Goal: Information Seeking & Learning: Learn about a topic

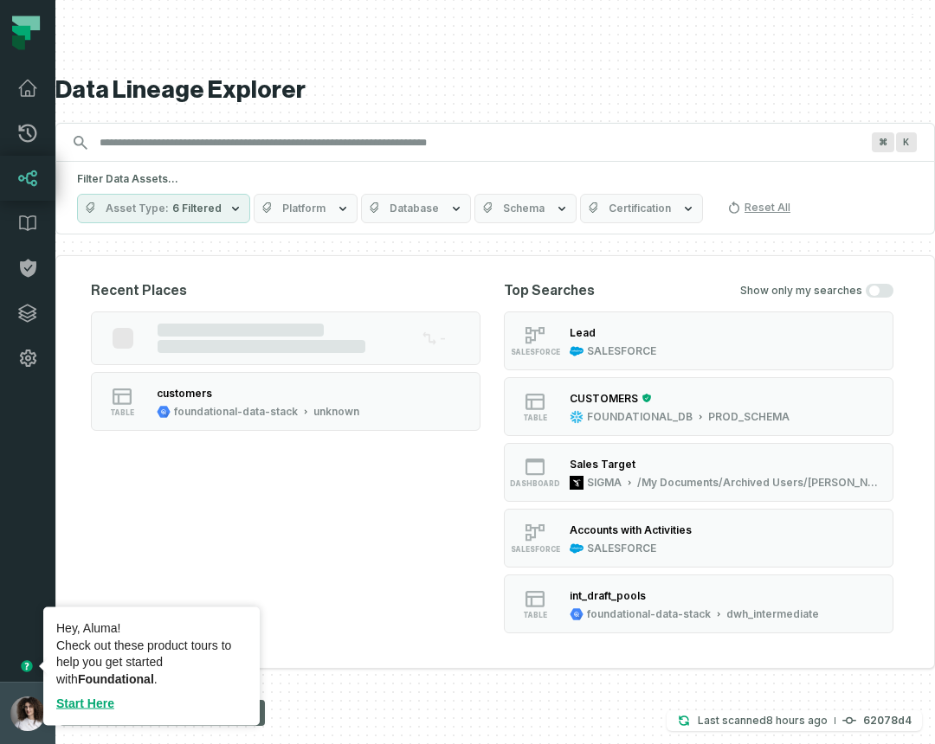
click at [30, 713] on img "button" at bounding box center [27, 714] width 35 height 35
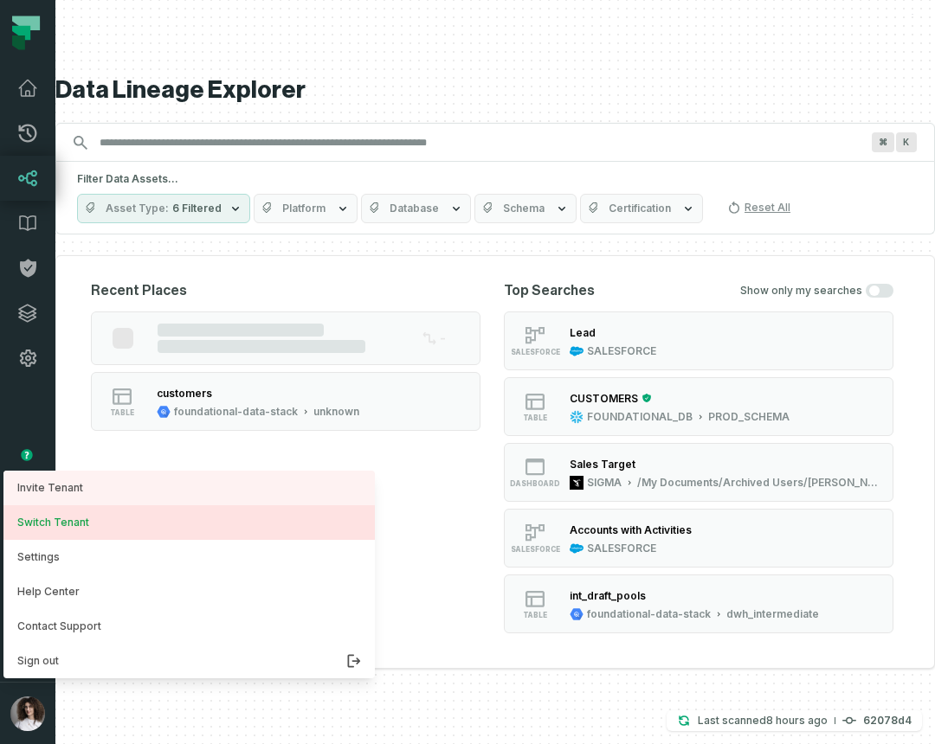
click at [80, 519] on button "Switch Tenant" at bounding box center [188, 522] width 371 height 35
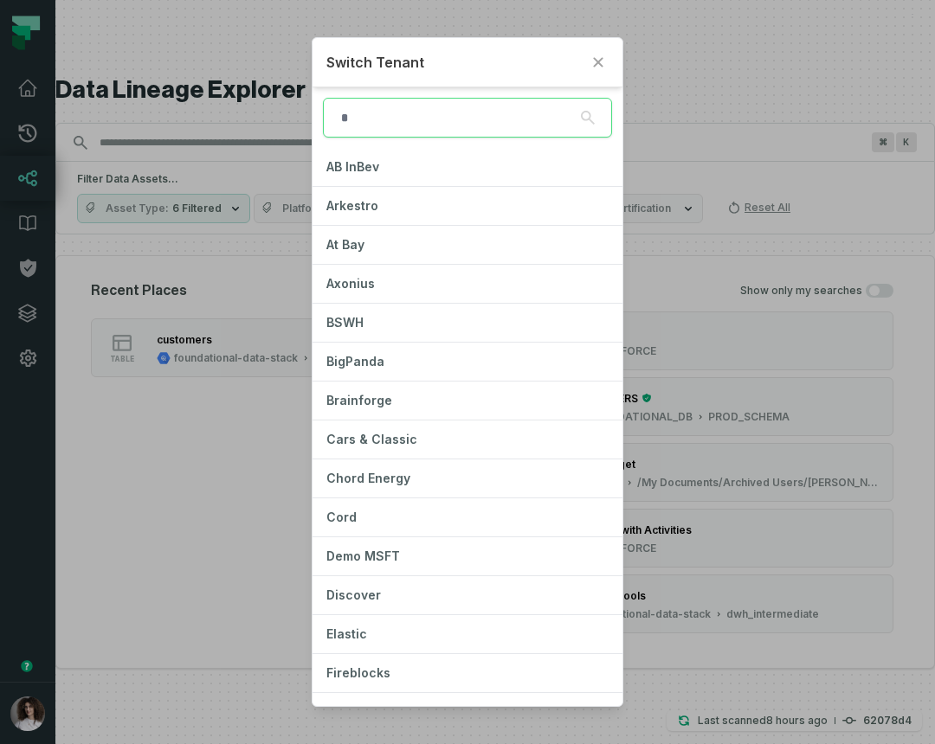
scroll to position [206, 0]
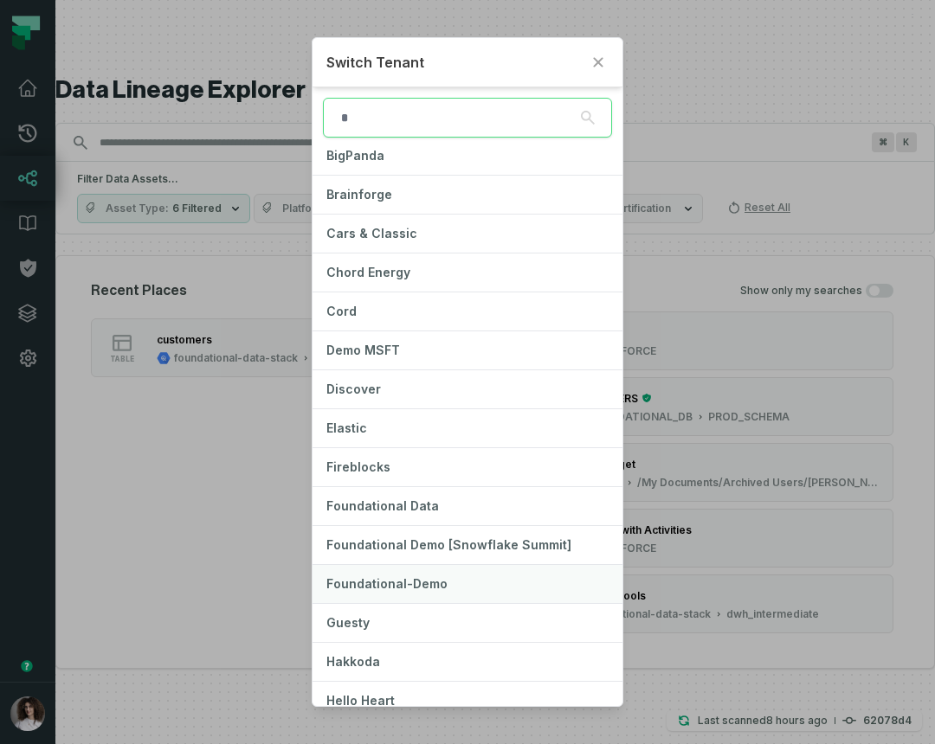
click at [404, 583] on span "Foundational-Demo" at bounding box center [386, 583] width 121 height 15
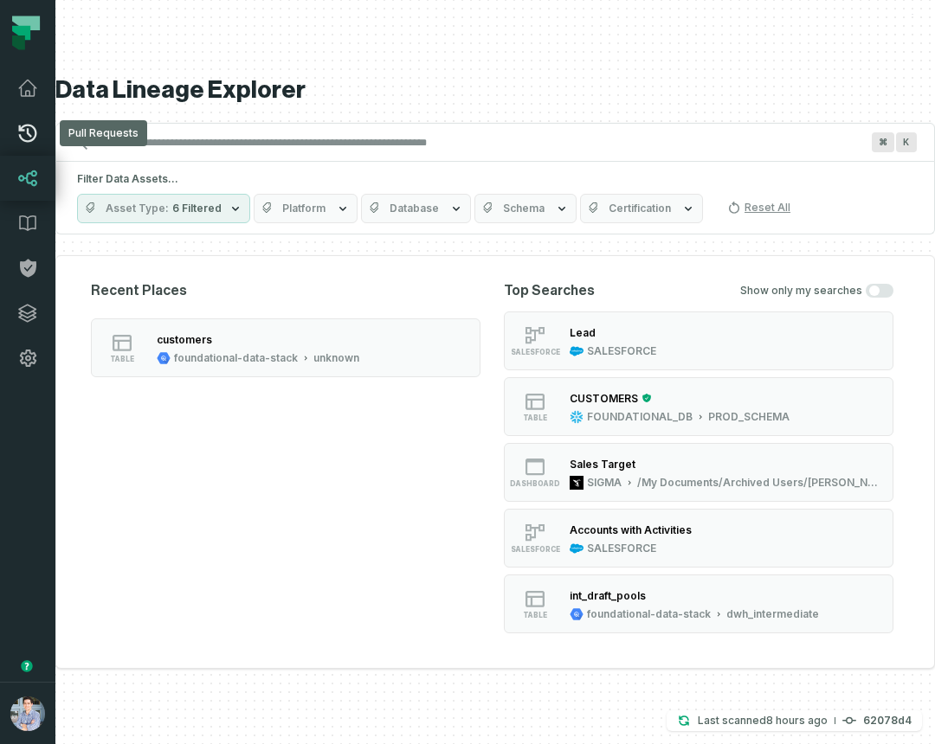
click at [24, 121] on link "Pull Requests" at bounding box center [27, 133] width 55 height 45
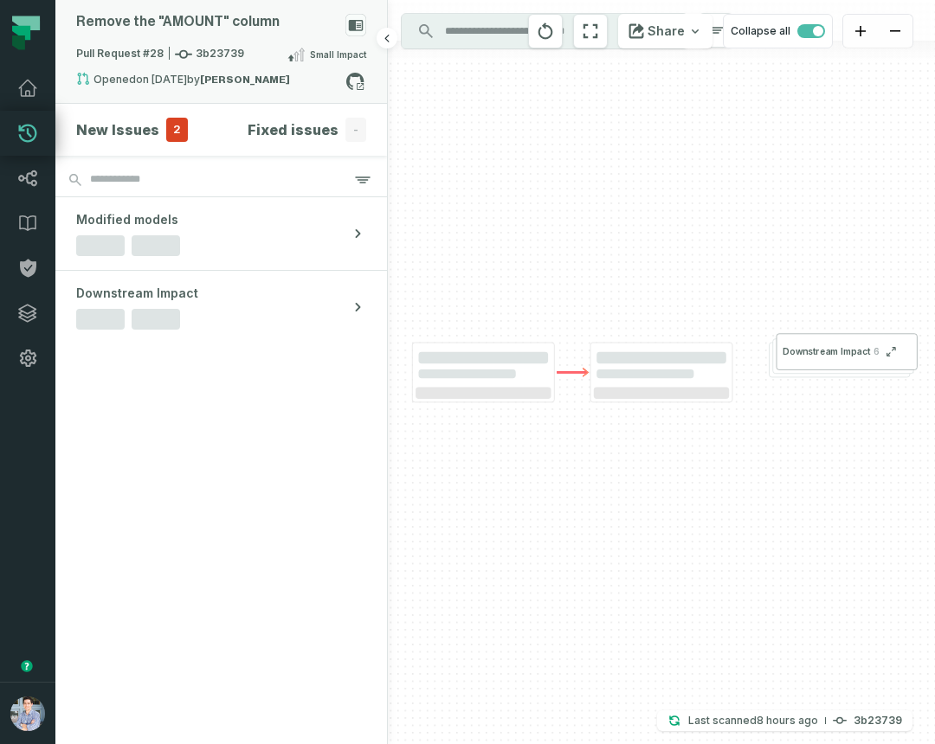
click at [218, 69] on div "Pull Request #28 3b23739 Small Impact" at bounding box center [221, 58] width 290 height 28
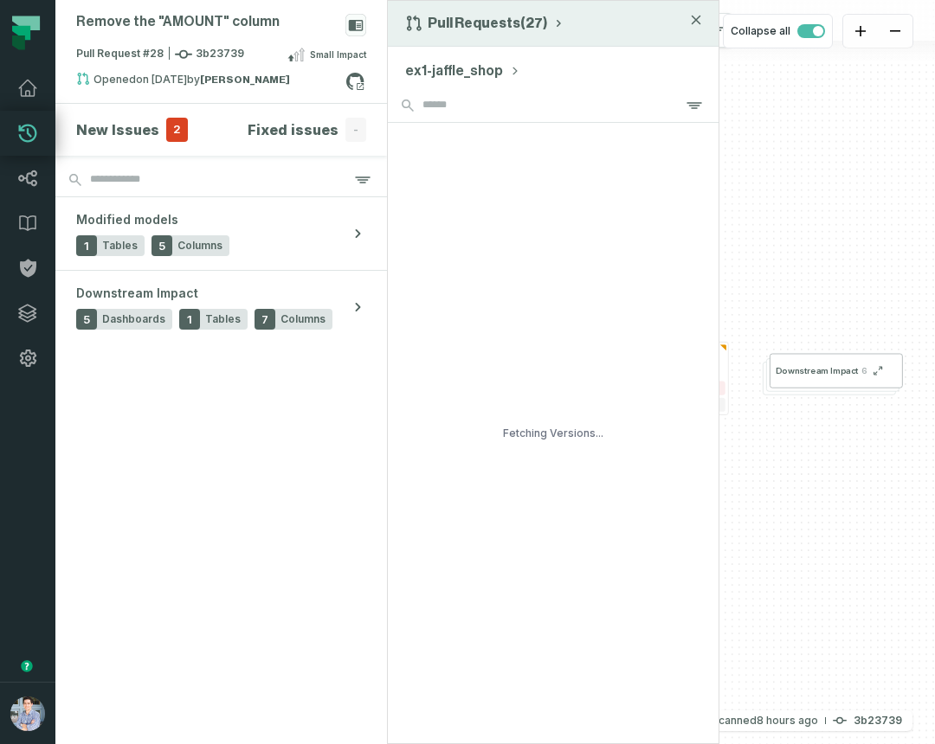
click at [505, 16] on button "Pull Requests (27)" at bounding box center [485, 23] width 160 height 17
click at [507, 101] on div "History of Changes" at bounding box center [491, 98] width 178 height 35
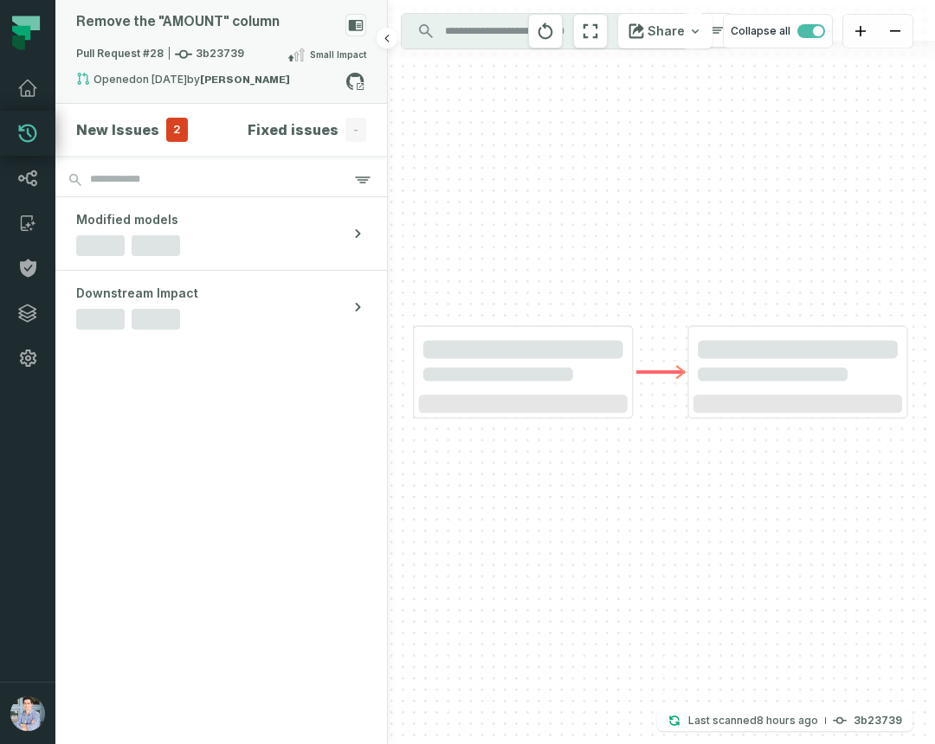
click at [317, 31] on div "Remove the "AMOUNT" column" at bounding box center [221, 29] width 290 height 30
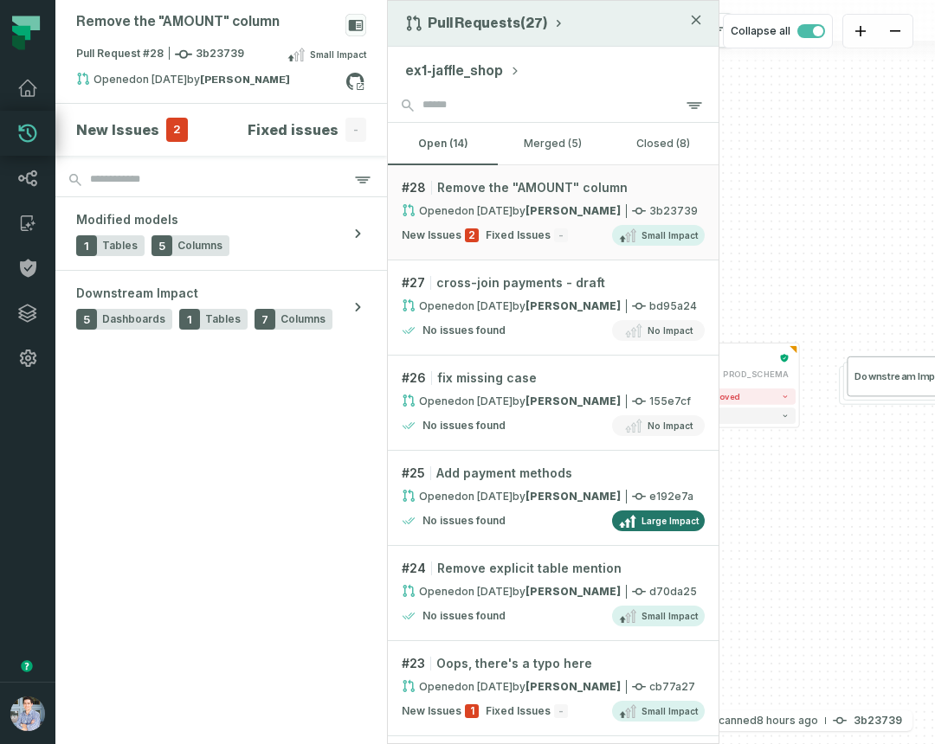
click at [420, 21] on icon "button" at bounding box center [413, 23] width 17 height 17
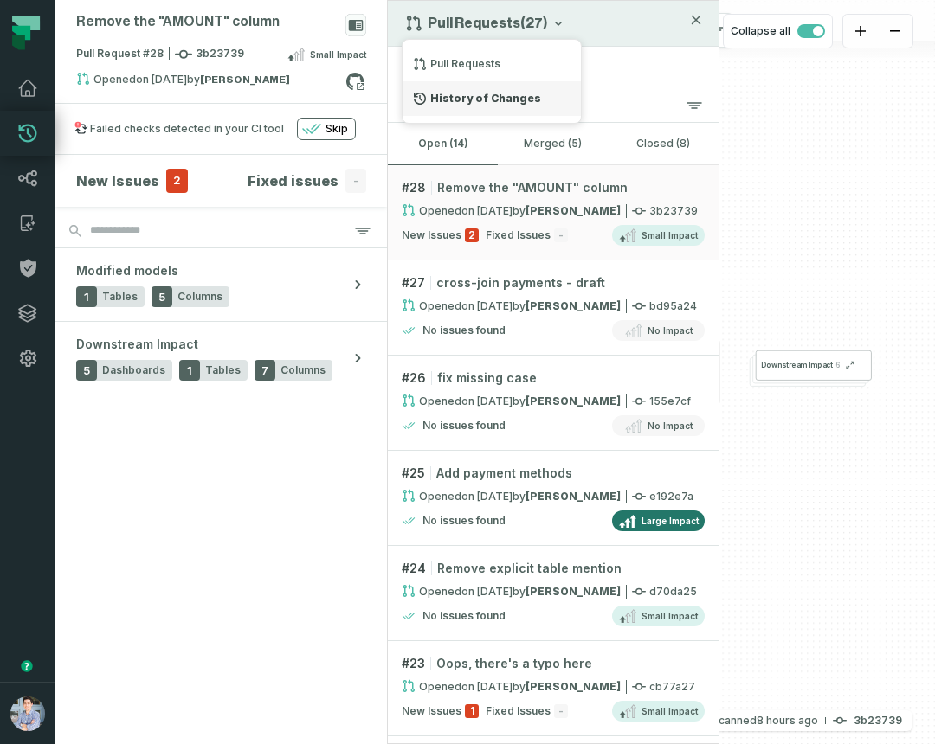
click at [478, 98] on div "History of Changes" at bounding box center [491, 98] width 178 height 35
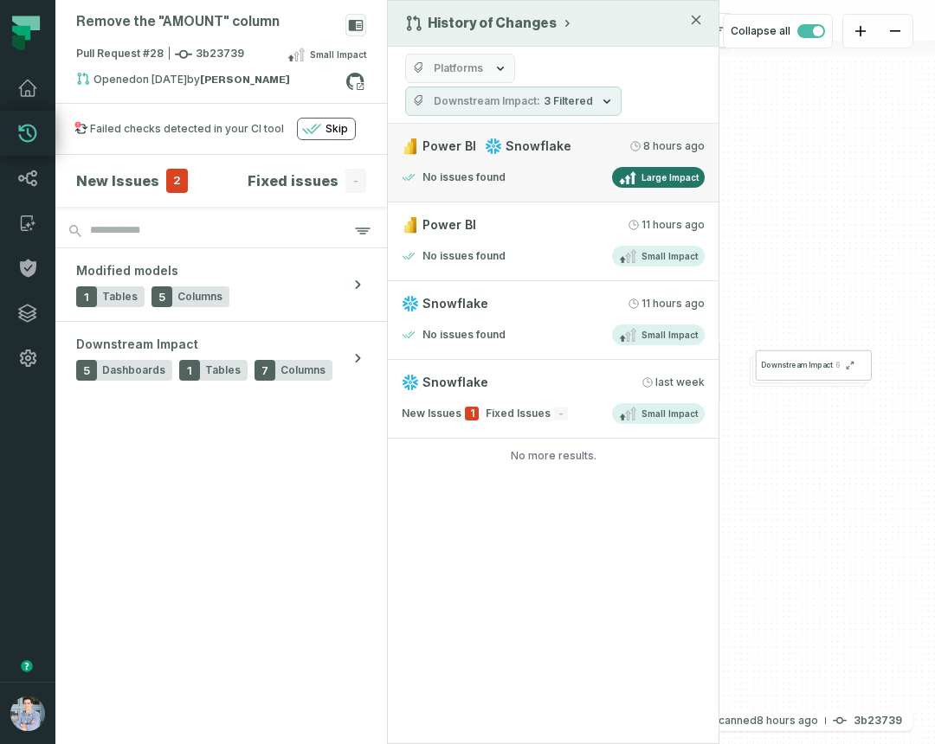
click at [540, 152] on span "Snowflake" at bounding box center [538, 146] width 66 height 17
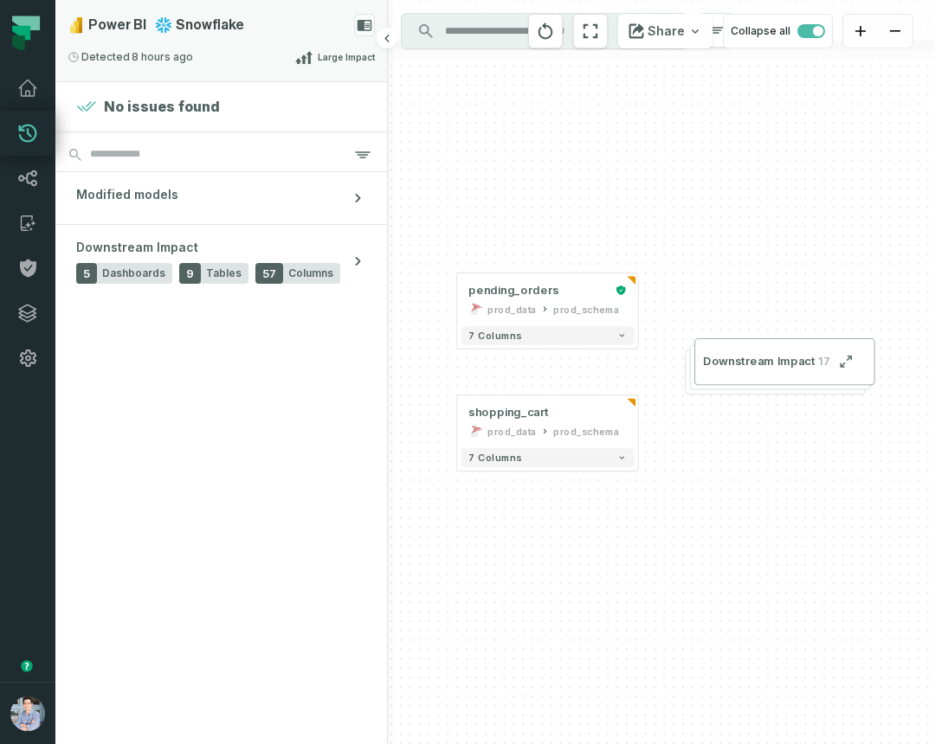
click at [258, 25] on div "Power BI Snowflake" at bounding box center [221, 25] width 307 height 23
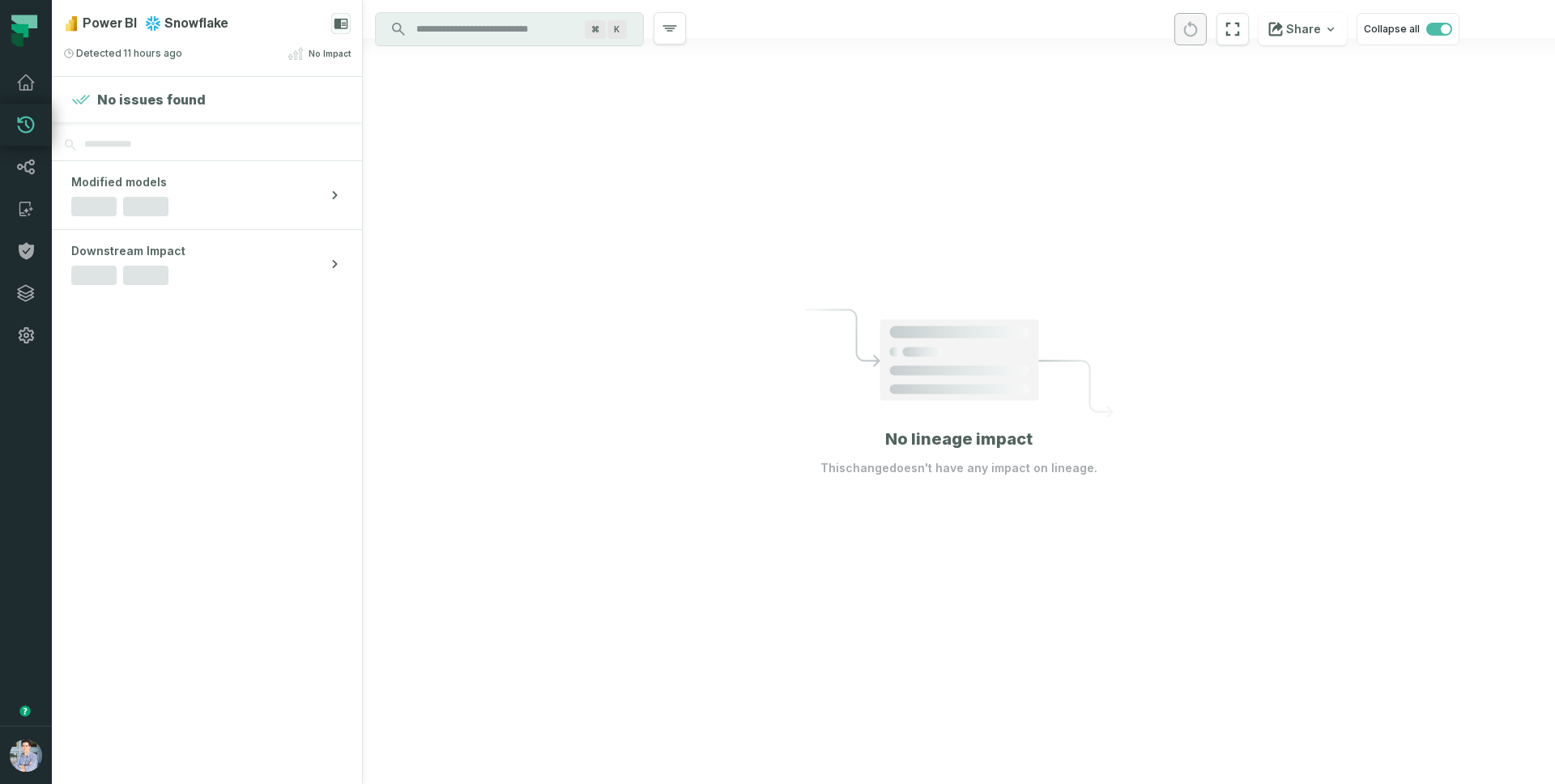
click at [716, 203] on div at bounding box center [959, 392] width 1192 height 784
click at [145, 33] on div "Power BI Snowflake" at bounding box center [146, 23] width 166 height 22
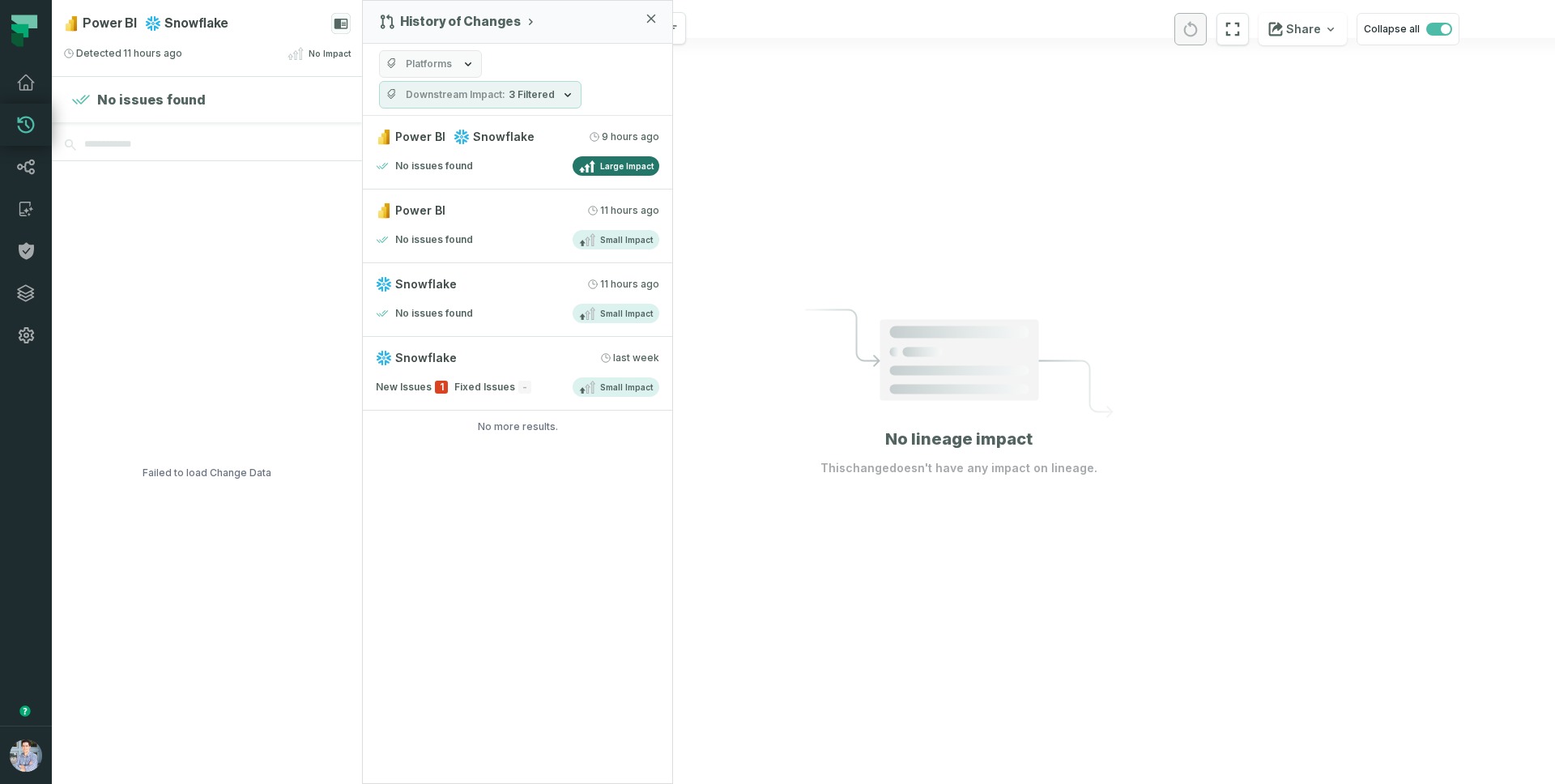
click at [874, 214] on div at bounding box center [959, 392] width 1192 height 784
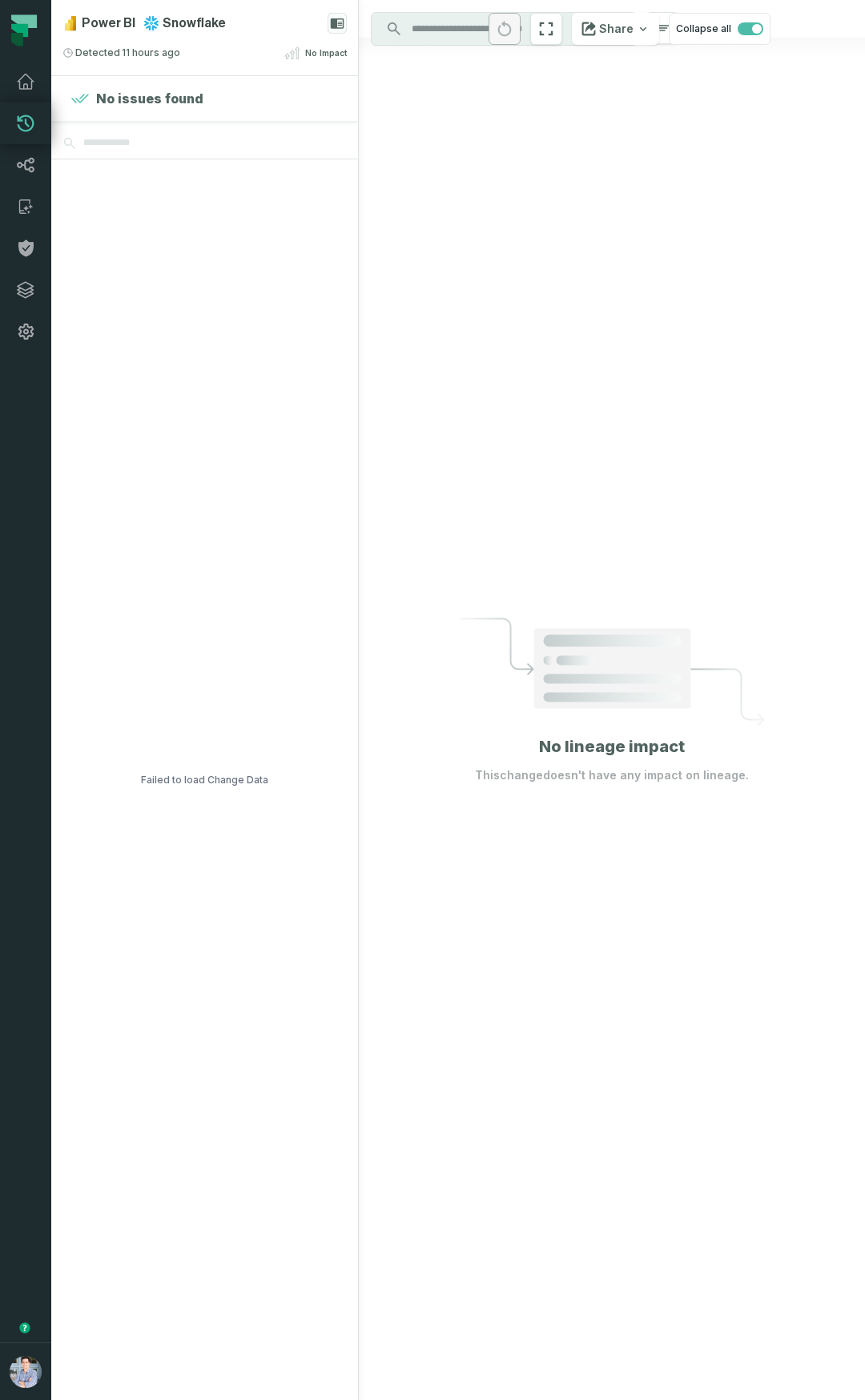
click at [426, 688] on div at bounding box center [612, 700] width 506 height 1400
click at [365, 688] on div at bounding box center [612, 700] width 506 height 1400
click at [154, 29] on icon at bounding box center [151, 22] width 16 height 16
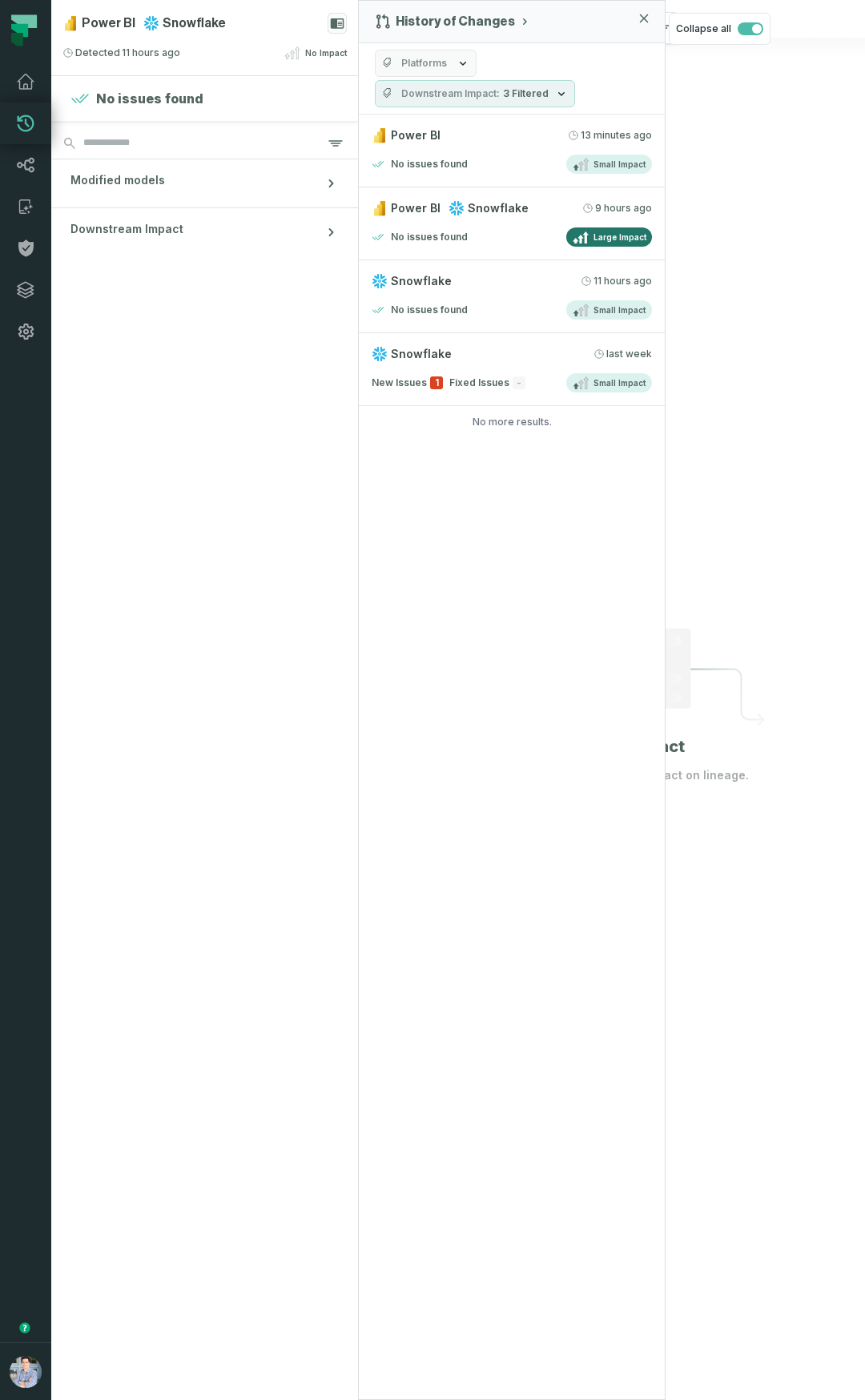
click at [527, 634] on div "History of Changes Platforms Downstream Impact 3 Filtered Power BI [DATE] 1:36:…" at bounding box center [512, 700] width 307 height 1400
click at [575, 236] on icon at bounding box center [580, 237] width 16 height 13
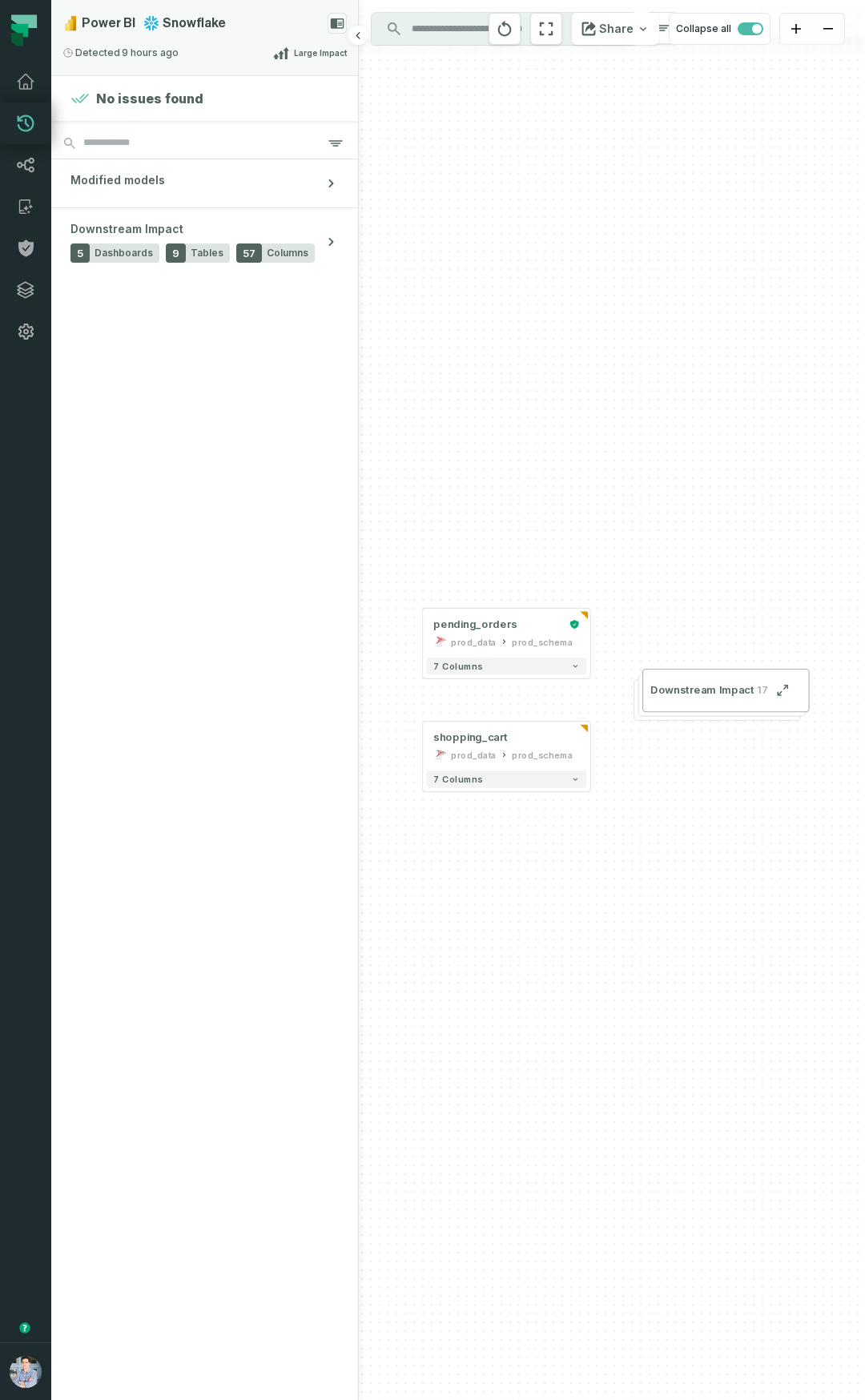
click at [87, 19] on span "Power BI" at bounding box center [108, 23] width 54 height 13
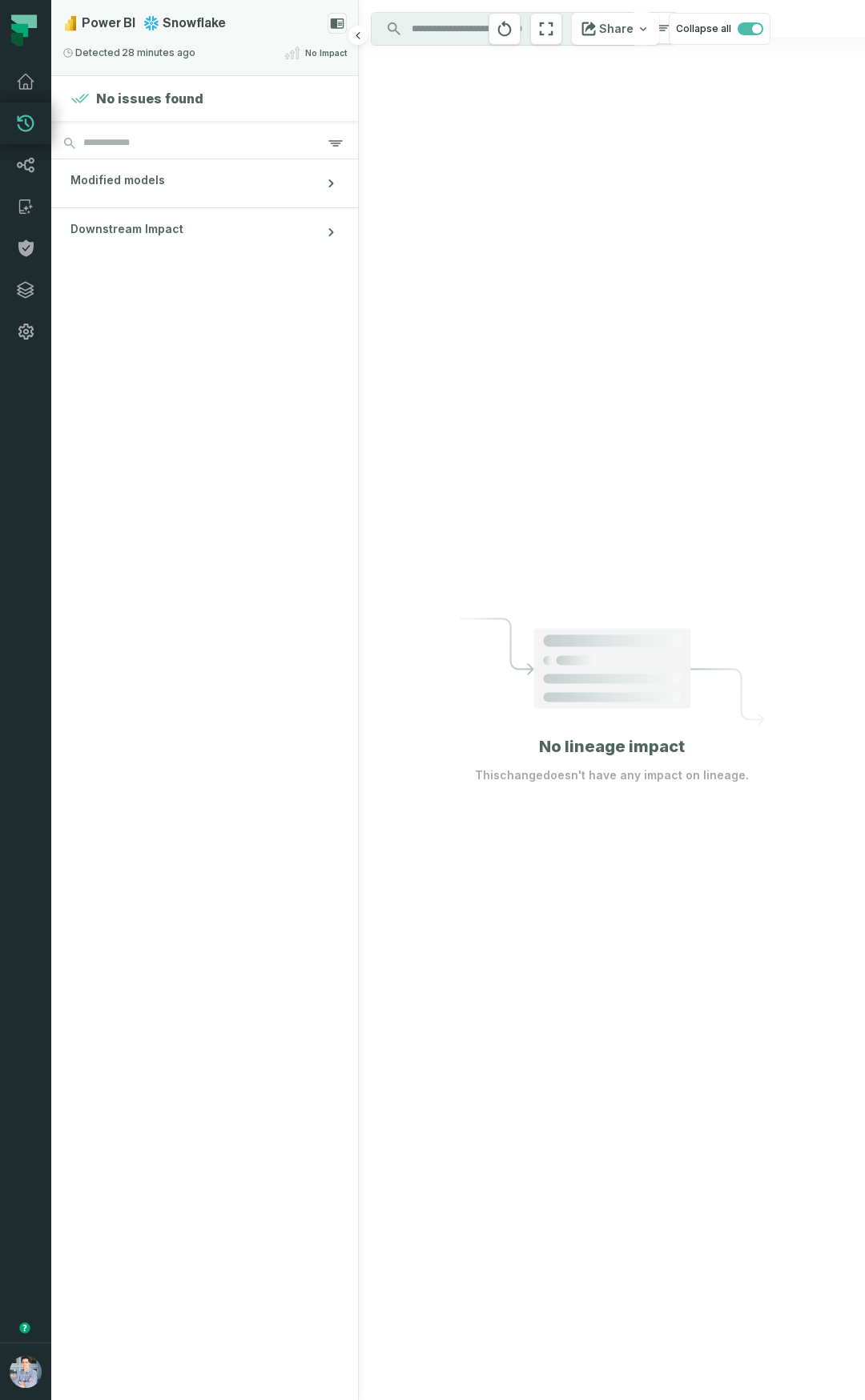
click at [197, 44] on div "Detected [DATE] 1:22:21 PM No Impact" at bounding box center [204, 53] width 284 height 19
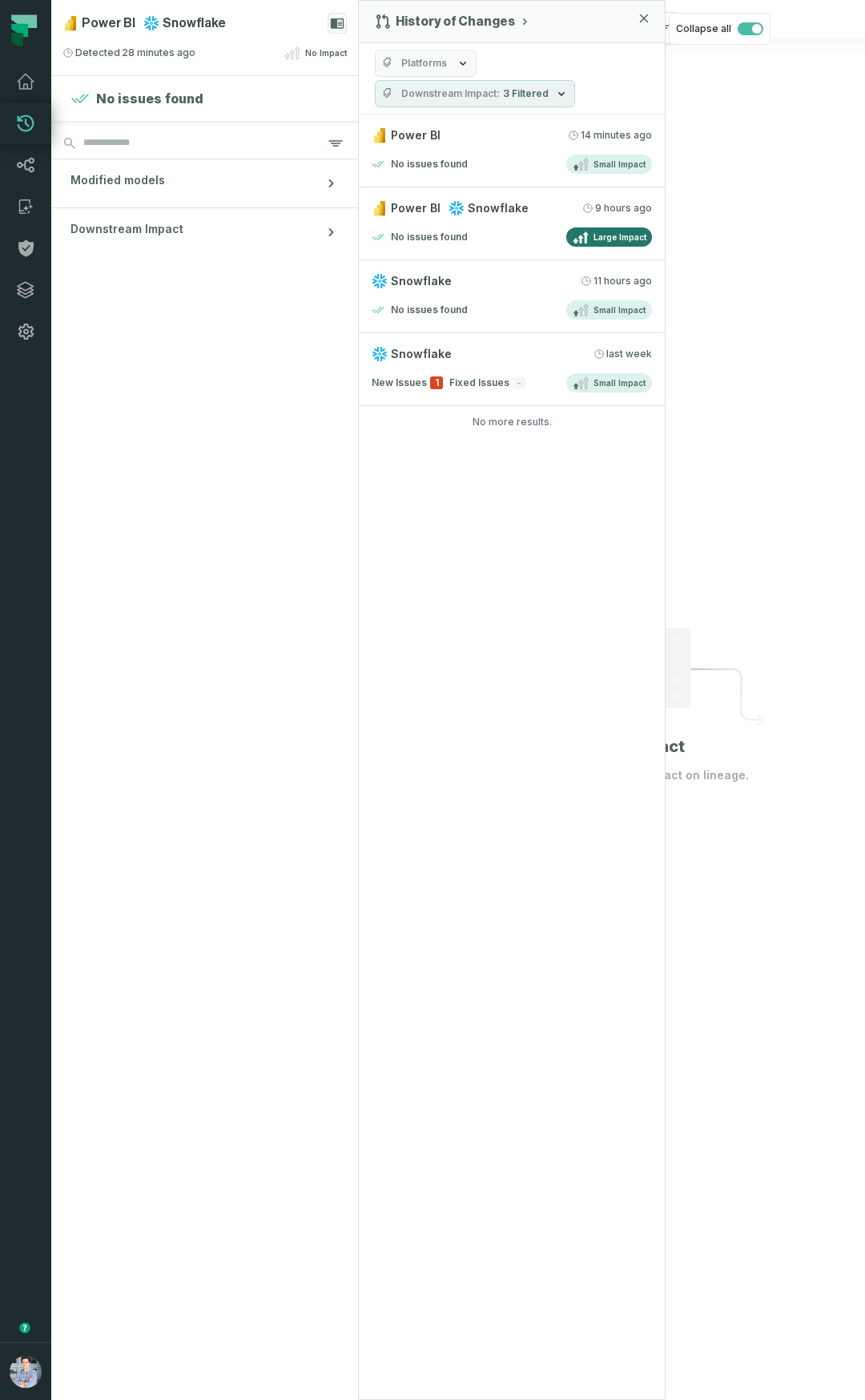
click at [743, 265] on div at bounding box center [612, 700] width 506 height 1400
click at [291, 530] on section "No issues found Modified models Downstream Impact" at bounding box center [204, 737] width 306 height 1324
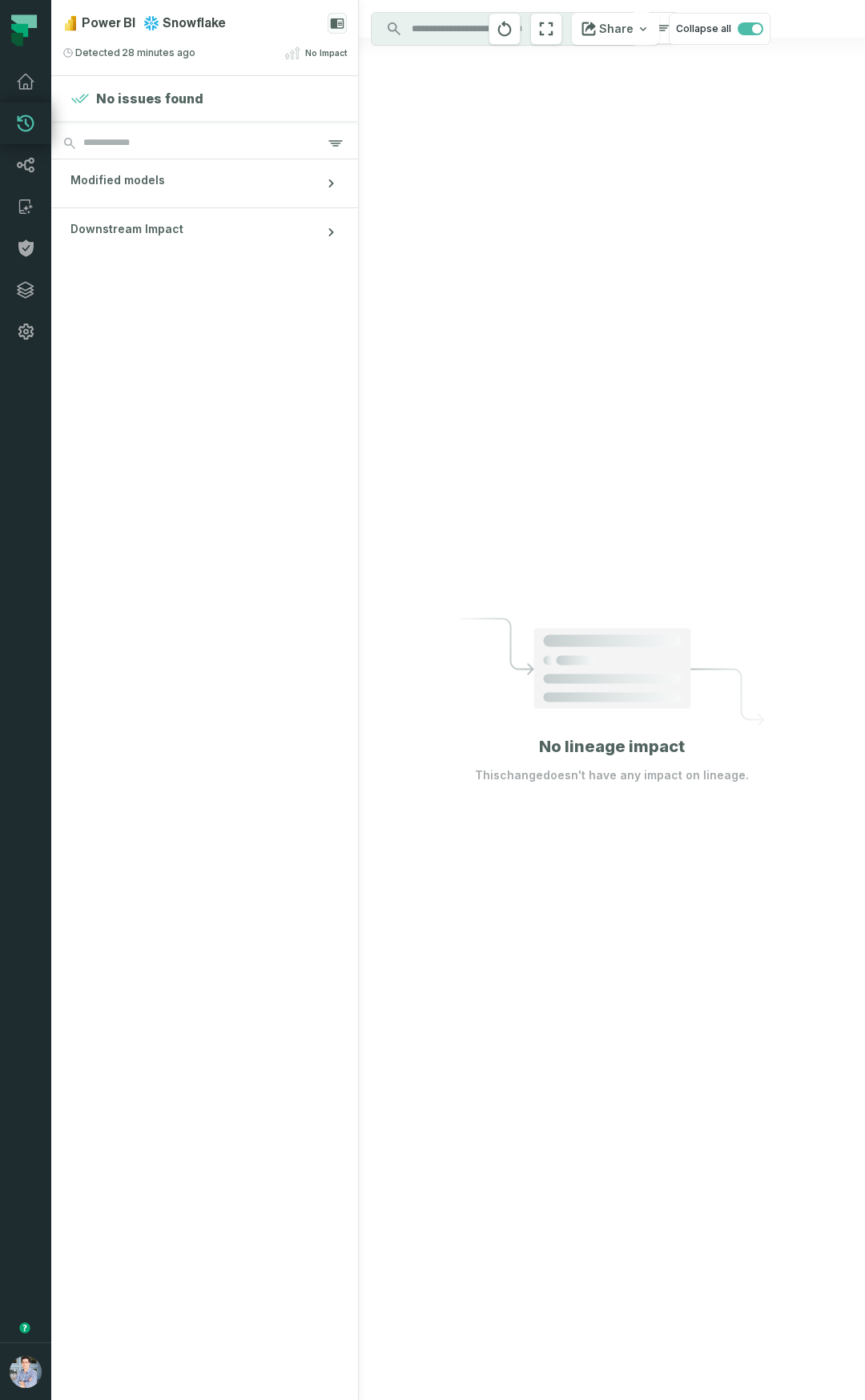
click at [742, 652] on icon at bounding box center [612, 671] width 305 height 108
click at [136, 25] on div "Power BI Snowflake" at bounding box center [144, 23] width 164 height 21
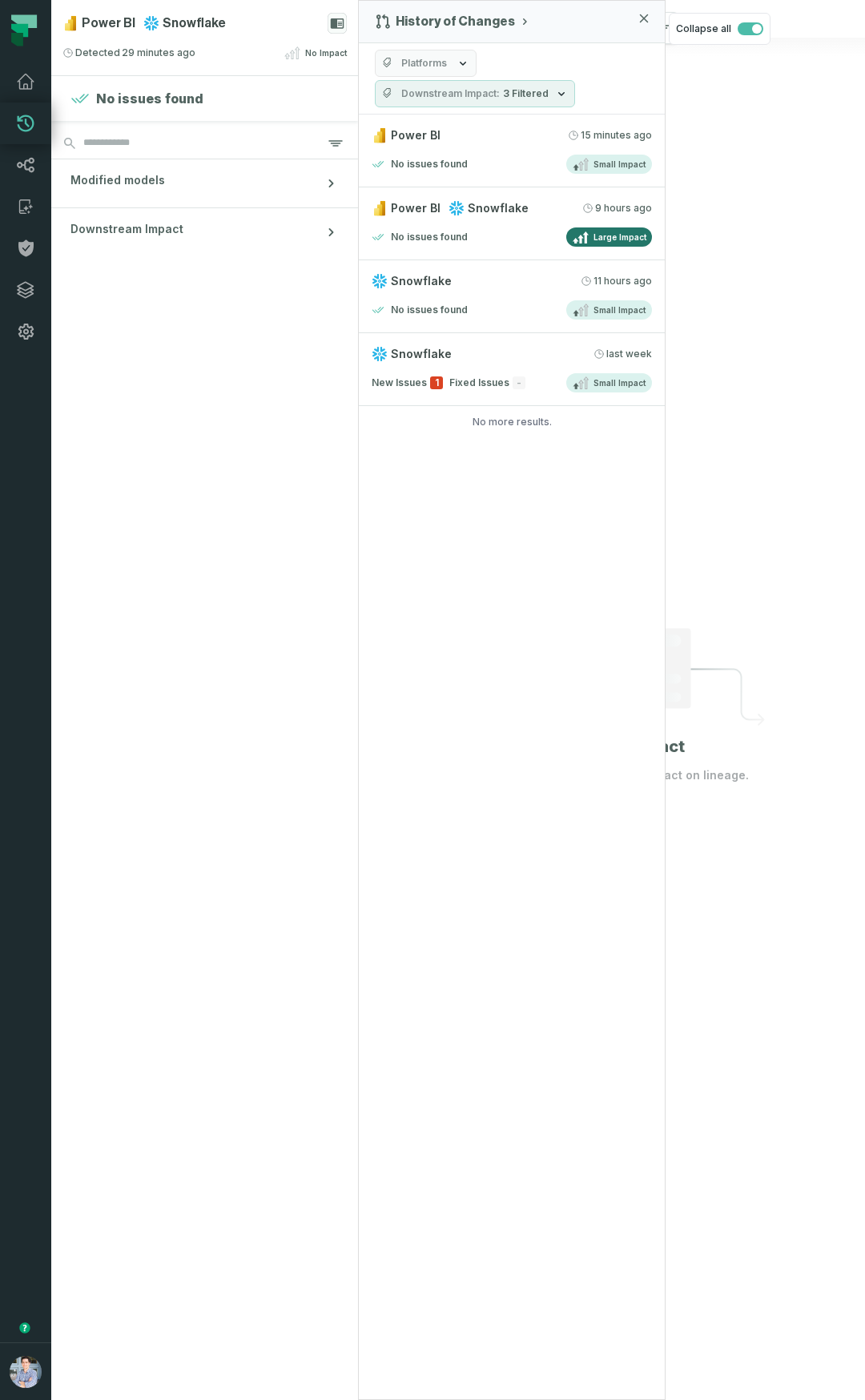
click at [819, 457] on div at bounding box center [612, 700] width 506 height 1400
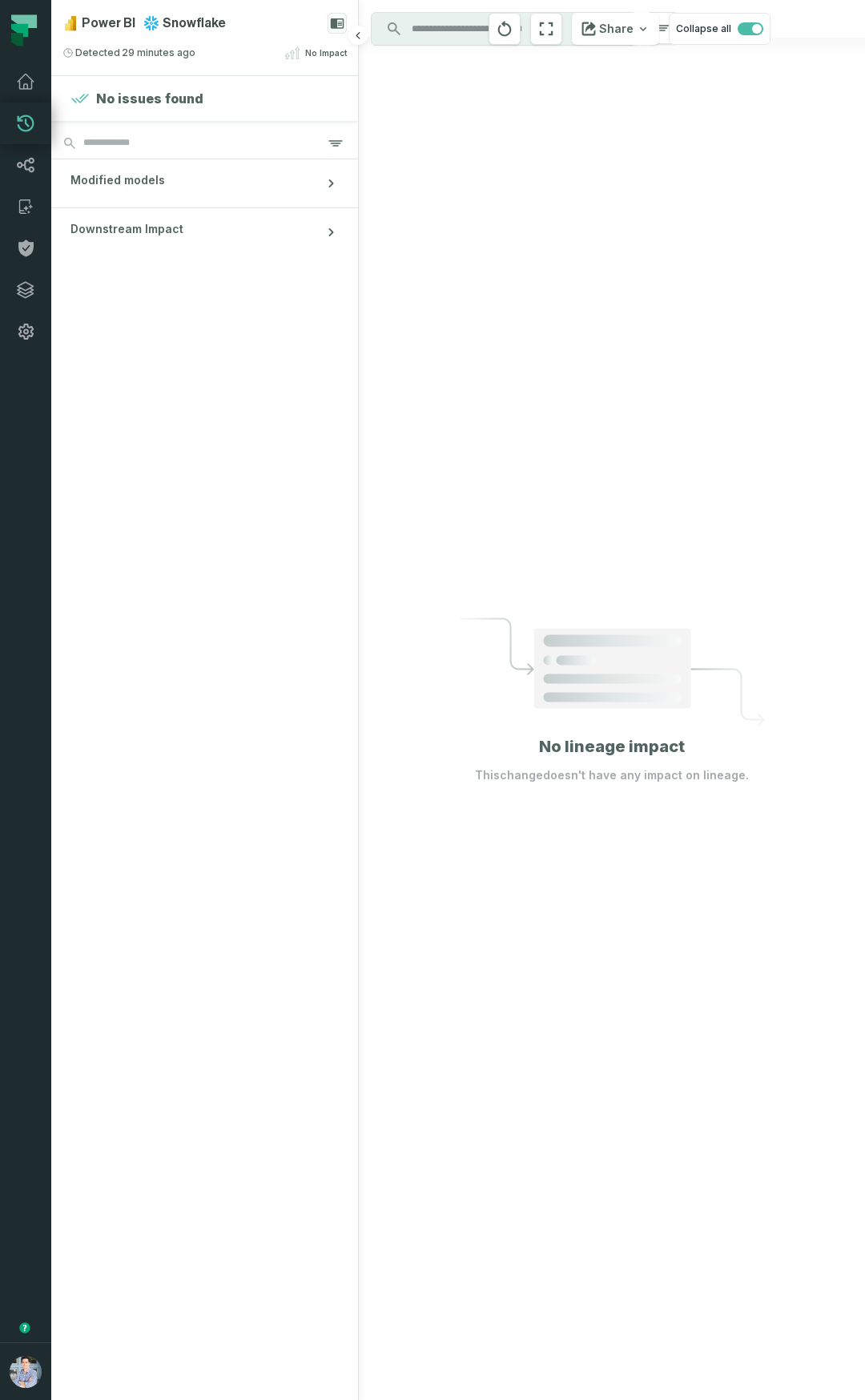
click at [230, 368] on section "No issues found Modified models Downstream Impact" at bounding box center [204, 737] width 306 height 1324
click at [169, 10] on div "Power BI Snowflake Detected 9/16/2025, 1:22:21 PM No Impact" at bounding box center [204, 37] width 306 height 75
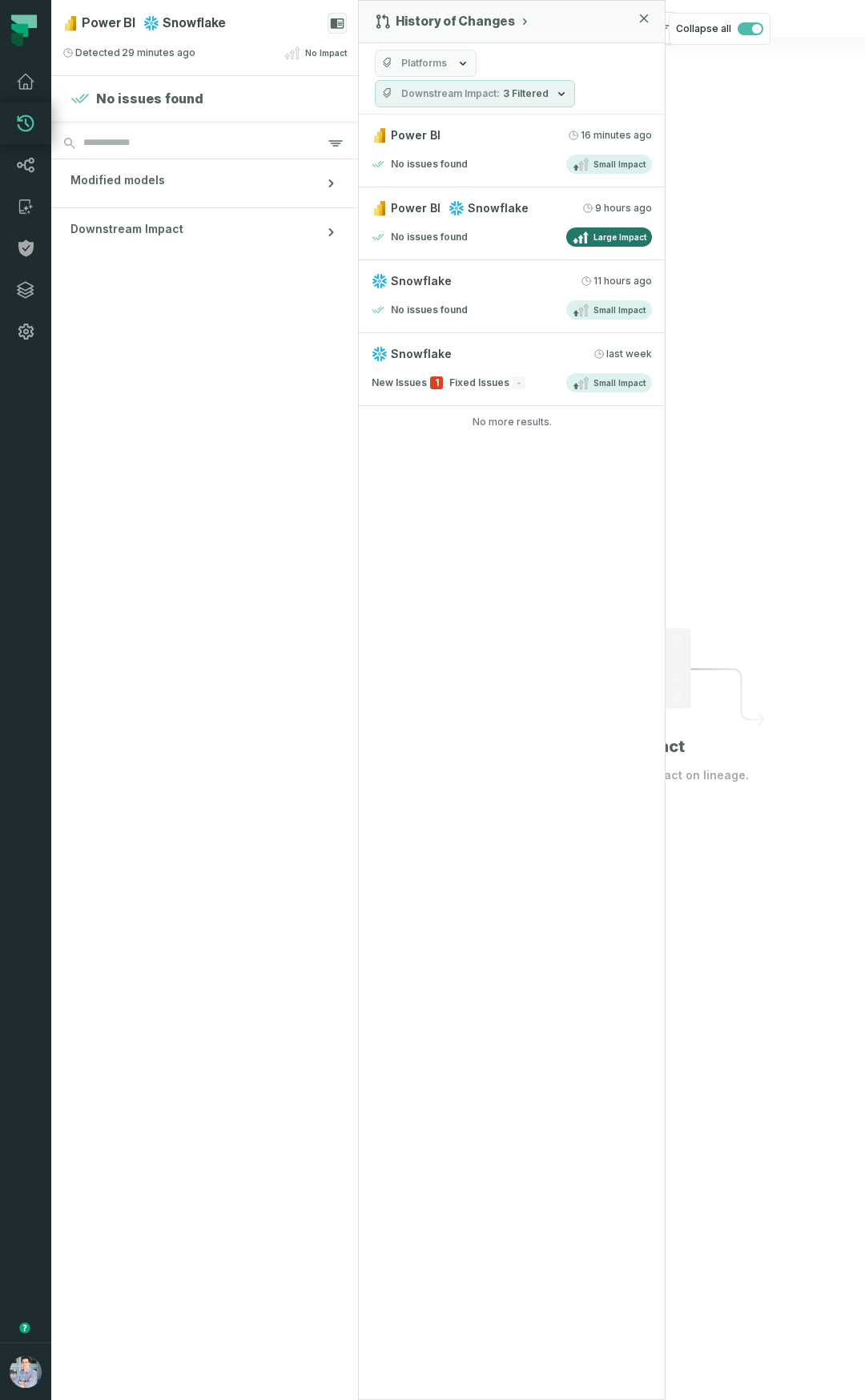
click at [473, 750] on div "History of Changes Platforms Downstream Impact 3 Filtered Power BI 9/16/2025, 1…" at bounding box center [512, 700] width 307 height 1400
click at [91, 552] on section "No issues found Modified models Downstream Impact" at bounding box center [204, 737] width 306 height 1324
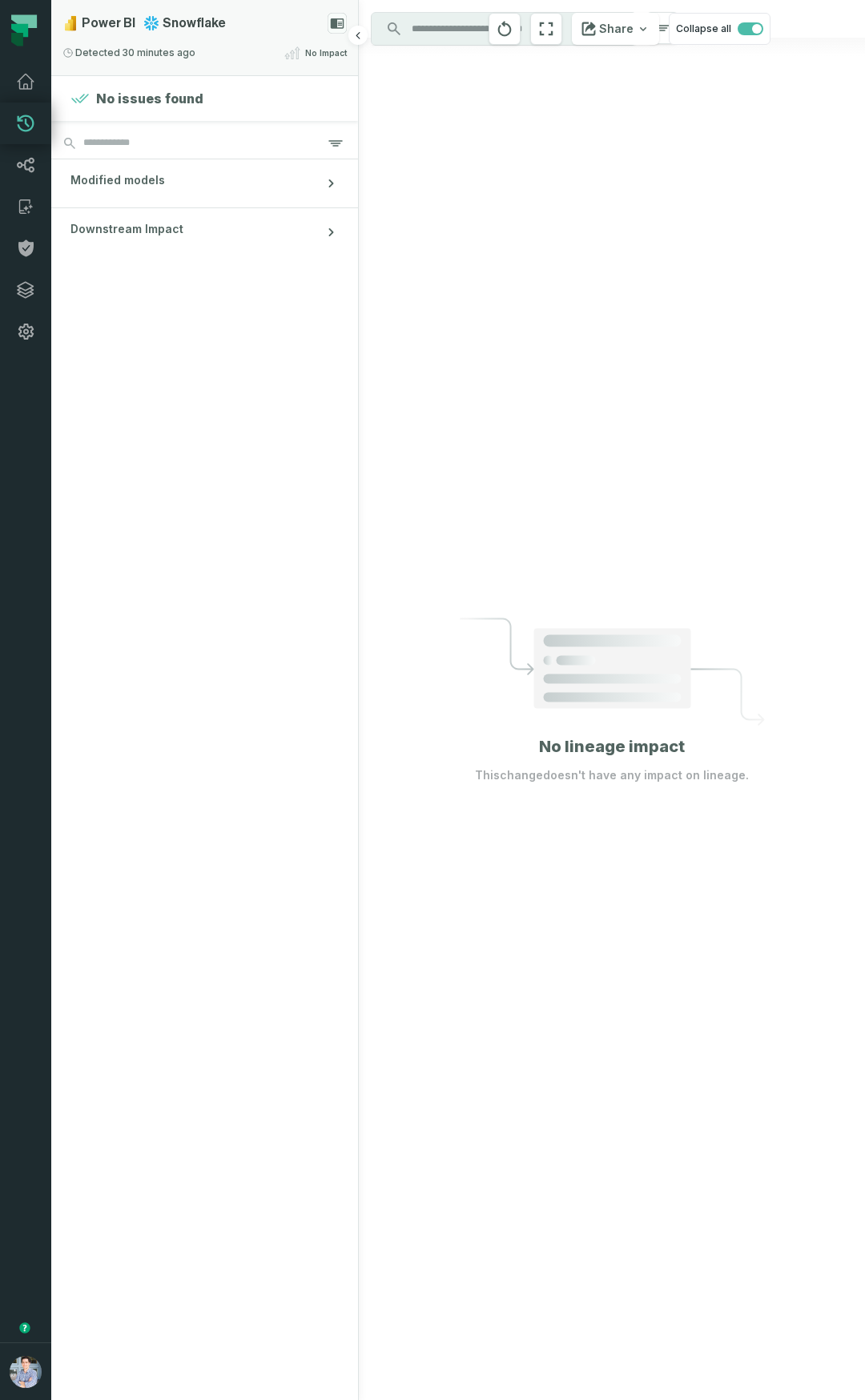
click at [249, 27] on div "Power BI Snowflake" at bounding box center [204, 23] width 284 height 21
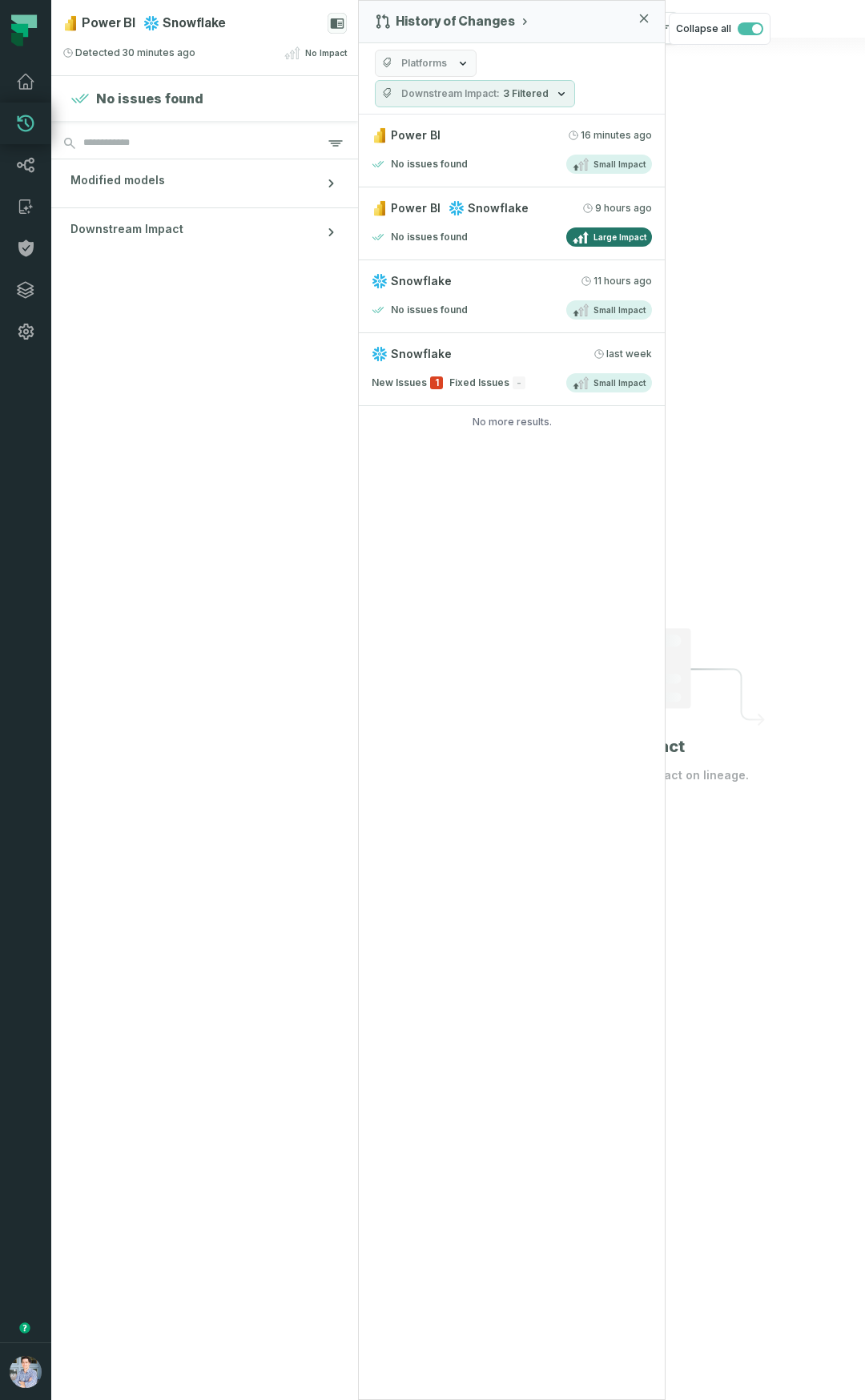
click at [435, 65] on span "Platforms" at bounding box center [424, 63] width 45 height 13
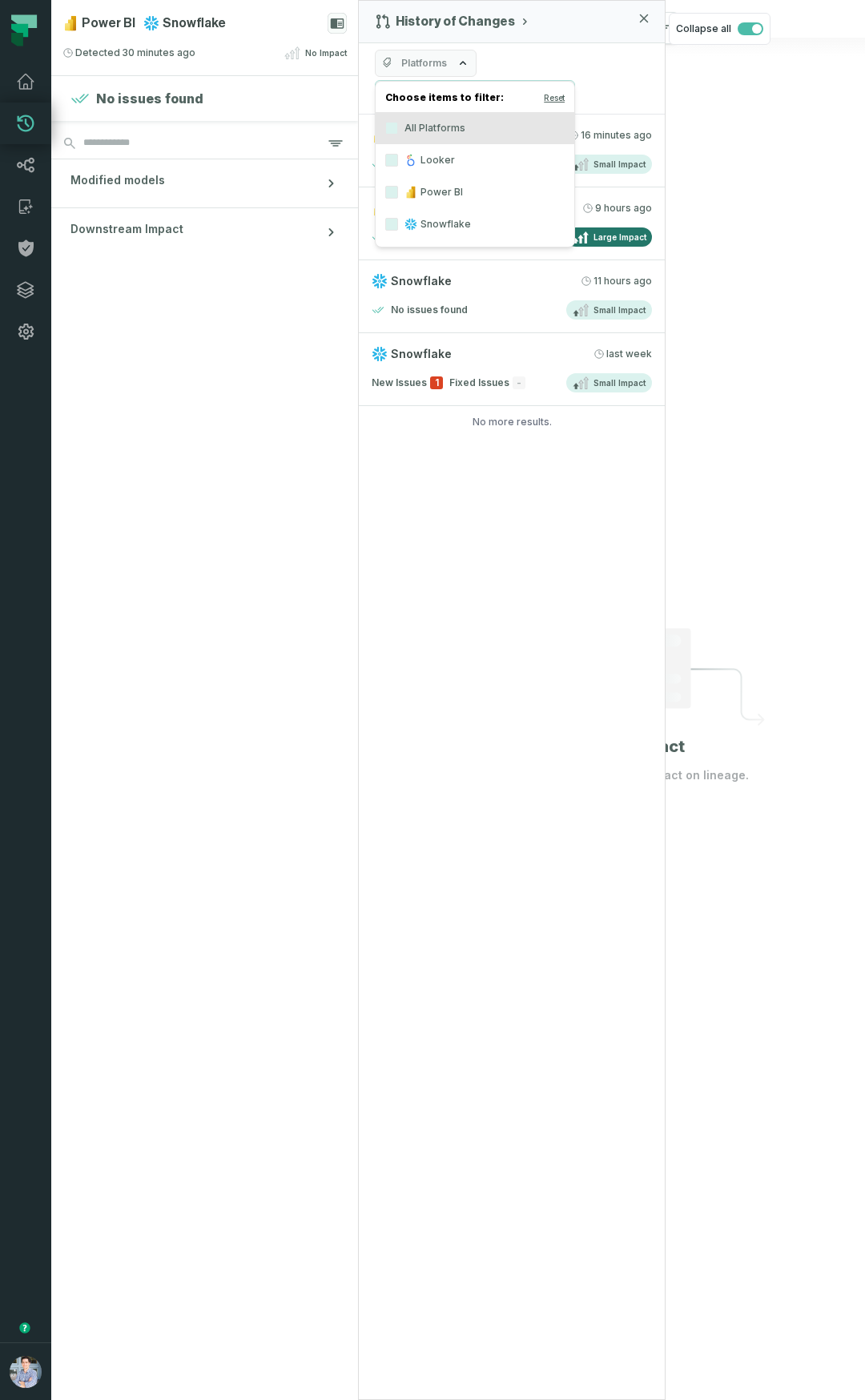
click at [506, 68] on div "Platforms Downstream Impact 3 Filtered" at bounding box center [512, 79] width 306 height 71
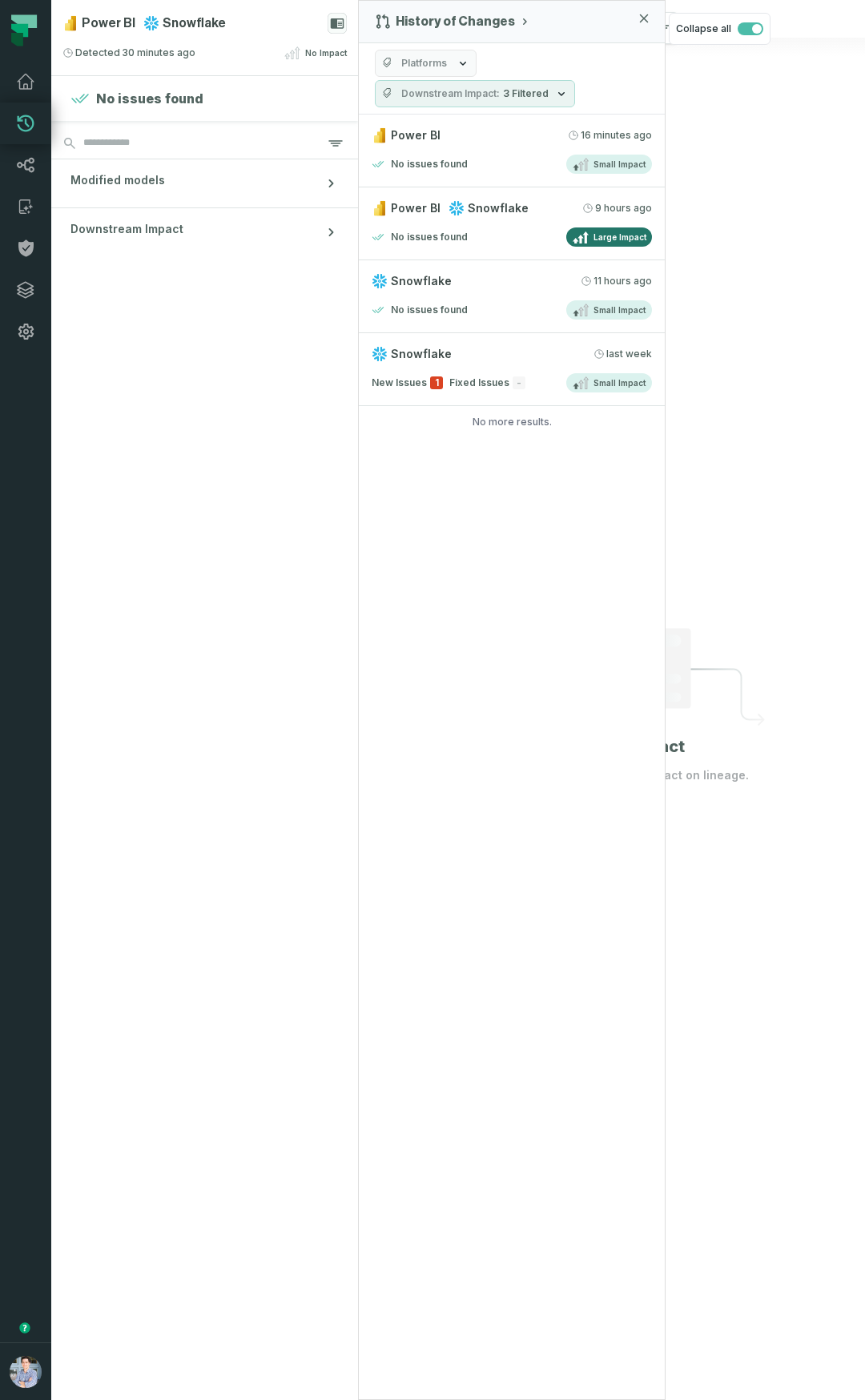
click at [491, 98] on span "Downstream Impact" at bounding box center [451, 93] width 98 height 13
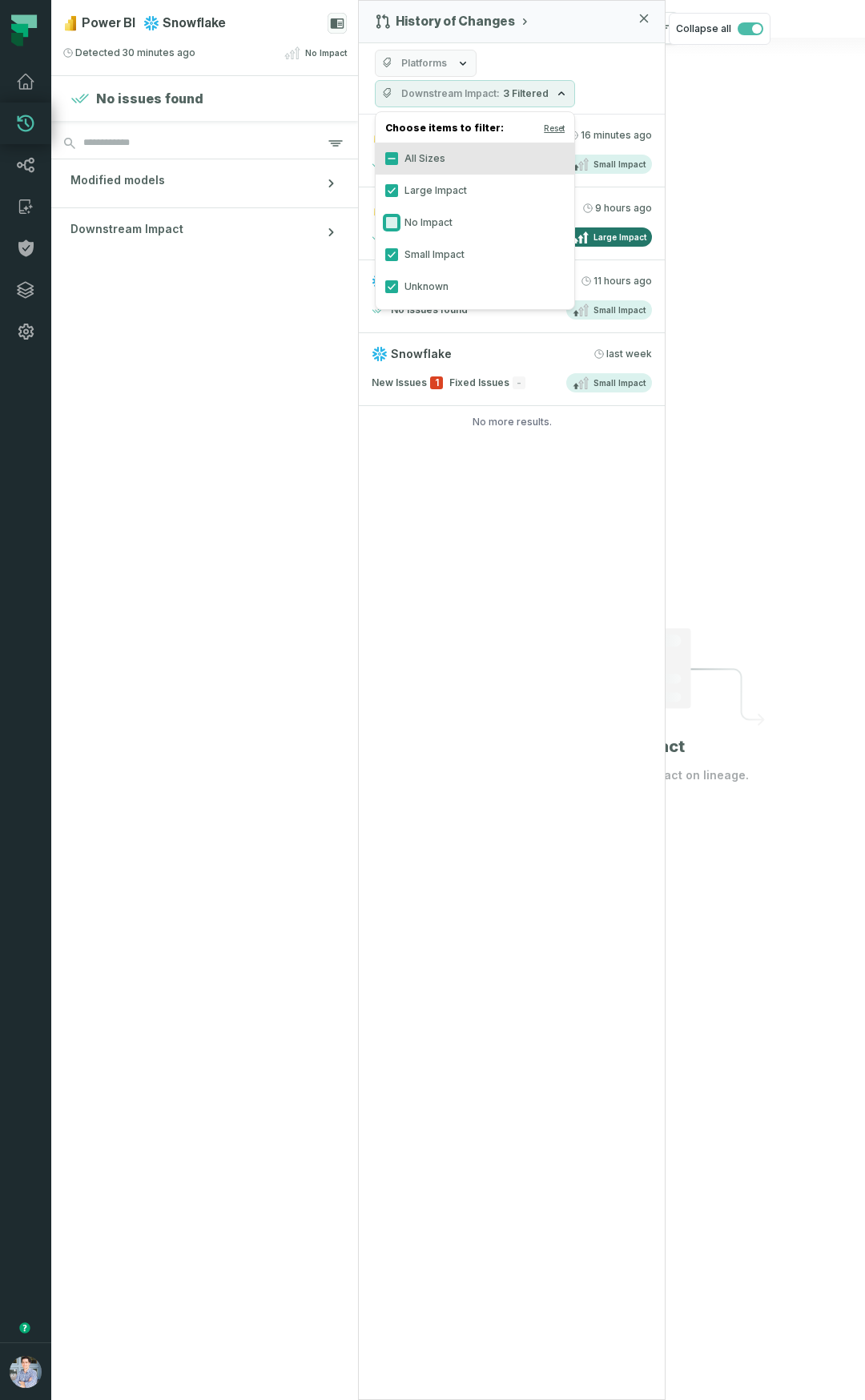
click at [395, 226] on button "No Impact" at bounding box center [391, 223] width 13 height 13
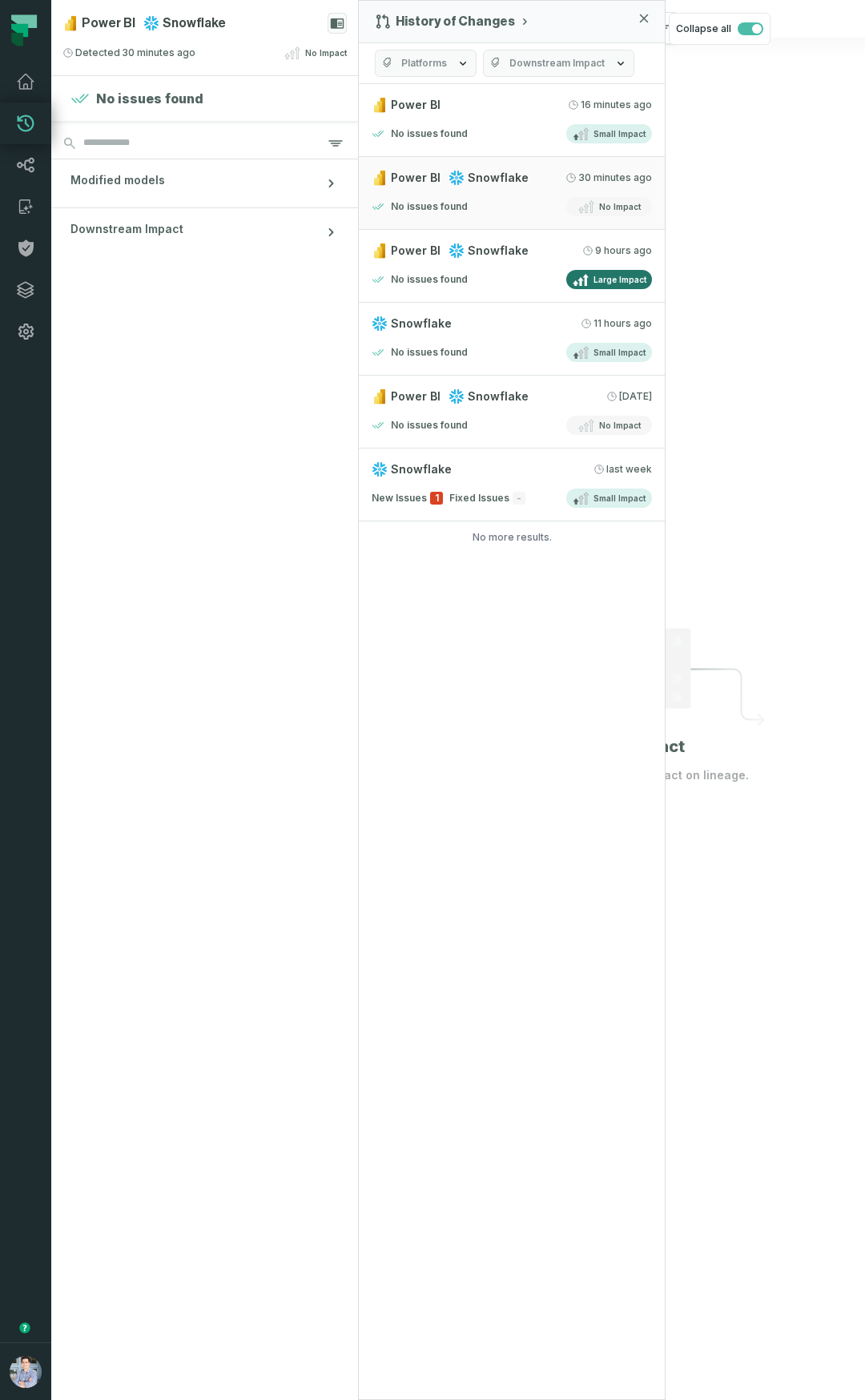
click at [213, 603] on section "No issues found Modified models Downstream Impact" at bounding box center [204, 737] width 306 height 1324
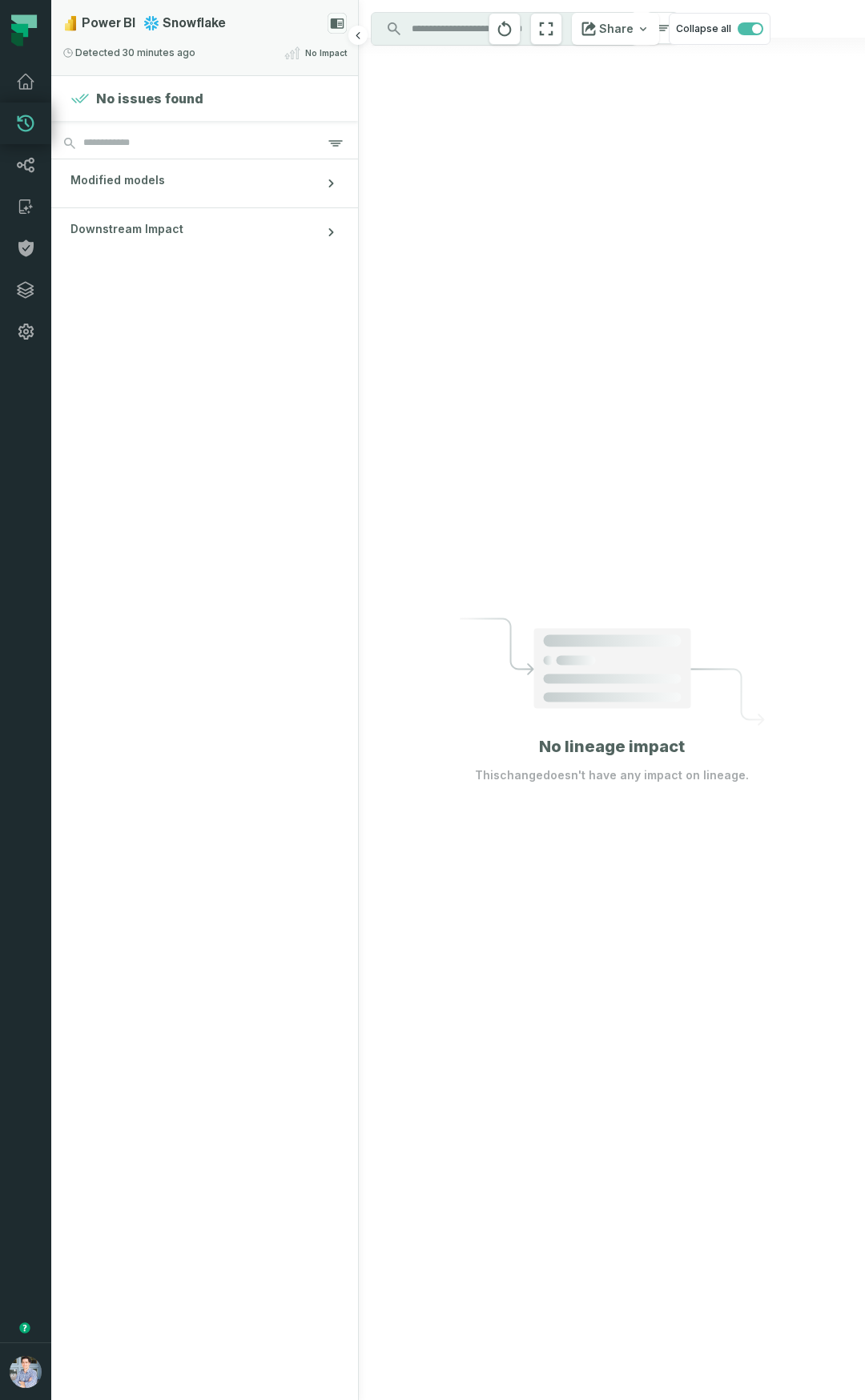
click at [254, 62] on div "Power BI Snowflake Detected 9/16/2025, 1:22:21 PM No Impact" at bounding box center [204, 37] width 306 height 75
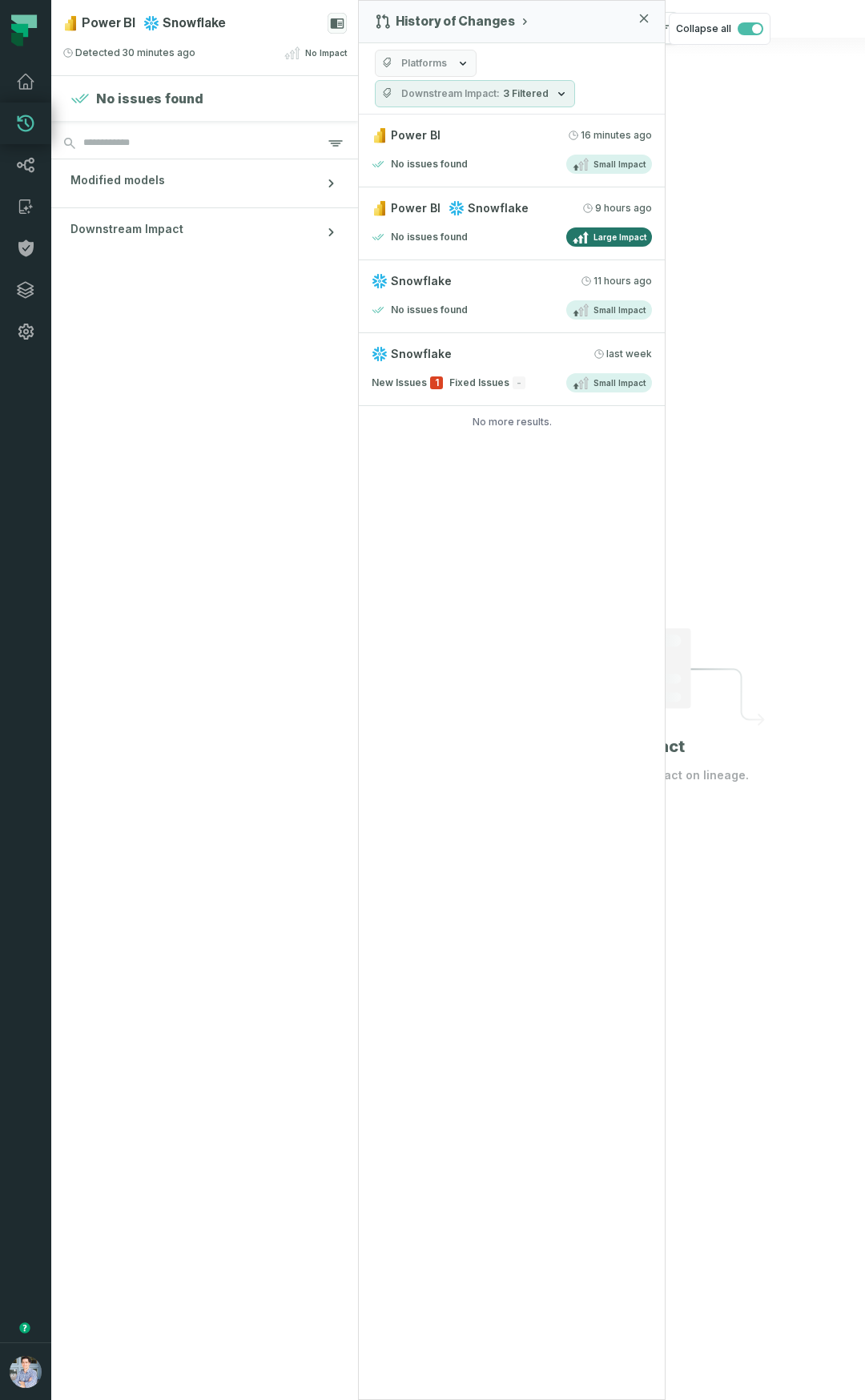
click at [505, 85] on button "Downstream Impact 3 Filtered" at bounding box center [475, 93] width 200 height 27
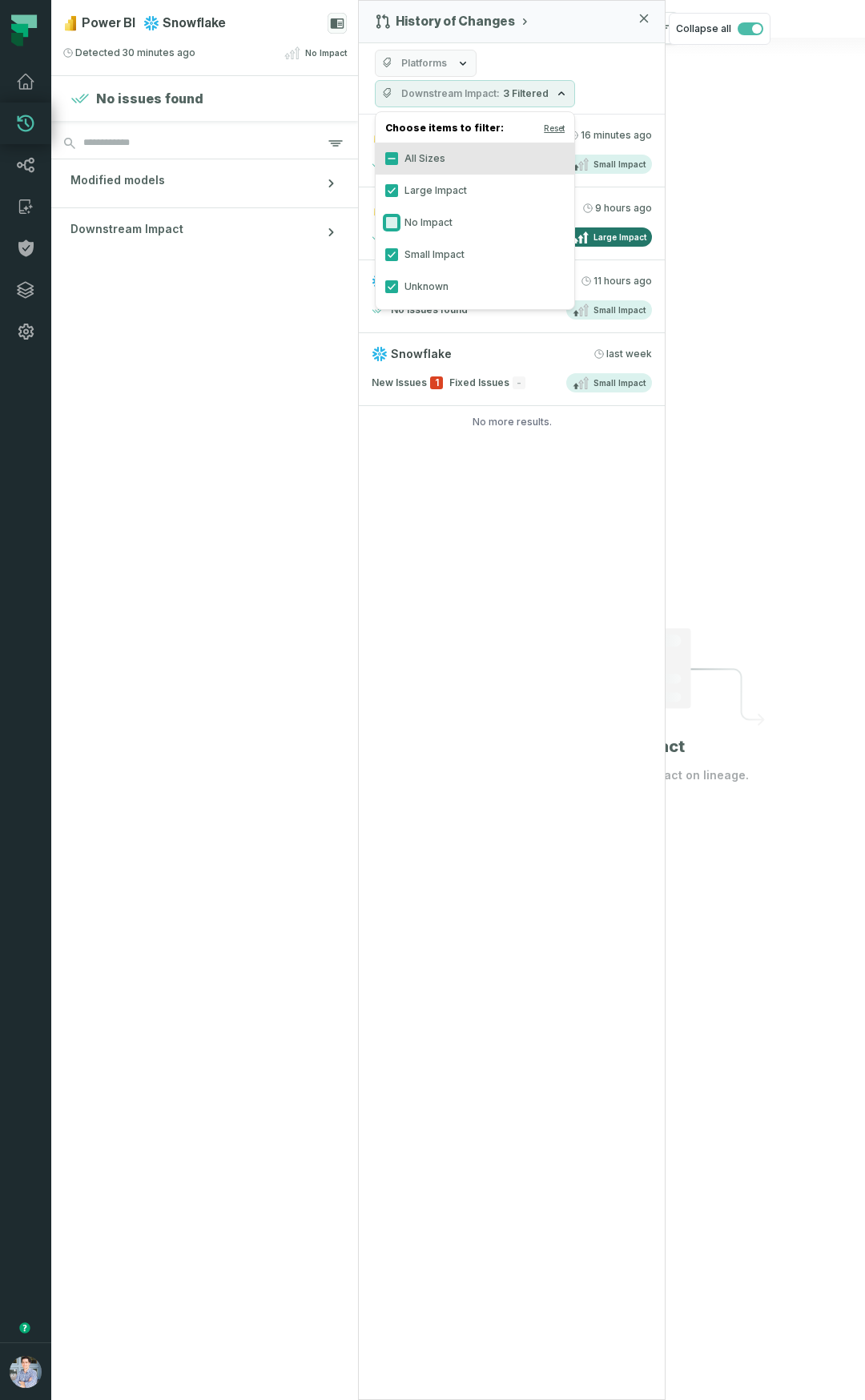
click at [388, 225] on button "No Impact" at bounding box center [391, 223] width 13 height 13
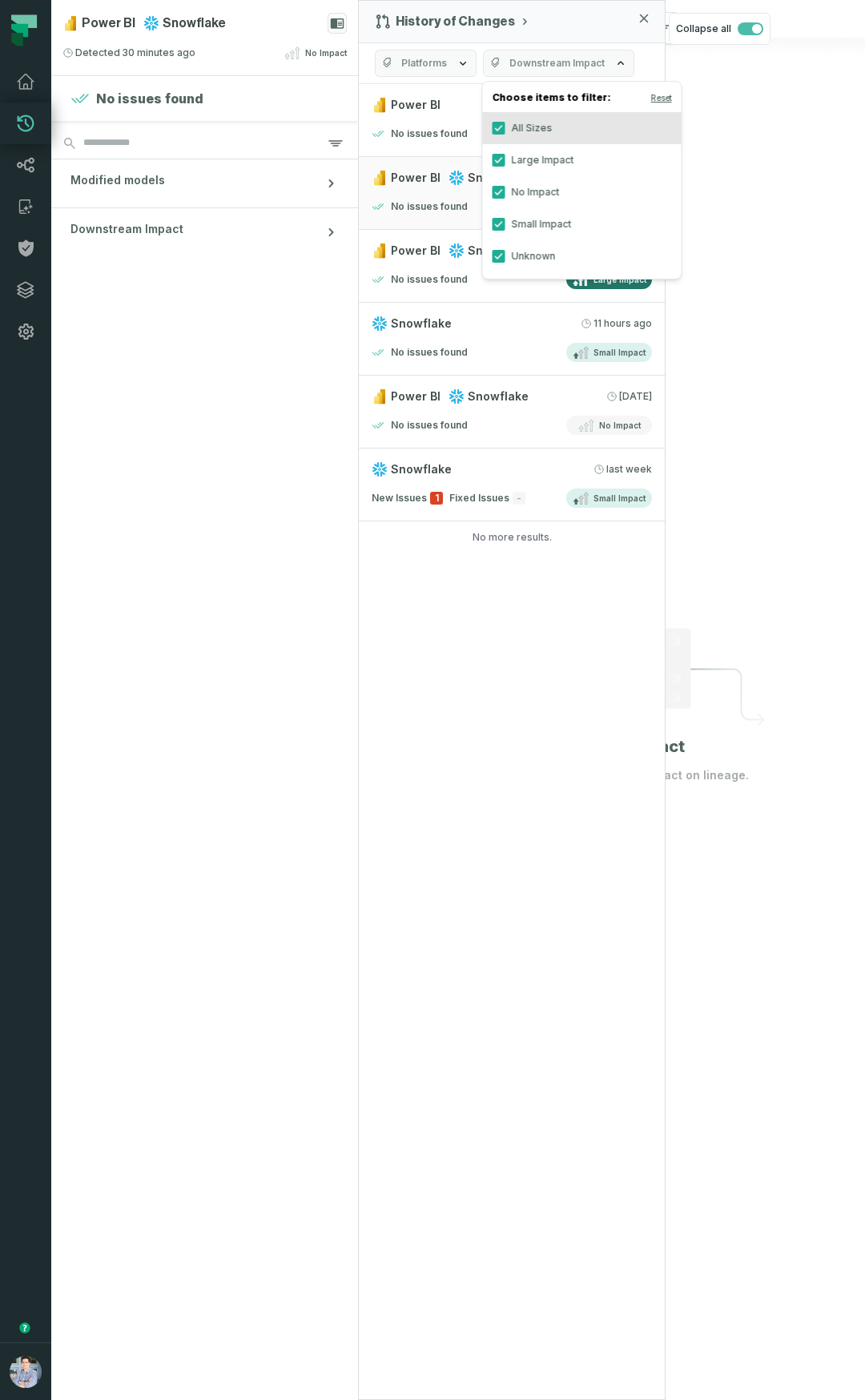
click at [265, 440] on section "No issues found Modified models Downstream Impact" at bounding box center [204, 737] width 306 height 1324
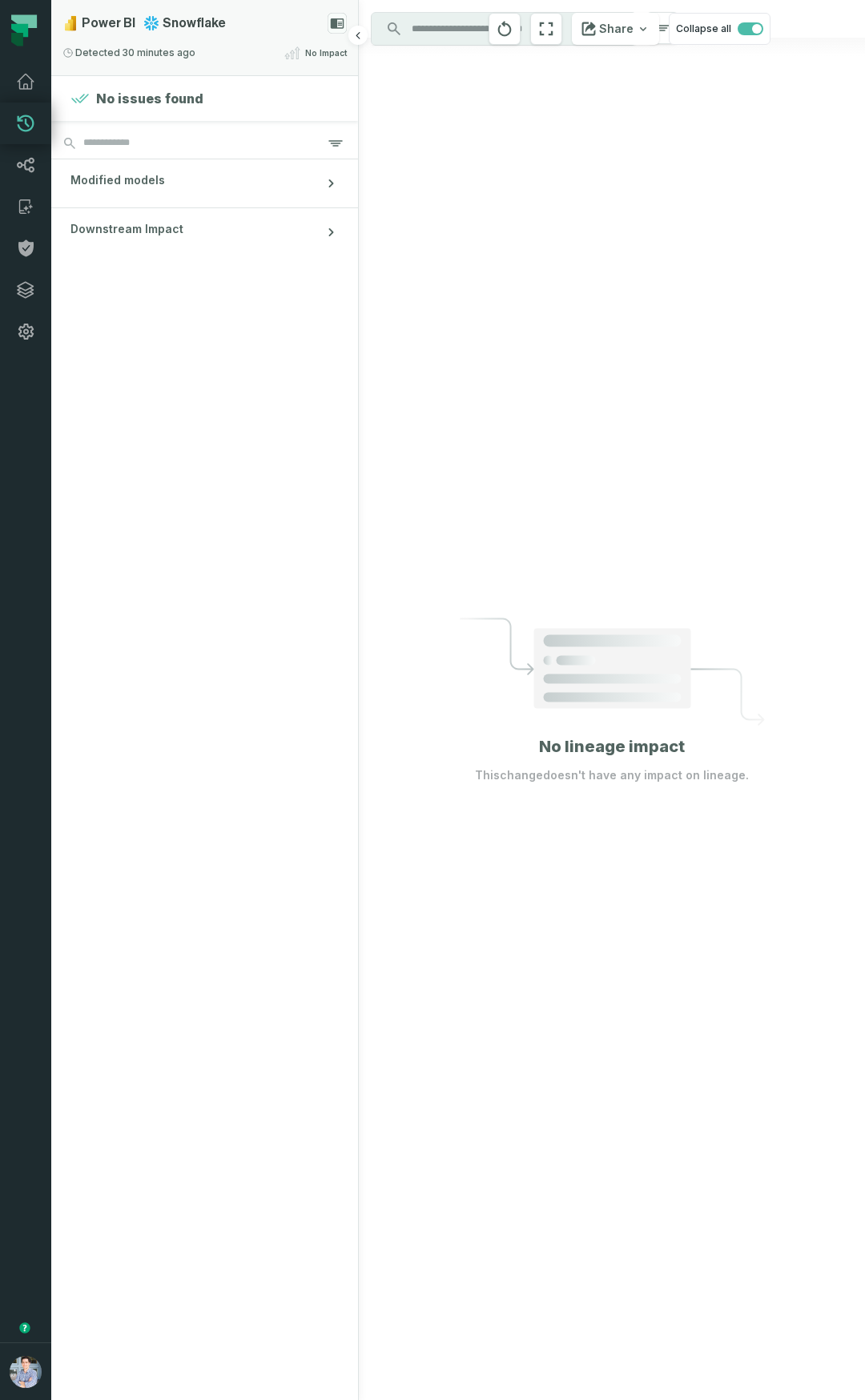
click at [304, 31] on div "Power BI Snowflake" at bounding box center [204, 23] width 284 height 21
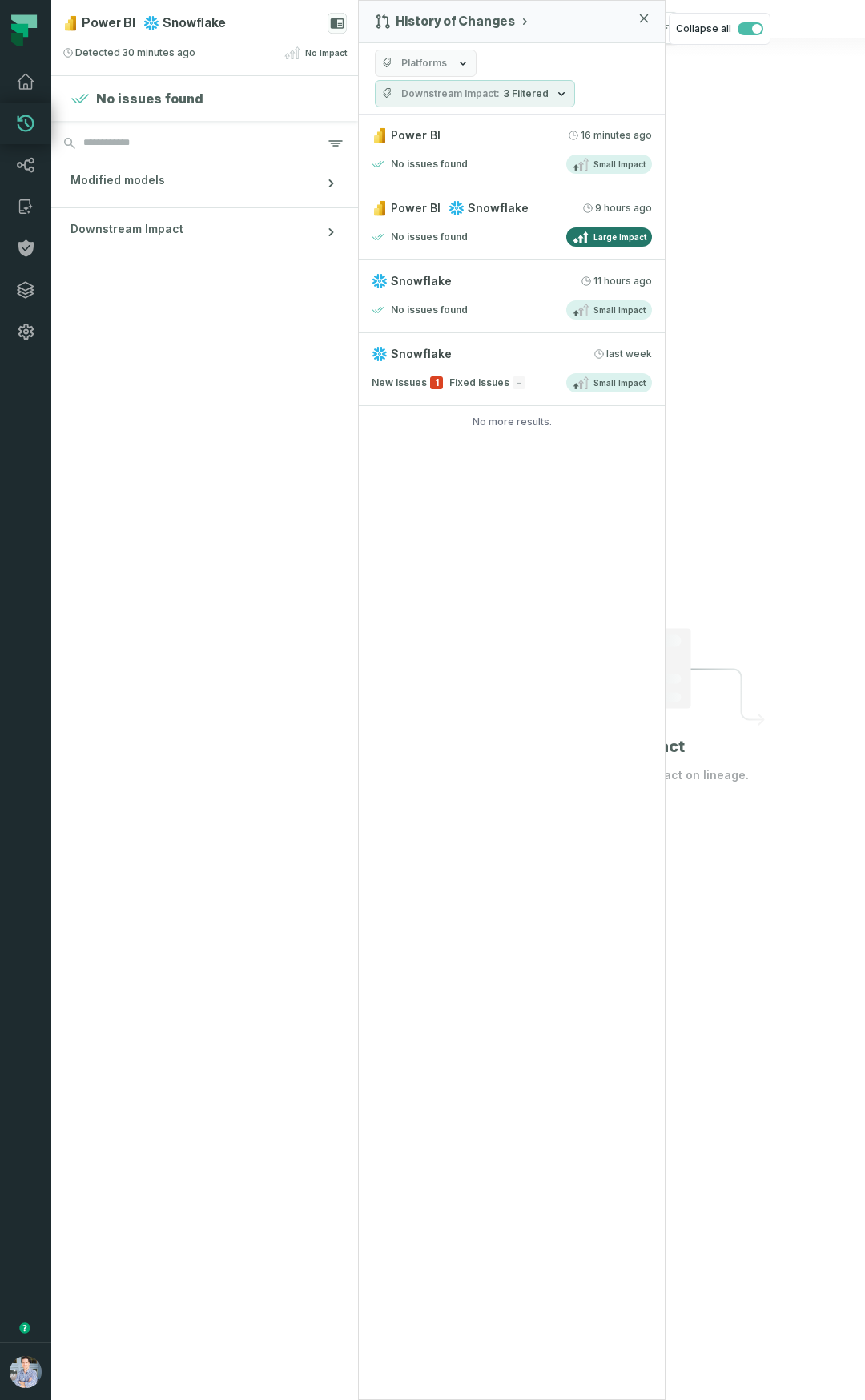
click at [480, 86] on button "Downstream Impact 3 Filtered" at bounding box center [475, 93] width 200 height 27
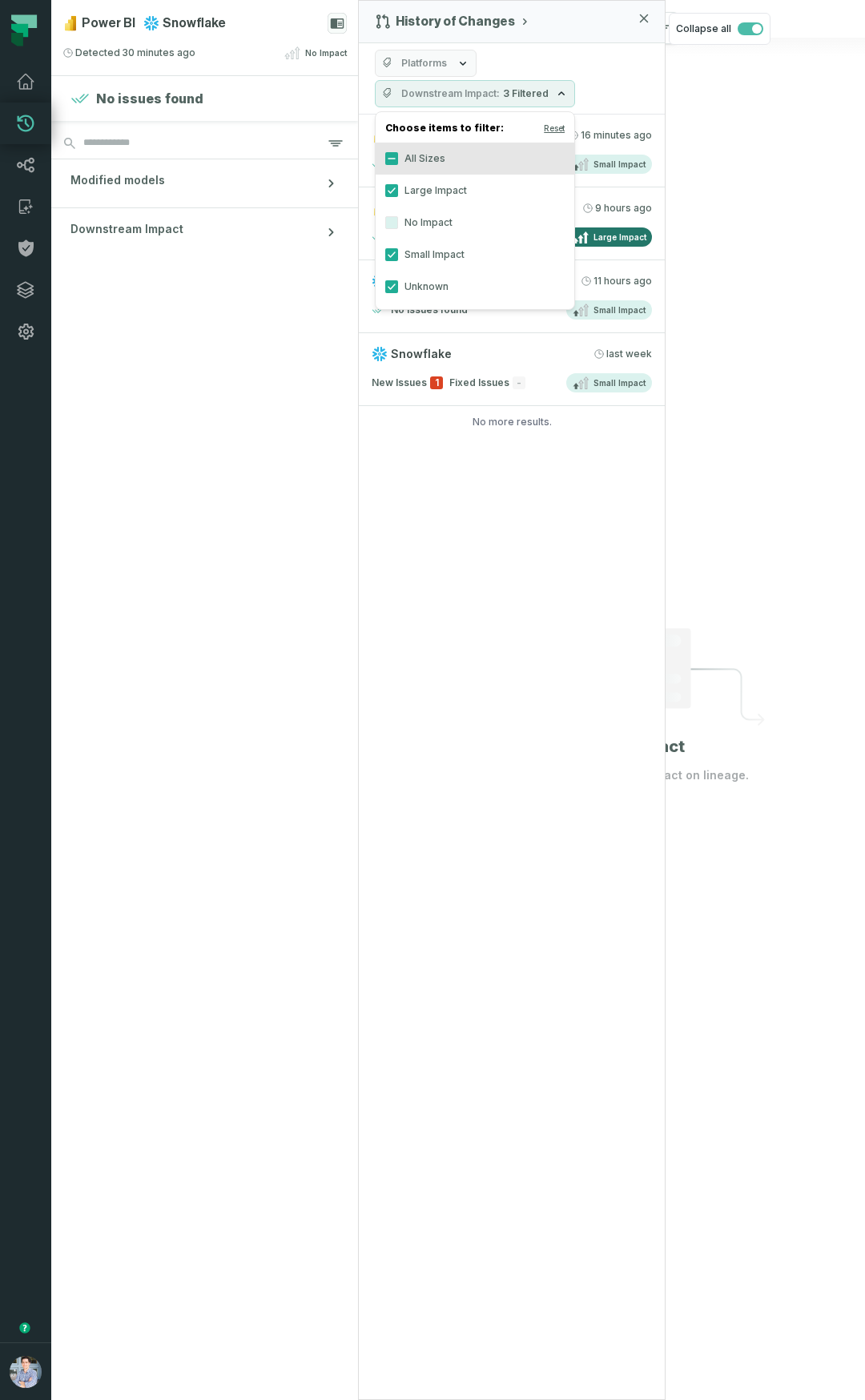
click at [442, 221] on label "No Impact" at bounding box center [475, 222] width 199 height 32
click at [398, 221] on button "No Impact" at bounding box center [391, 223] width 13 height 13
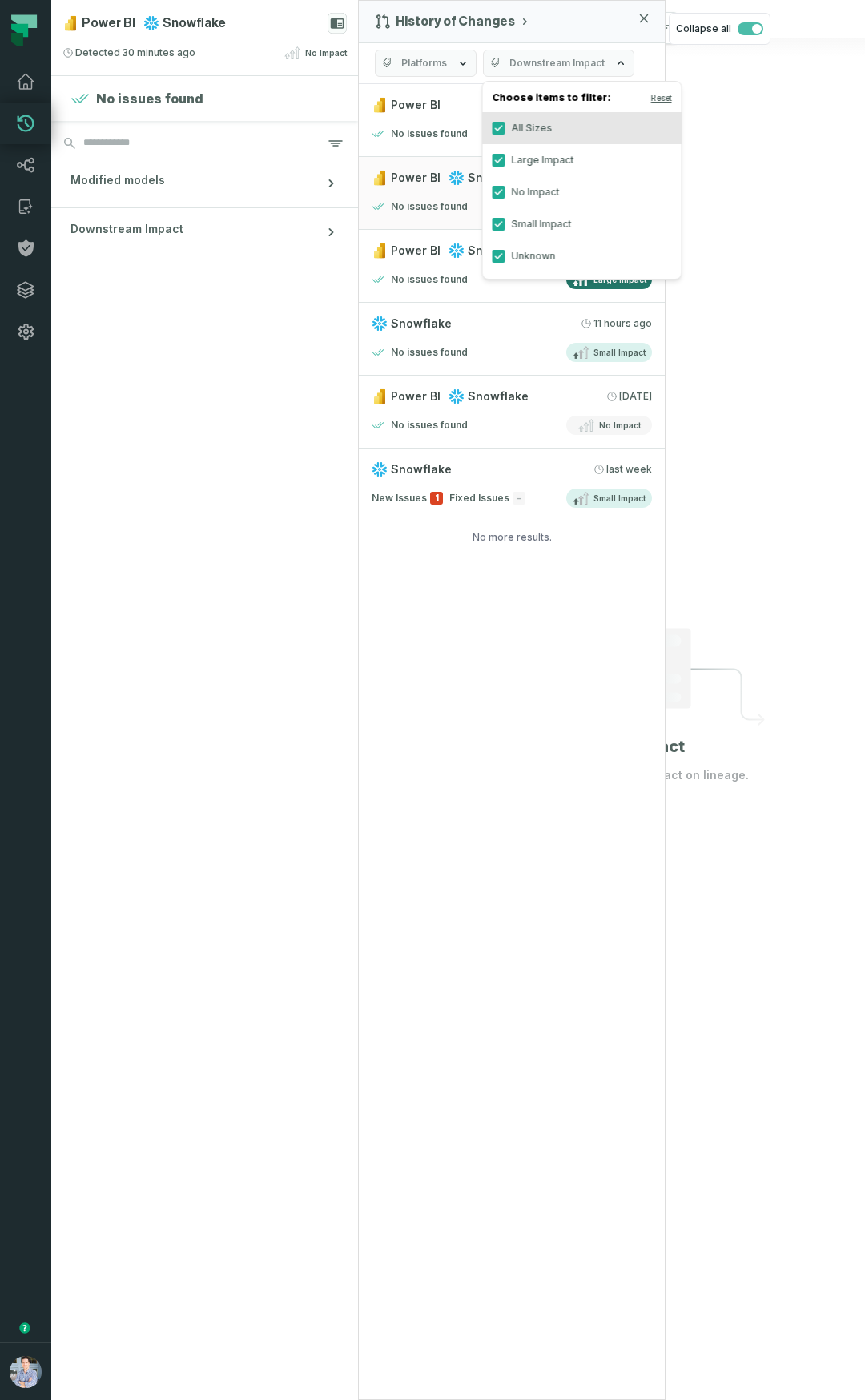
click at [525, 725] on div "History of Changes Platforms Downstream Impact Power BI 9/16/2025, 1:36:55 PM N…" at bounding box center [512, 700] width 307 height 1400
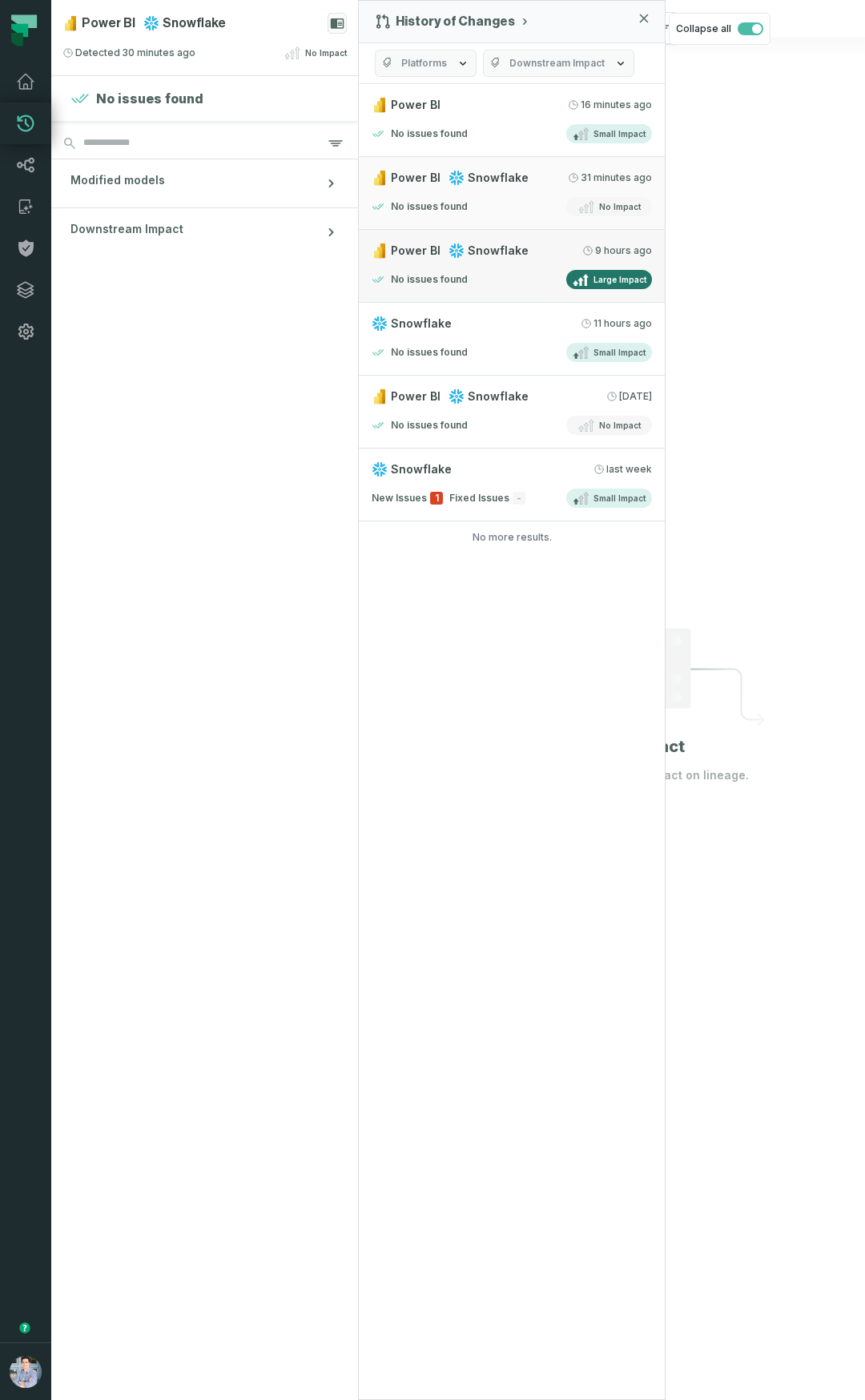
click at [553, 263] on link "Power BI Snowflake 9/16/2025, 4:16:25 AM No issues found Large Impact" at bounding box center [512, 266] width 306 height 73
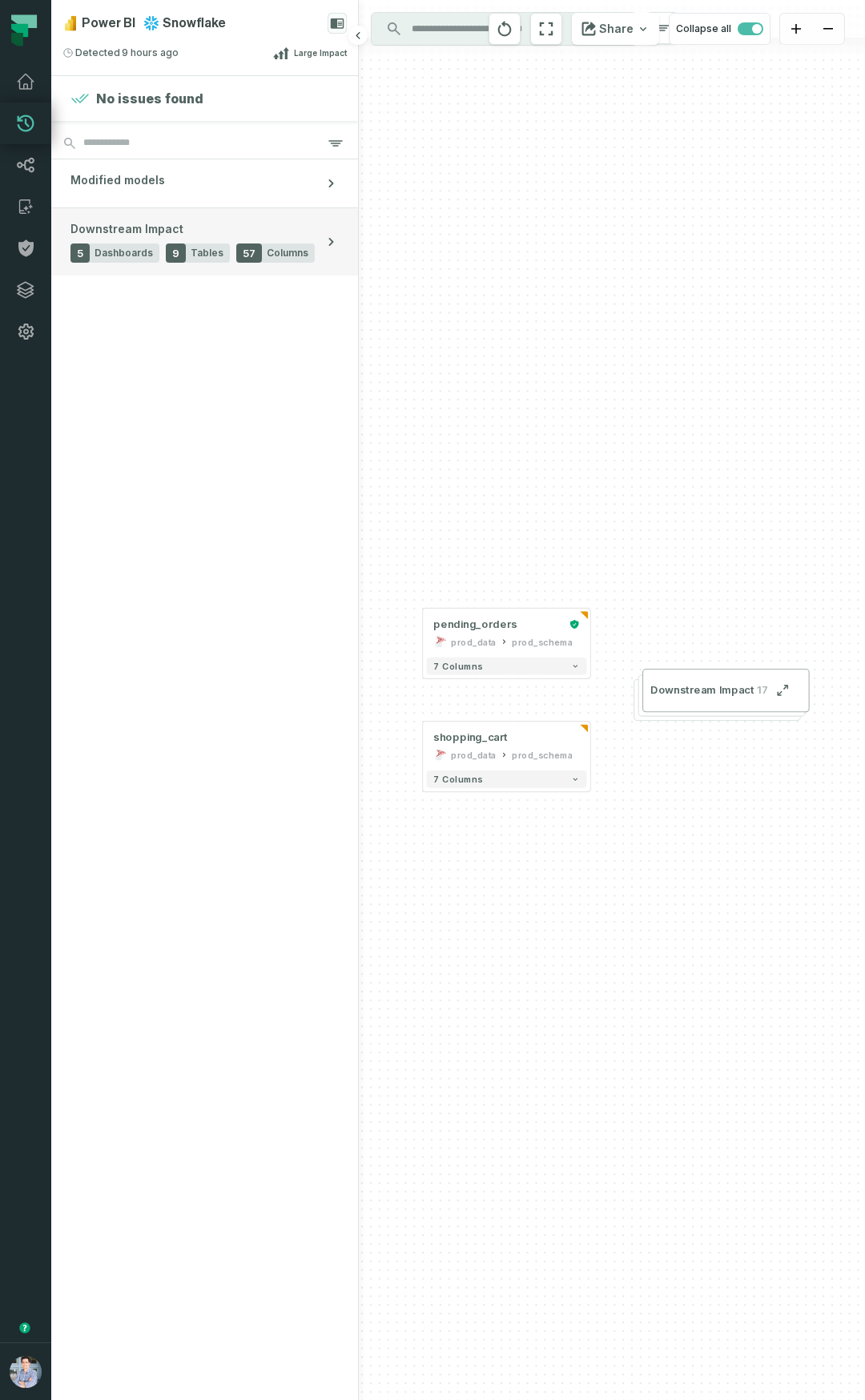
click at [207, 228] on div "Downstream Impact 5 Dashboards 9 Tables 57 Columns" at bounding box center [192, 242] width 244 height 42
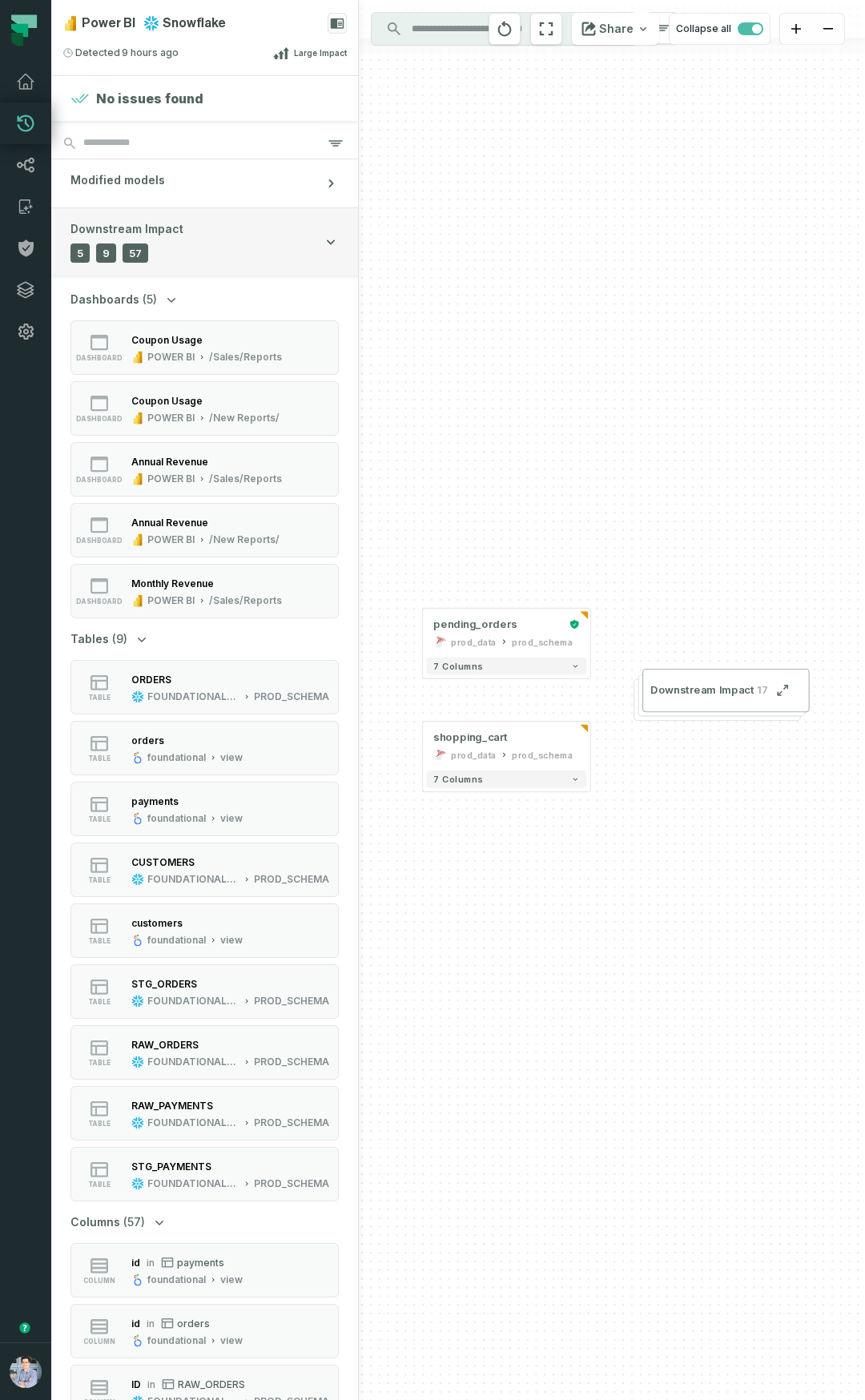
click at [227, 225] on button "Downstream Impact 5 Dashboards 9 Tables 57 Columns" at bounding box center [204, 242] width 306 height 68
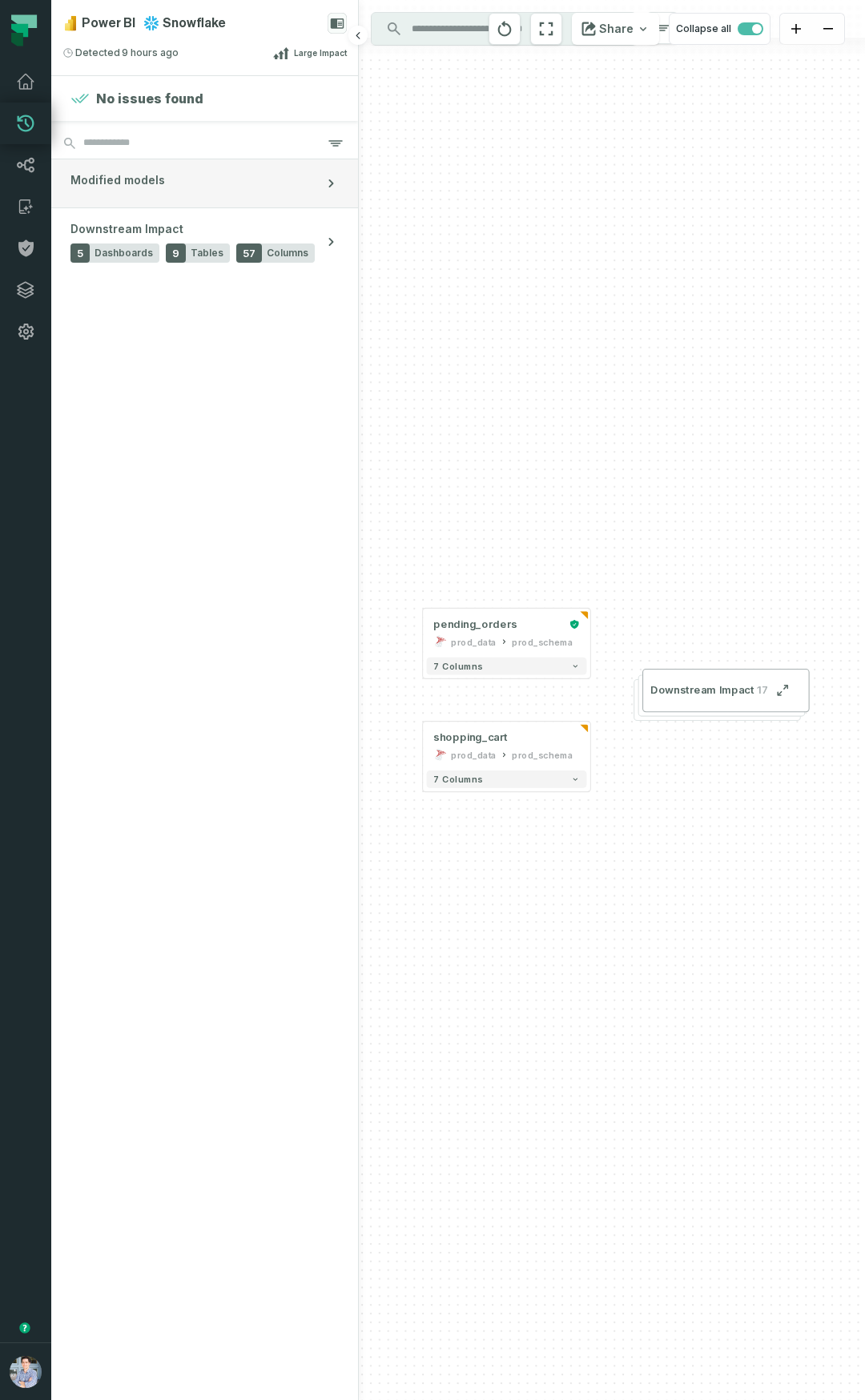
click at [229, 198] on button "Modified models" at bounding box center [204, 183] width 306 height 48
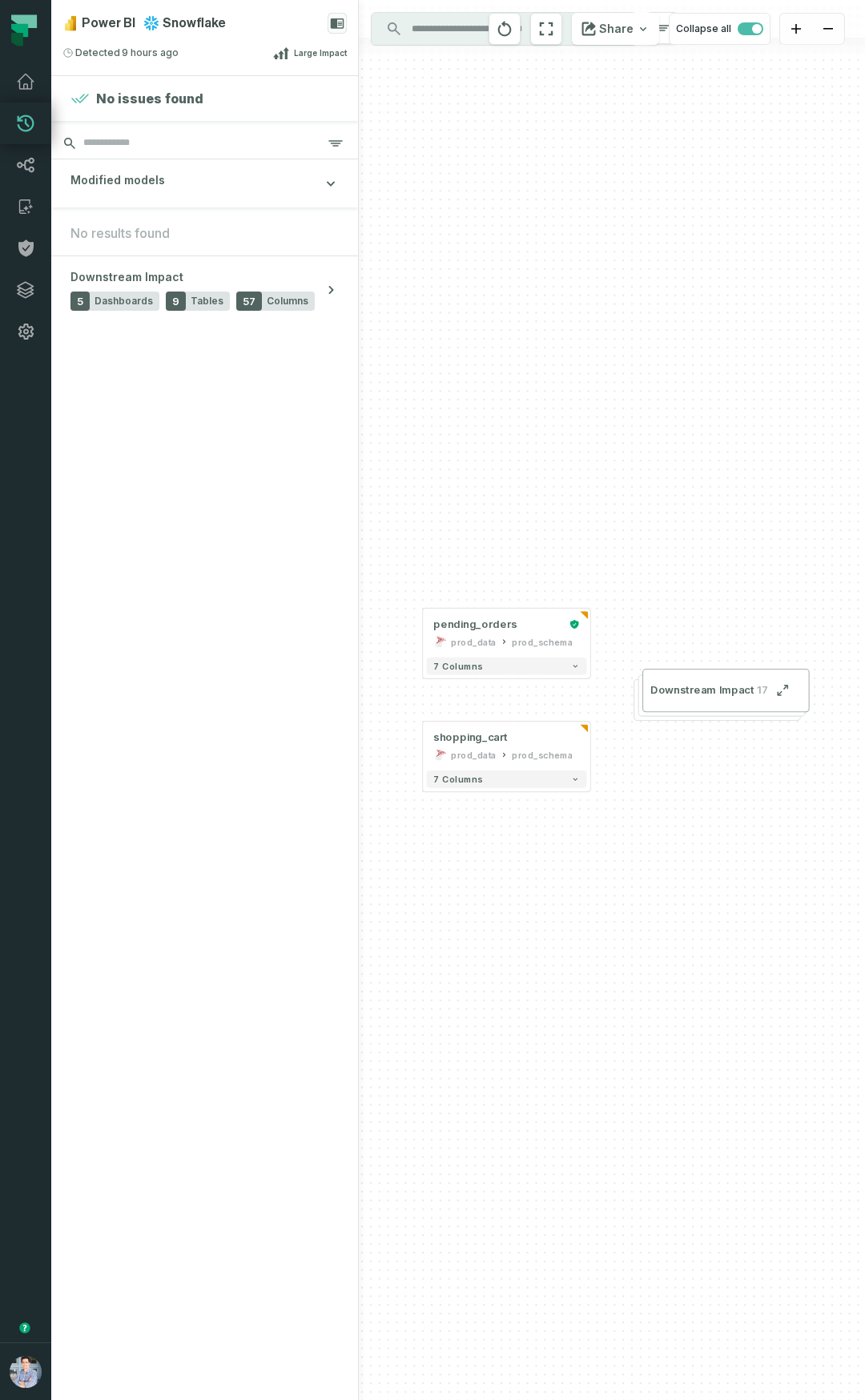
click at [235, 134] on input "search" at bounding box center [204, 143] width 306 height 32
click at [245, 42] on div "Power BI Snowflake Detected 9/16/2025, 4:16:25 AM Large Impact" at bounding box center [204, 37] width 306 height 75
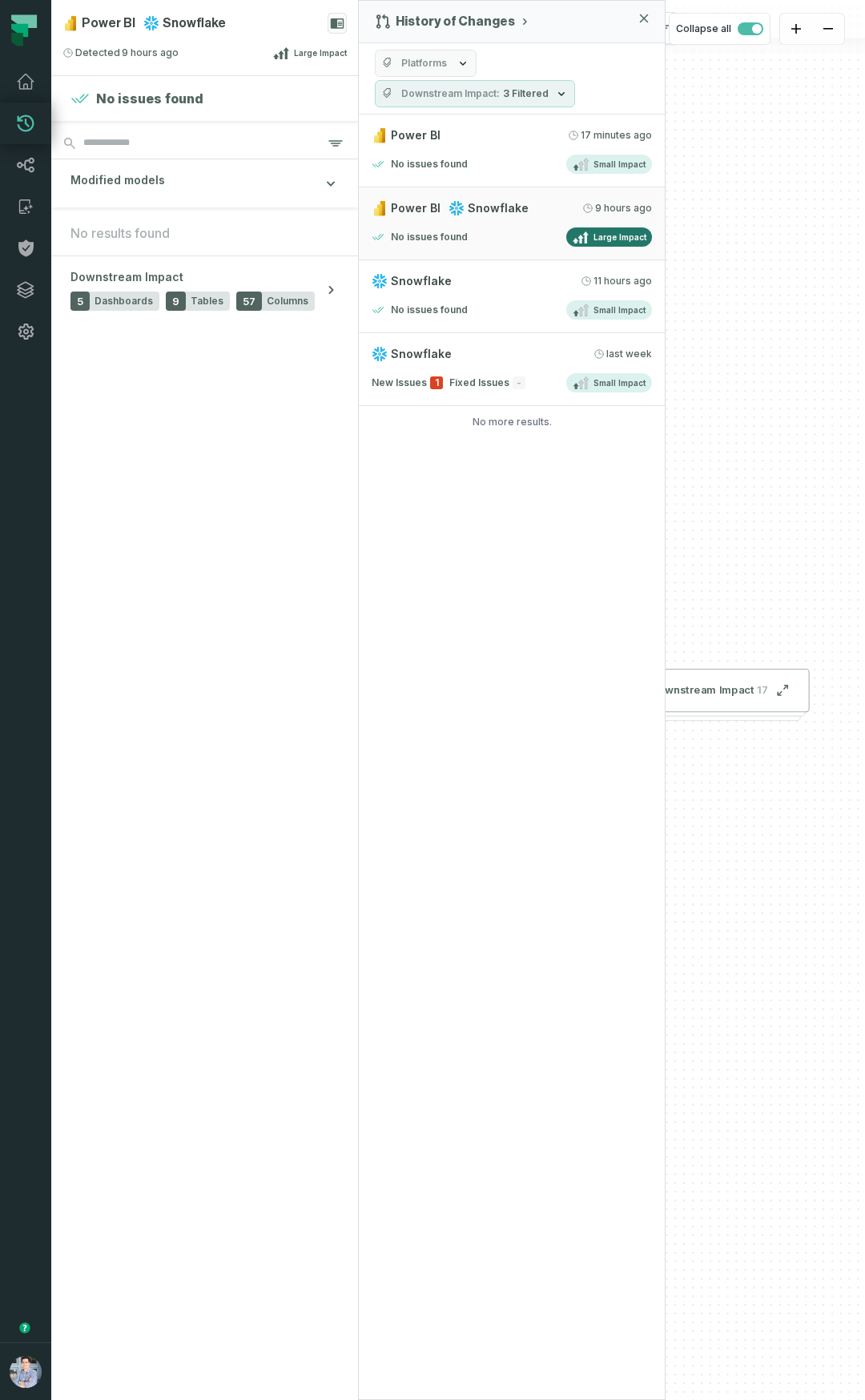
click at [522, 741] on div "History of Changes Platforms Downstream Impact 3 Filtered Power BI 9/16/2025, 1…" at bounding box center [512, 700] width 307 height 1400
click at [526, 63] on div "Platforms Downstream Impact 3 Filtered" at bounding box center [512, 79] width 306 height 71
click at [451, 98] on span "Downstream Impact" at bounding box center [451, 93] width 98 height 13
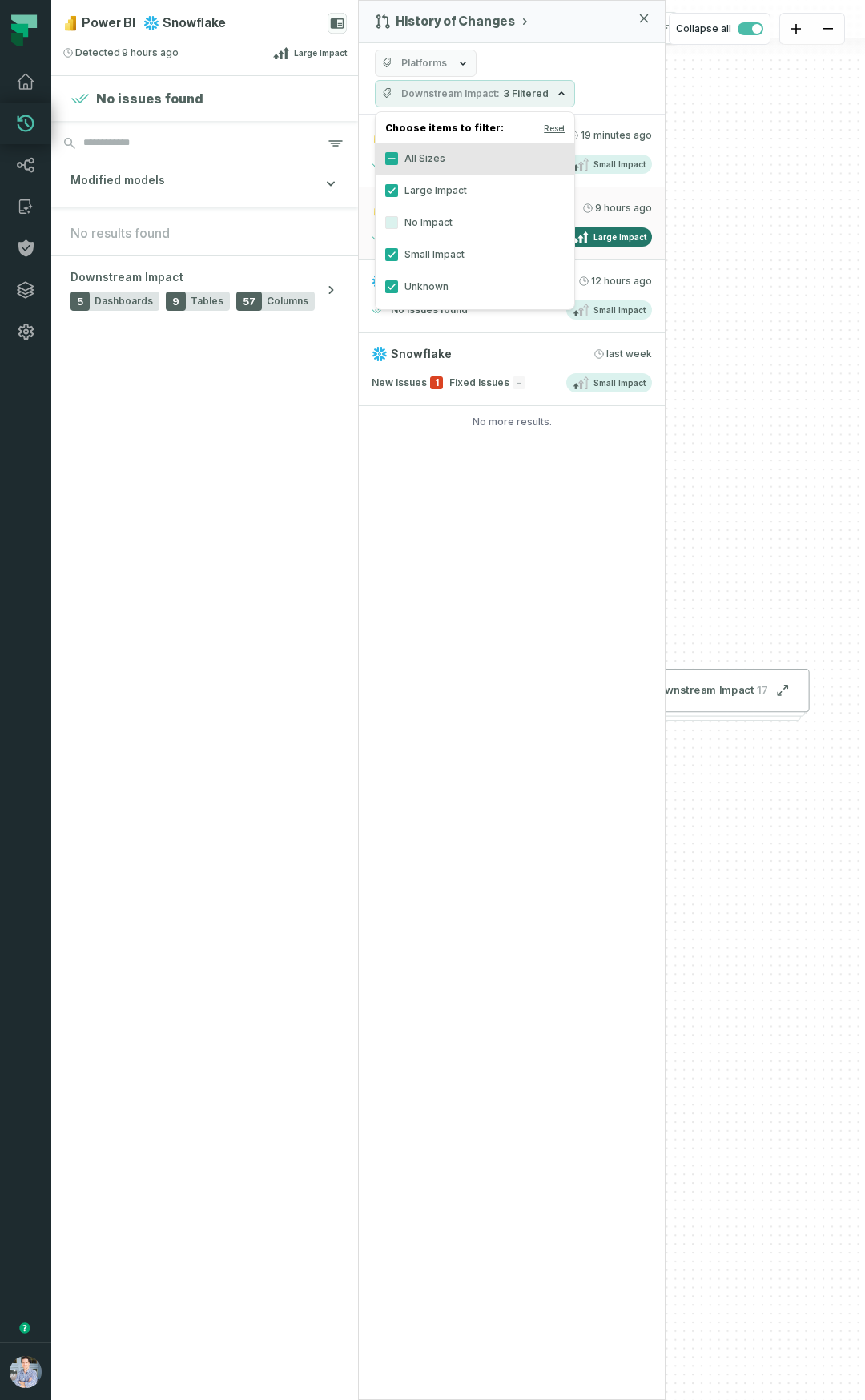
click at [415, 213] on label "No Impact" at bounding box center [475, 222] width 199 height 32
click at [398, 217] on button "No Impact" at bounding box center [391, 223] width 13 height 13
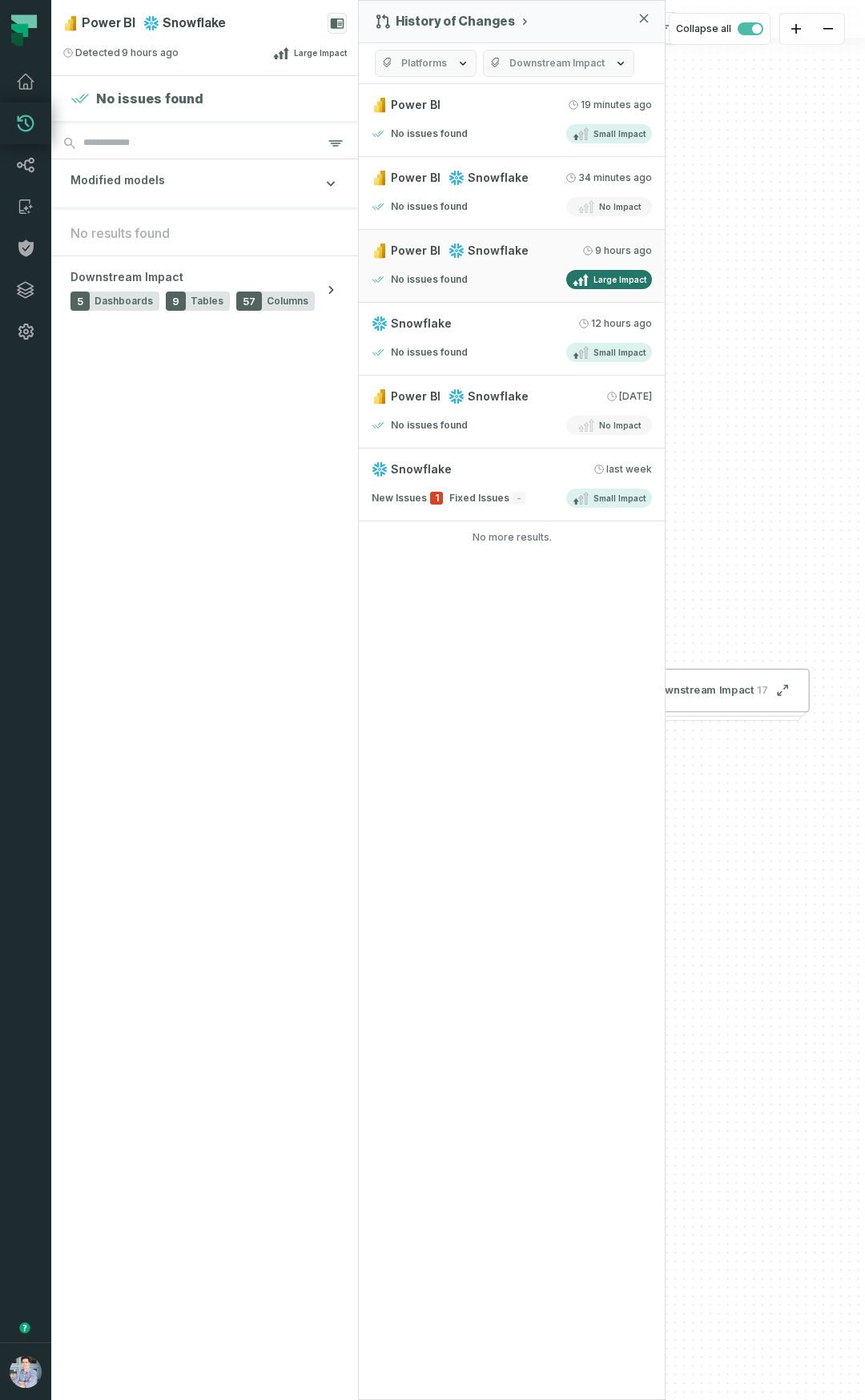
click at [445, 663] on div "History of Changes Platforms Downstream Impact Power BI 9/16/2025, 1:36:55 PM N…" at bounding box center [512, 700] width 307 height 1400
click at [594, 104] on relative-time "[DATE] 1:36:55 PM" at bounding box center [615, 105] width 71 height 13
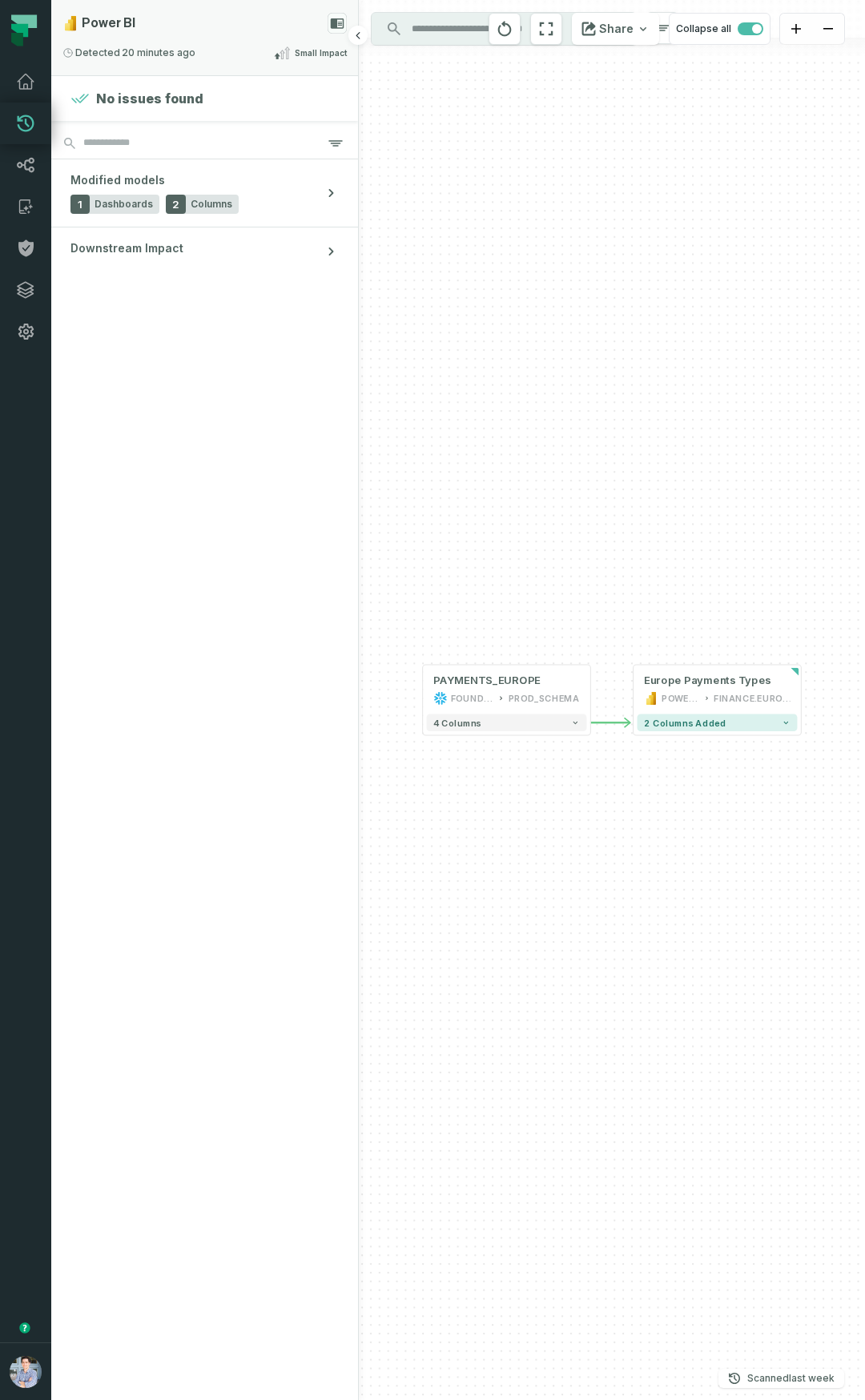
click at [254, 45] on div "Detected 9/16/2025, 1:36:55 PM Small Impact" at bounding box center [204, 53] width 284 height 19
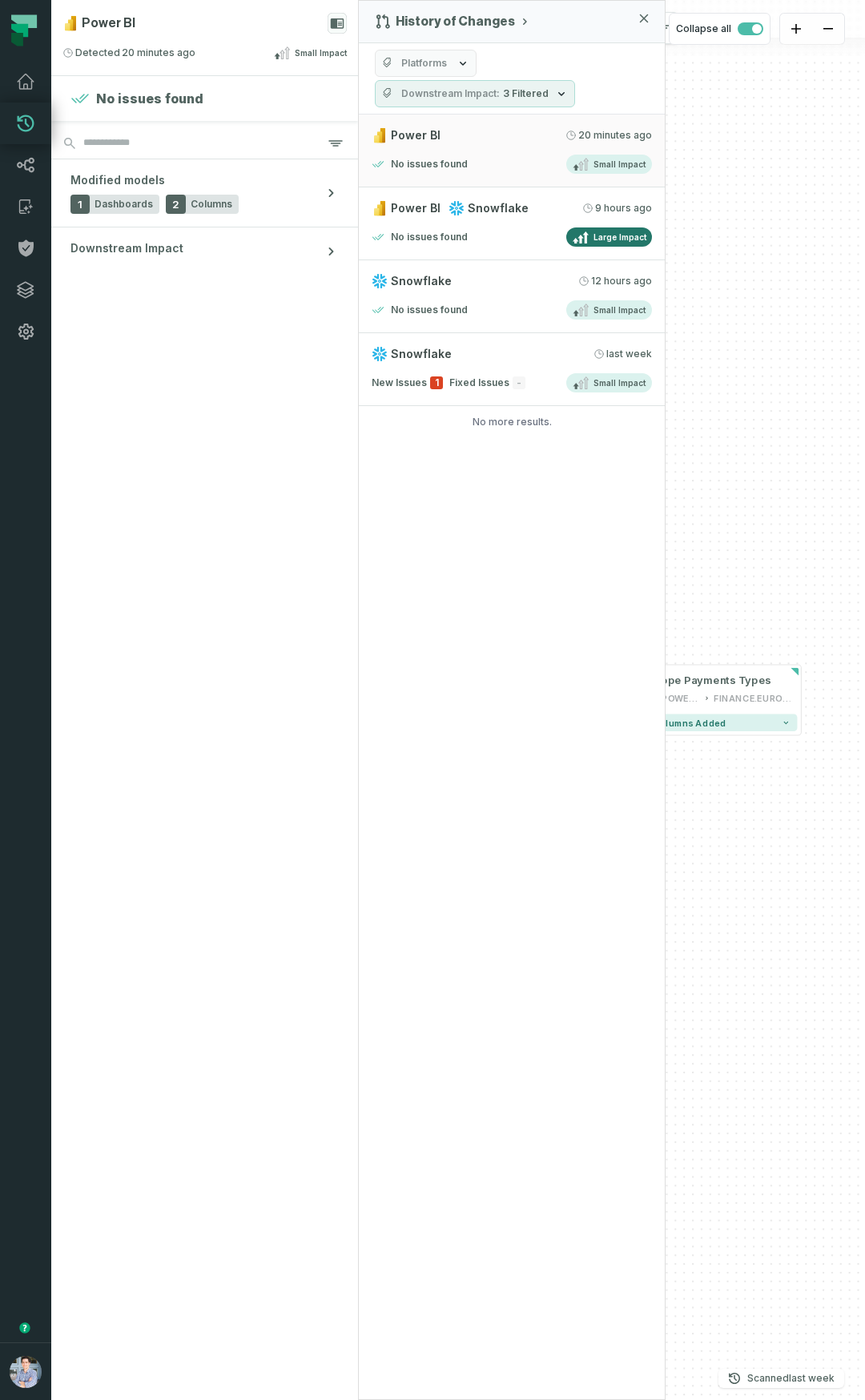
click at [420, 692] on div "History of Changes Platforms Downstream Impact 3 Filtered Power BI 9/16/2025, 1…" at bounding box center [512, 700] width 307 height 1400
click at [525, 94] on span "3 Filtered" at bounding box center [525, 93] width 45 height 13
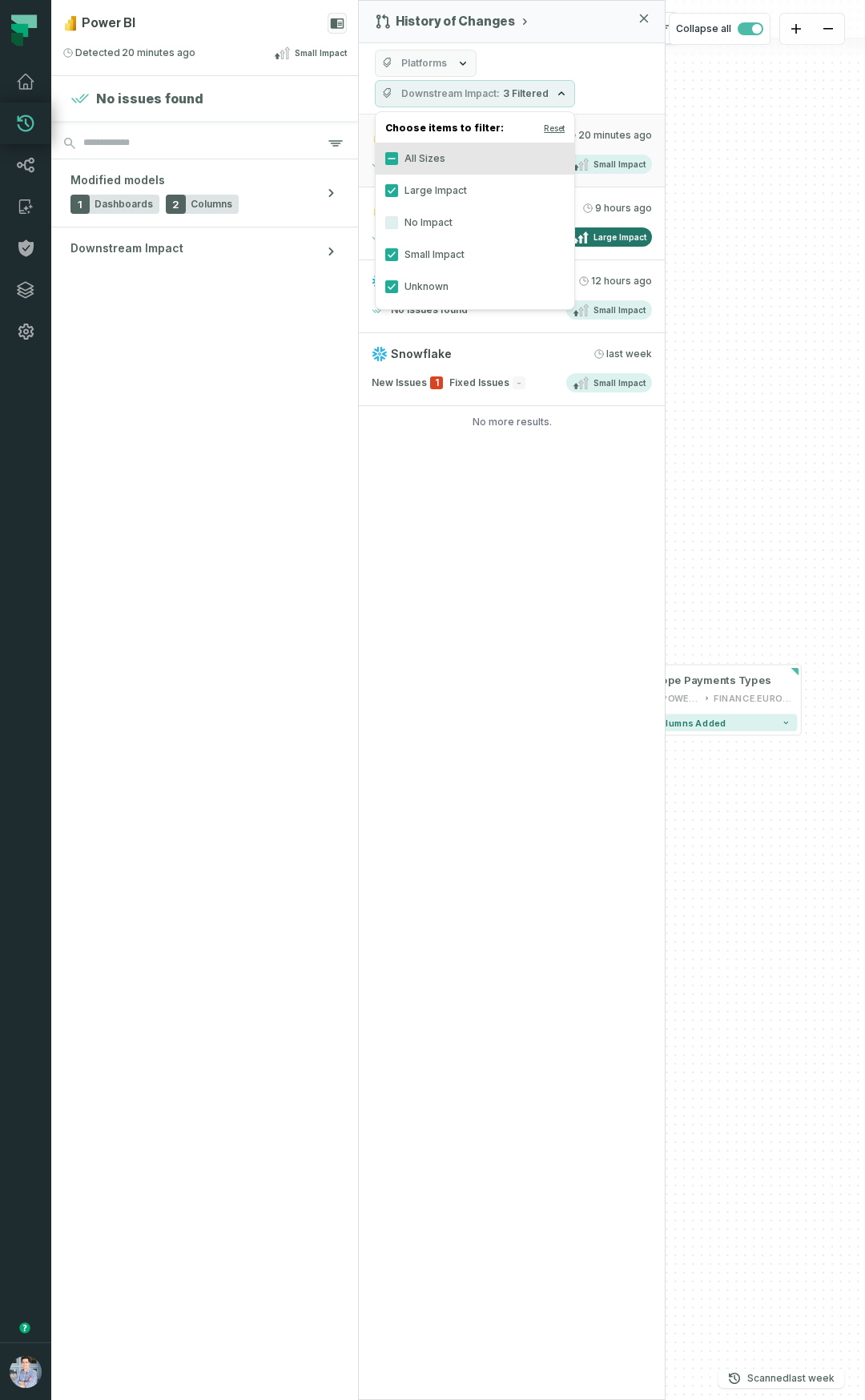
click at [449, 225] on label "No Impact" at bounding box center [475, 222] width 199 height 32
click at [398, 225] on button "No Impact" at bounding box center [391, 223] width 13 height 13
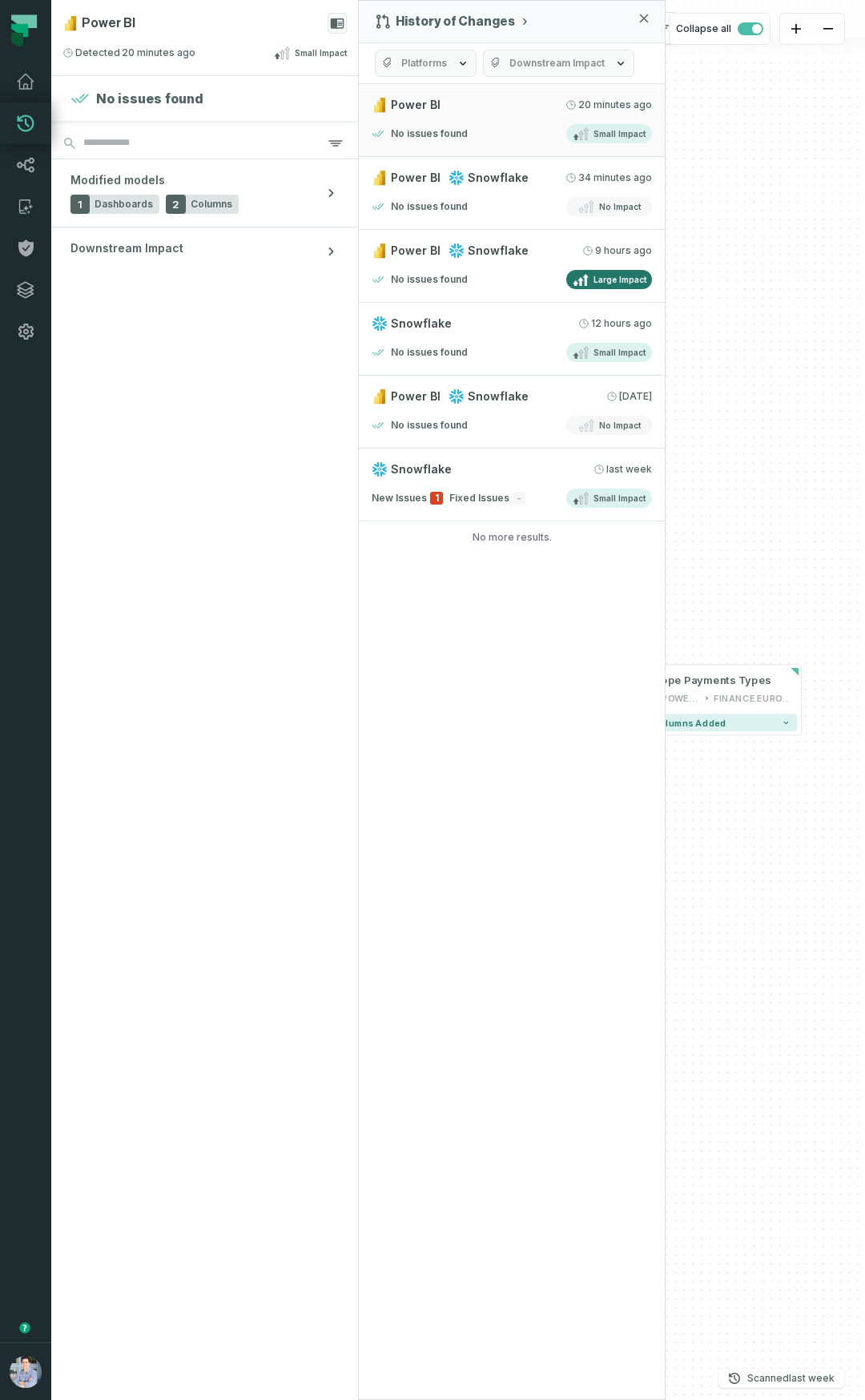
drag, startPoint x: 414, startPoint y: 47, endPoint x: 411, endPoint y: 56, distance: 9.5
click at [414, 48] on div "Platforms Downstream Impact" at bounding box center [512, 64] width 306 height 41
click at [409, 61] on span "Platforms" at bounding box center [424, 63] width 45 height 13
click at [426, 128] on label "All Platforms" at bounding box center [475, 128] width 199 height 32
click at [398, 128] on button "All Platforms" at bounding box center [391, 129] width 13 height 13
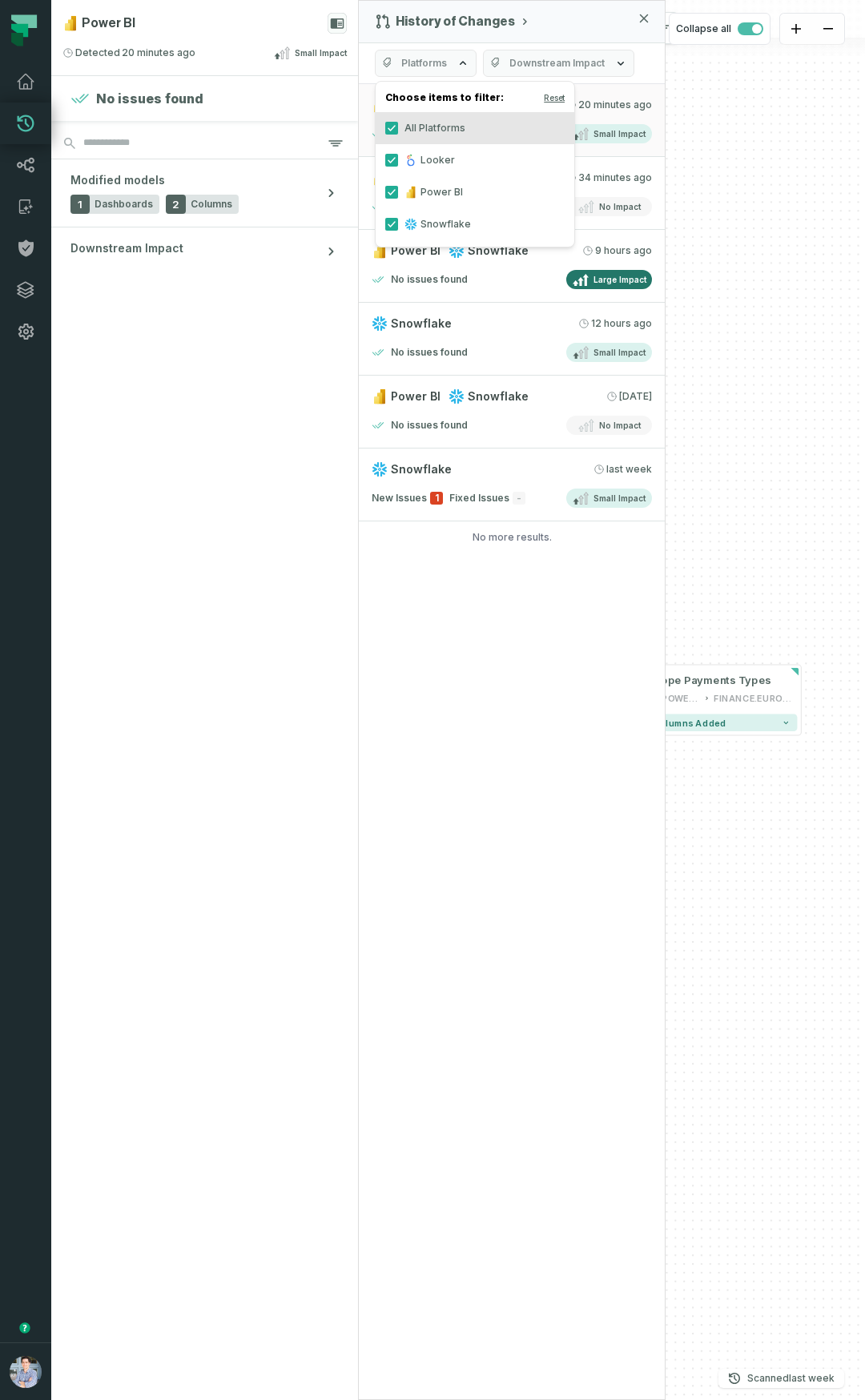
click at [514, 889] on div "History of Changes Platforms Downstream Impact Power BI 9/16/2025, 1:36:55 PM N…" at bounding box center [512, 700] width 307 height 1400
click at [500, 896] on div "History of Changes Platforms Downstream Impact Power BI 9/16/2025, 1:36:55 PM N…" at bounding box center [512, 700] width 307 height 1400
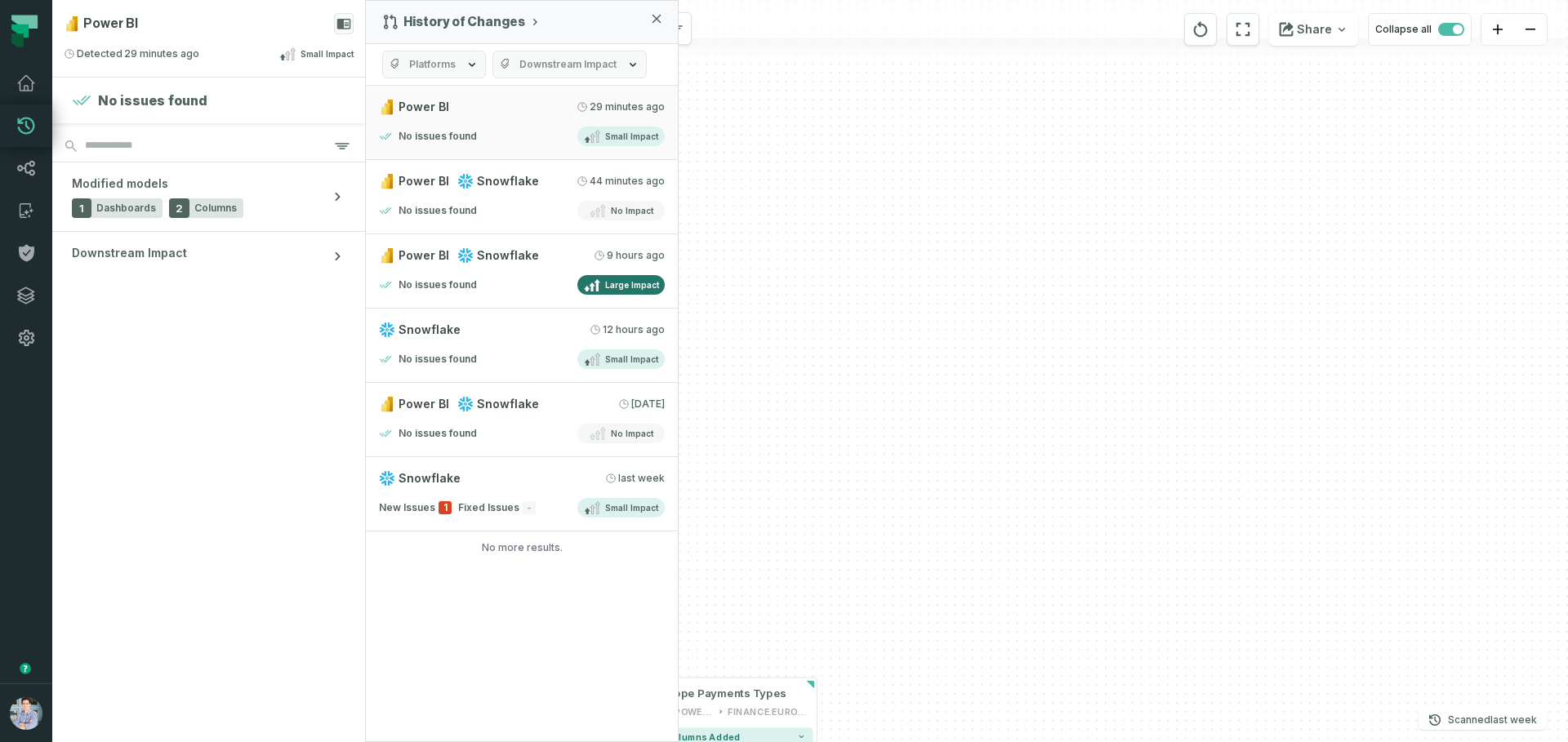
click at [424, 581] on div "History of Changes Platforms Downstream Impact Power BI 9/16/2025, 1:36:55 PM N…" at bounding box center [522, 371] width 313 height 742
click at [472, 572] on div "History of Changes Platforms Downstream Impact Power BI 9/16/2025, 1:36:55 PM N…" at bounding box center [522, 371] width 313 height 742
click at [316, 585] on section "No issues found Modified models 1 Dashboards 2 Columns Downstream Impact" at bounding box center [208, 409] width 312 height 664
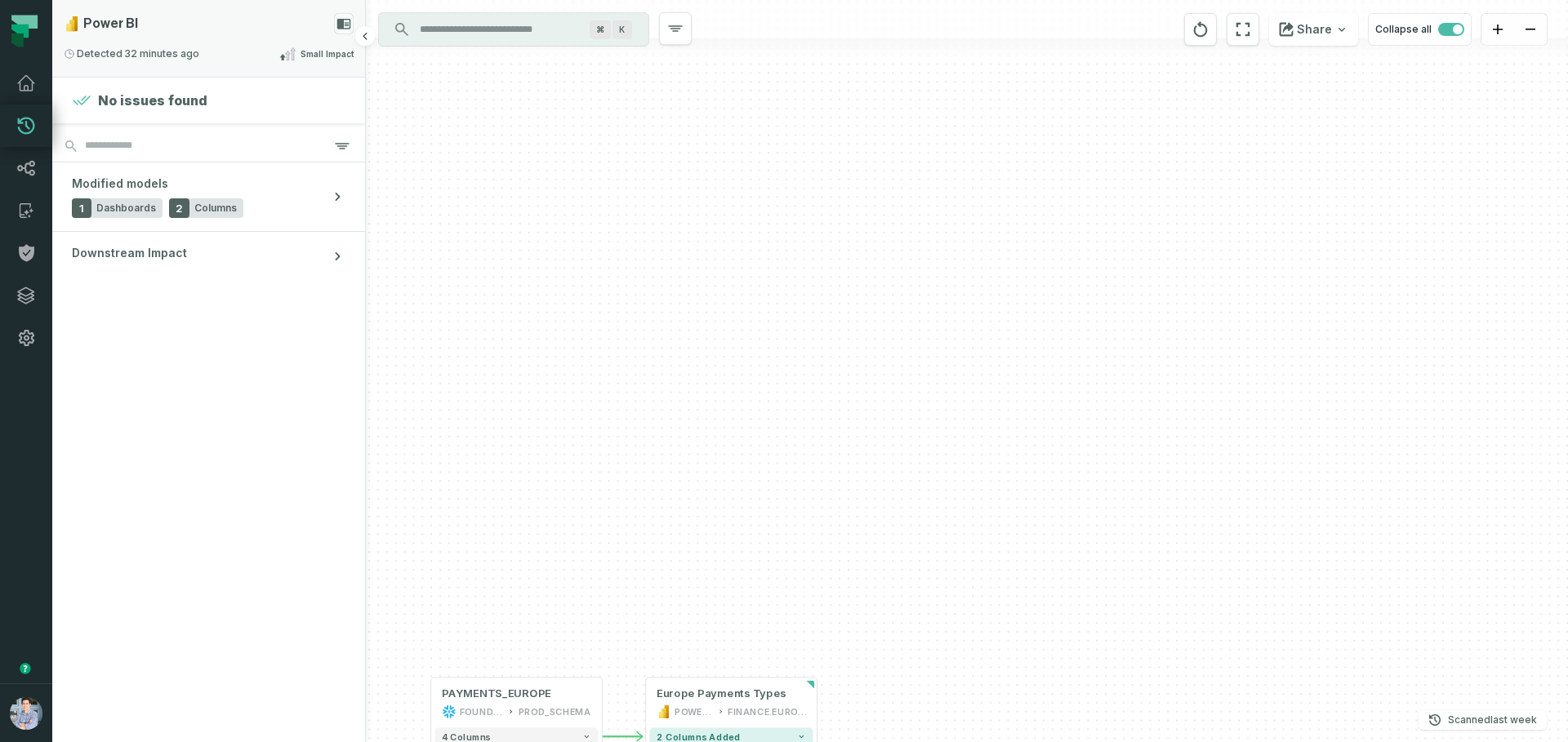
click at [342, 23] on icon at bounding box center [343, 24] width 14 height 10
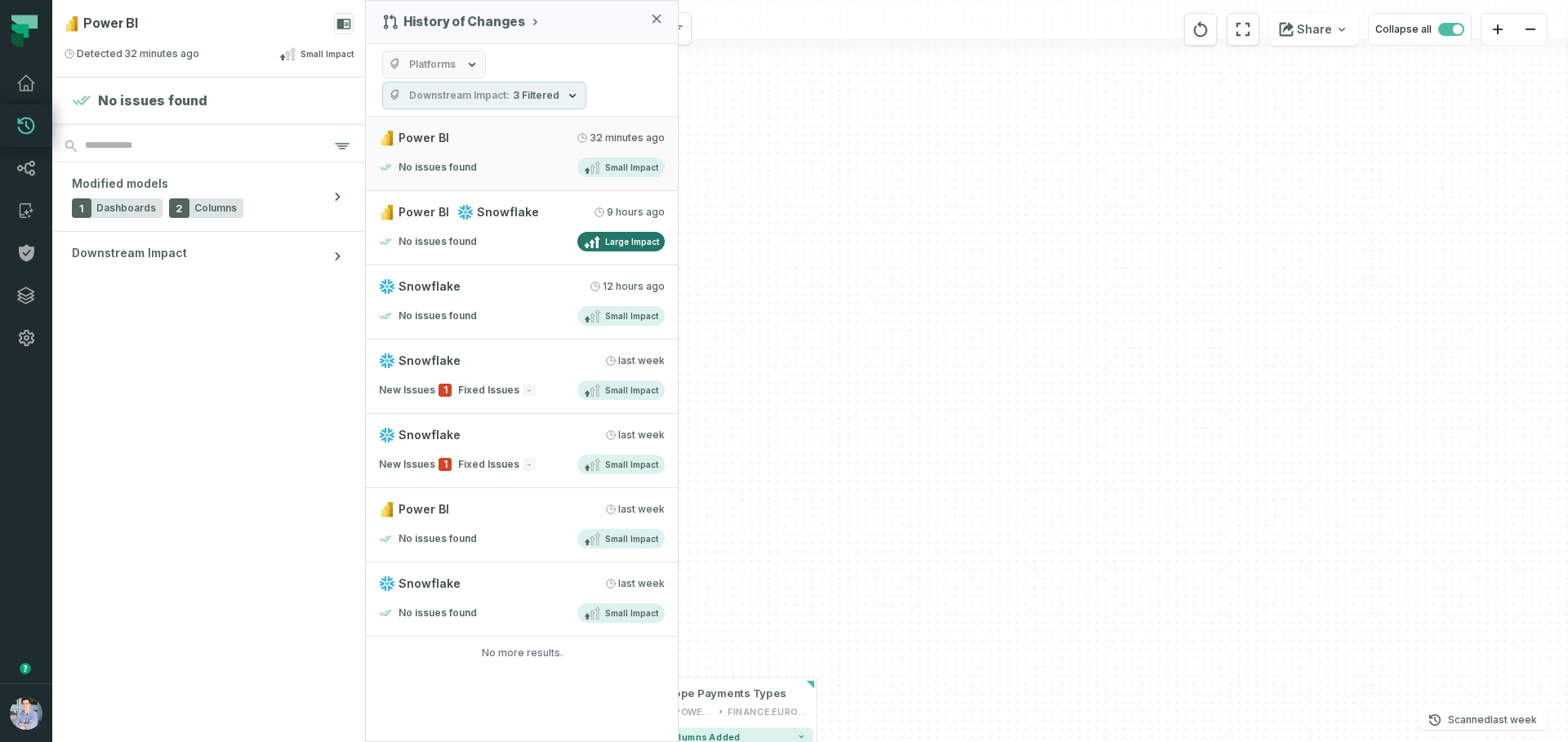
click at [484, 97] on span "Downstream Impact" at bounding box center [459, 95] width 100 height 13
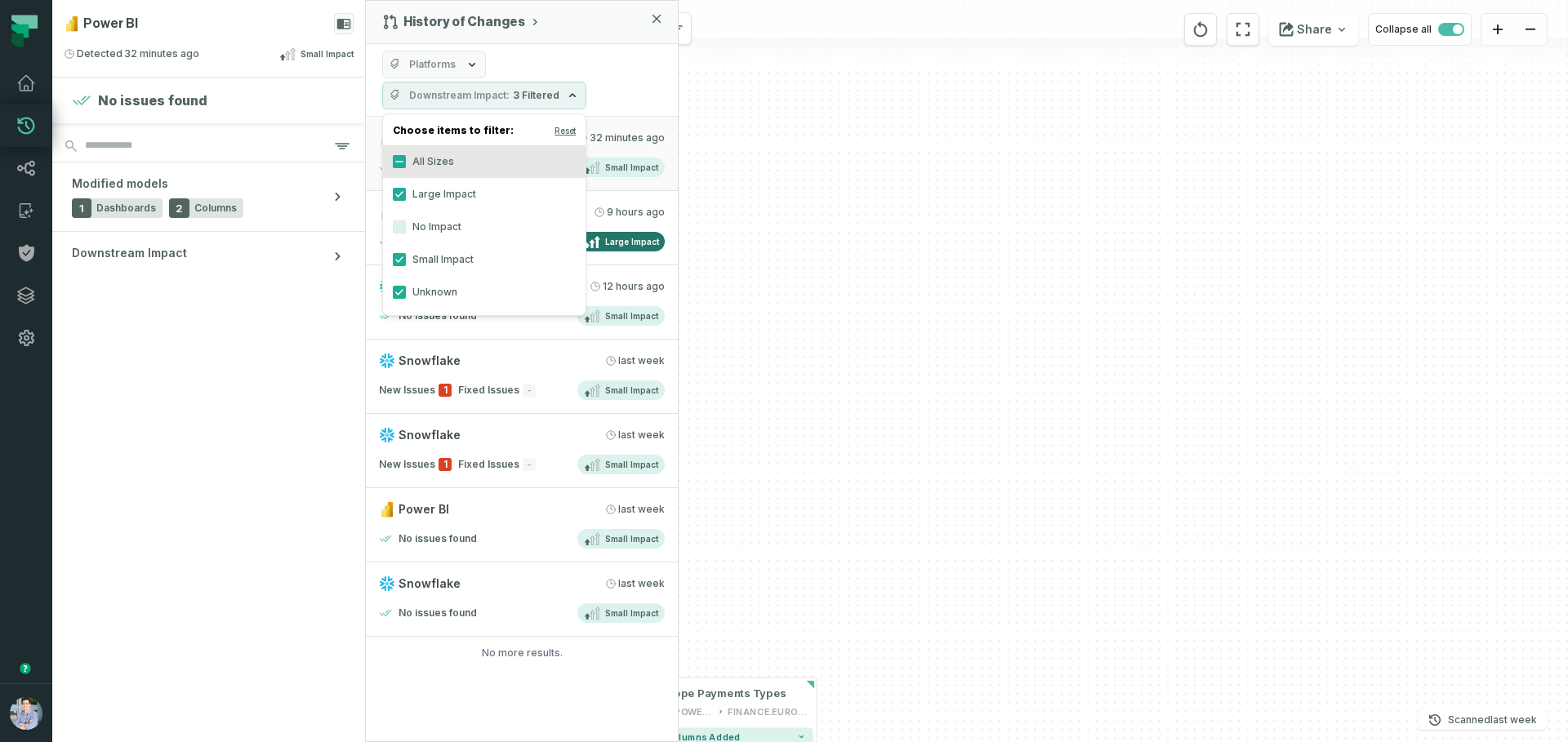
click at [409, 231] on label "No Impact" at bounding box center [484, 226] width 203 height 33
click at [406, 231] on button "No Impact" at bounding box center [399, 227] width 13 height 13
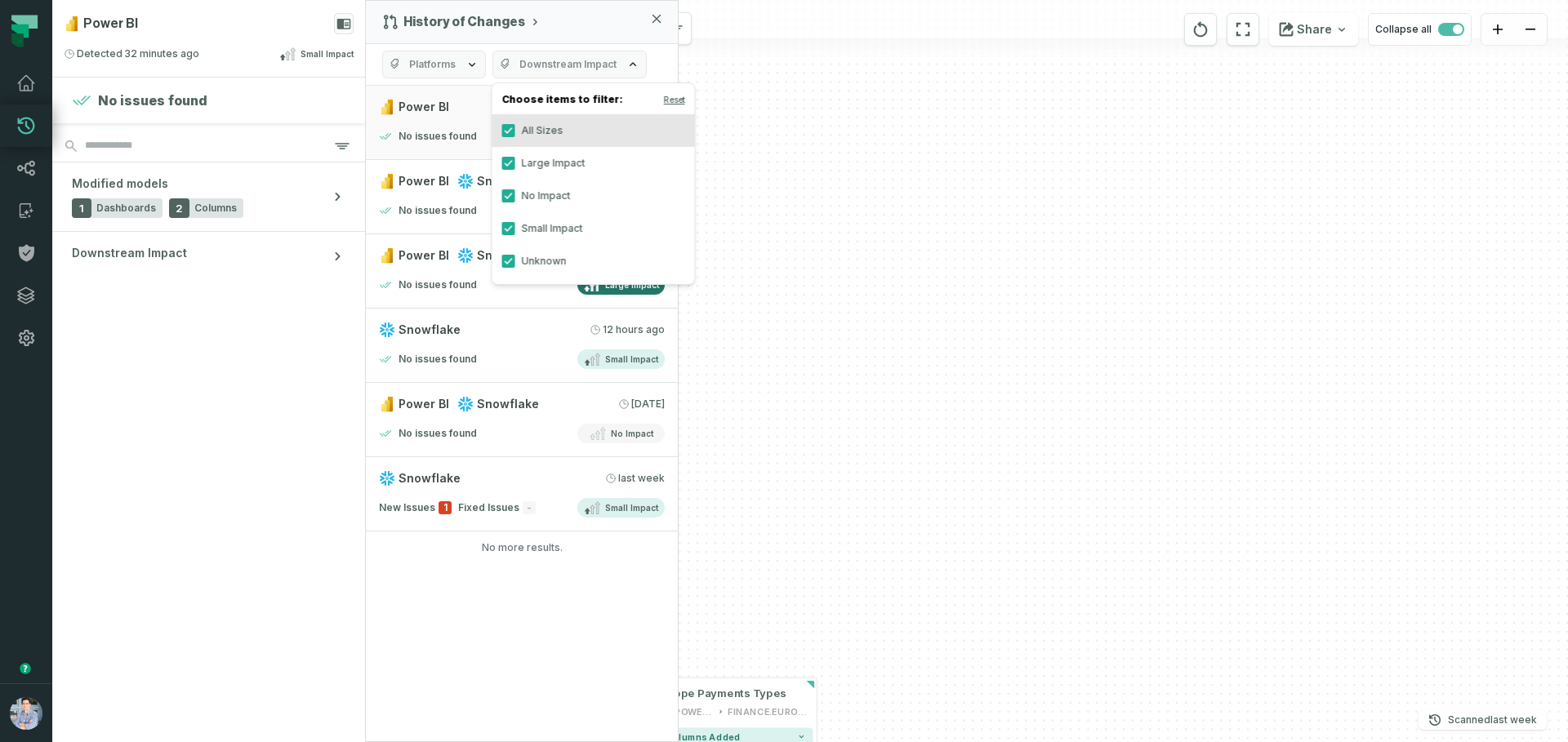
click at [518, 188] on label "No Impact" at bounding box center [593, 195] width 203 height 33
click at [515, 190] on button "No Impact" at bounding box center [509, 196] width 13 height 13
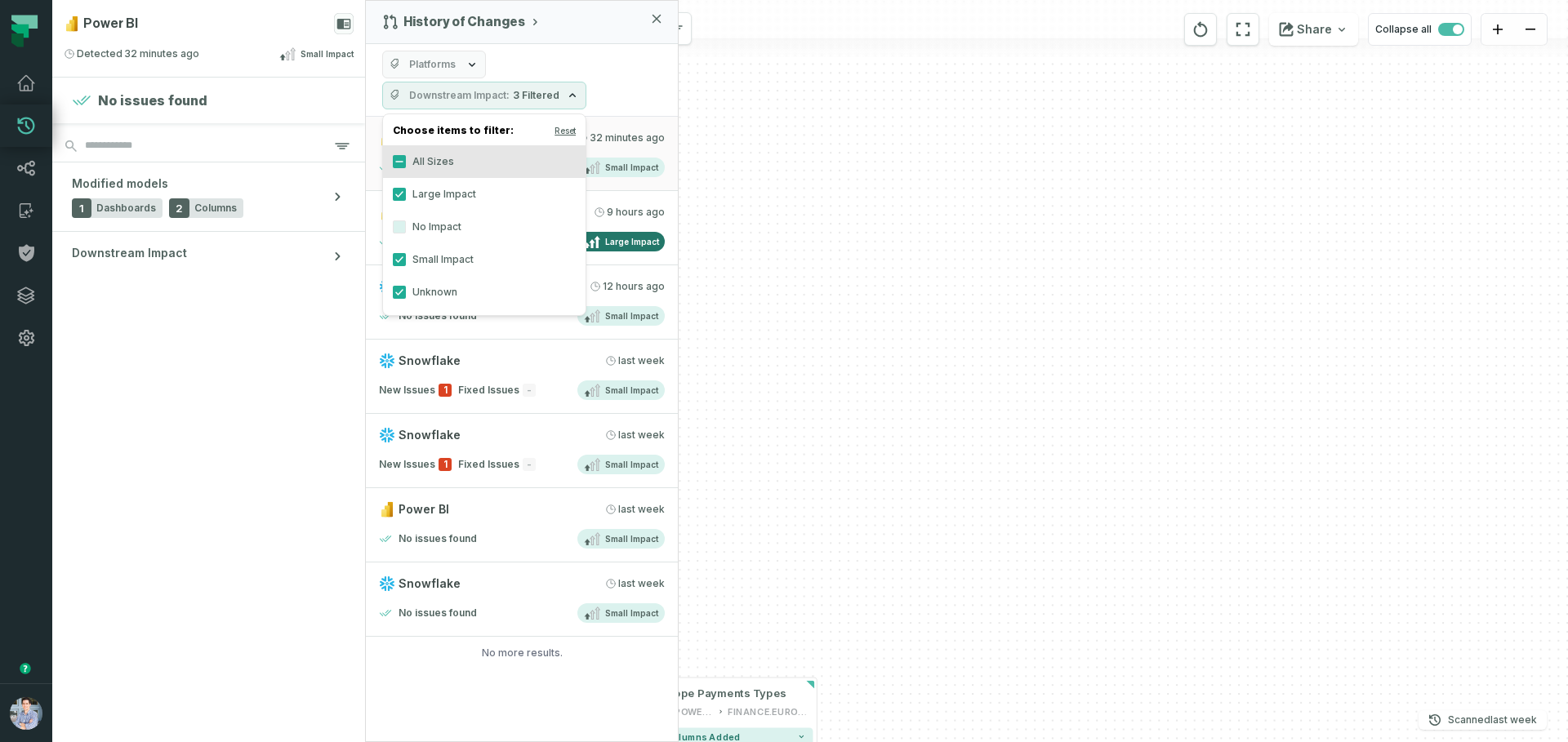
click at [459, 671] on div "History of Changes Platforms Downstream Impact 3 Filtered Power BI 9/16/2025, 1…" at bounding box center [522, 371] width 313 height 742
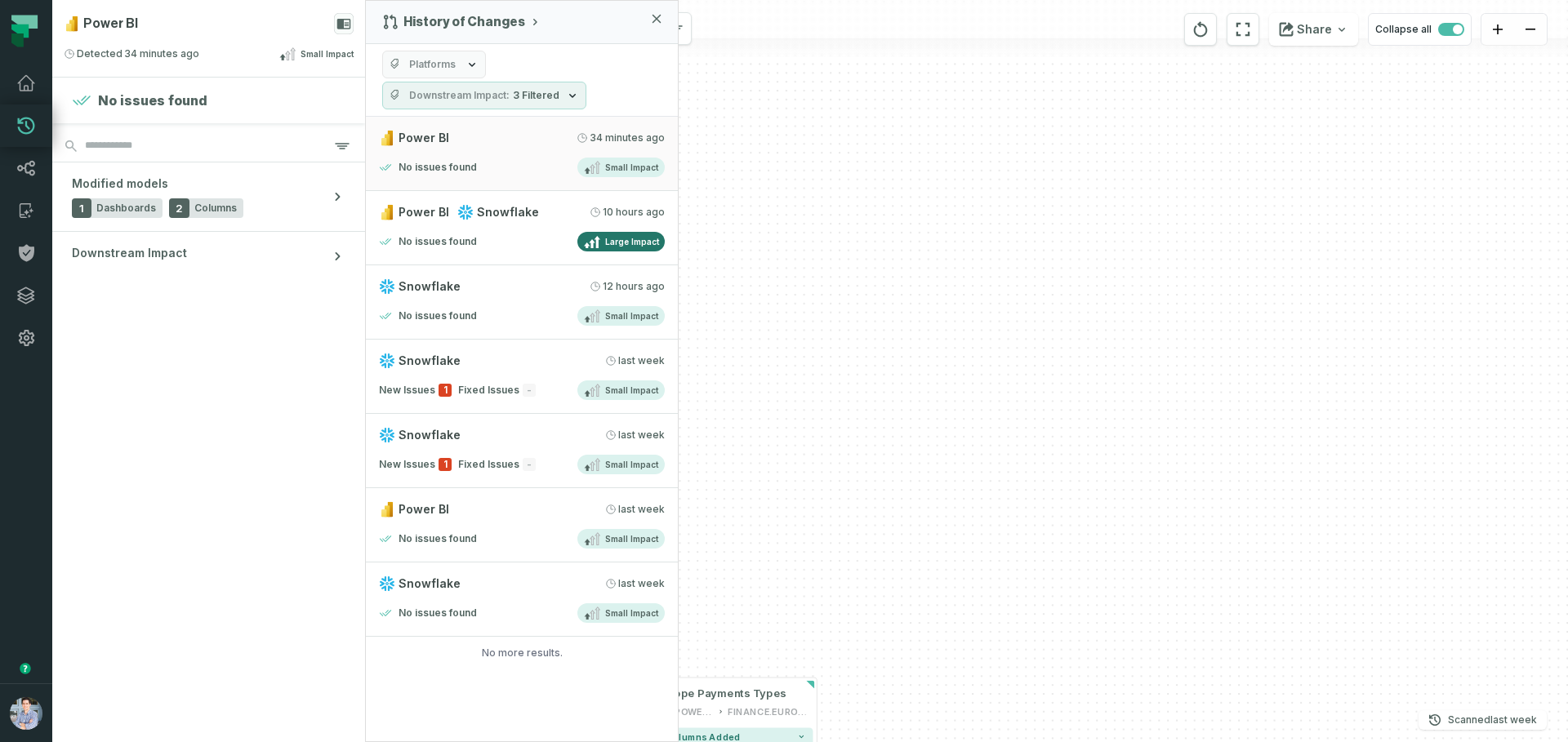
click at [13, 599] on button "button" at bounding box center [25, 521] width 52 height 324
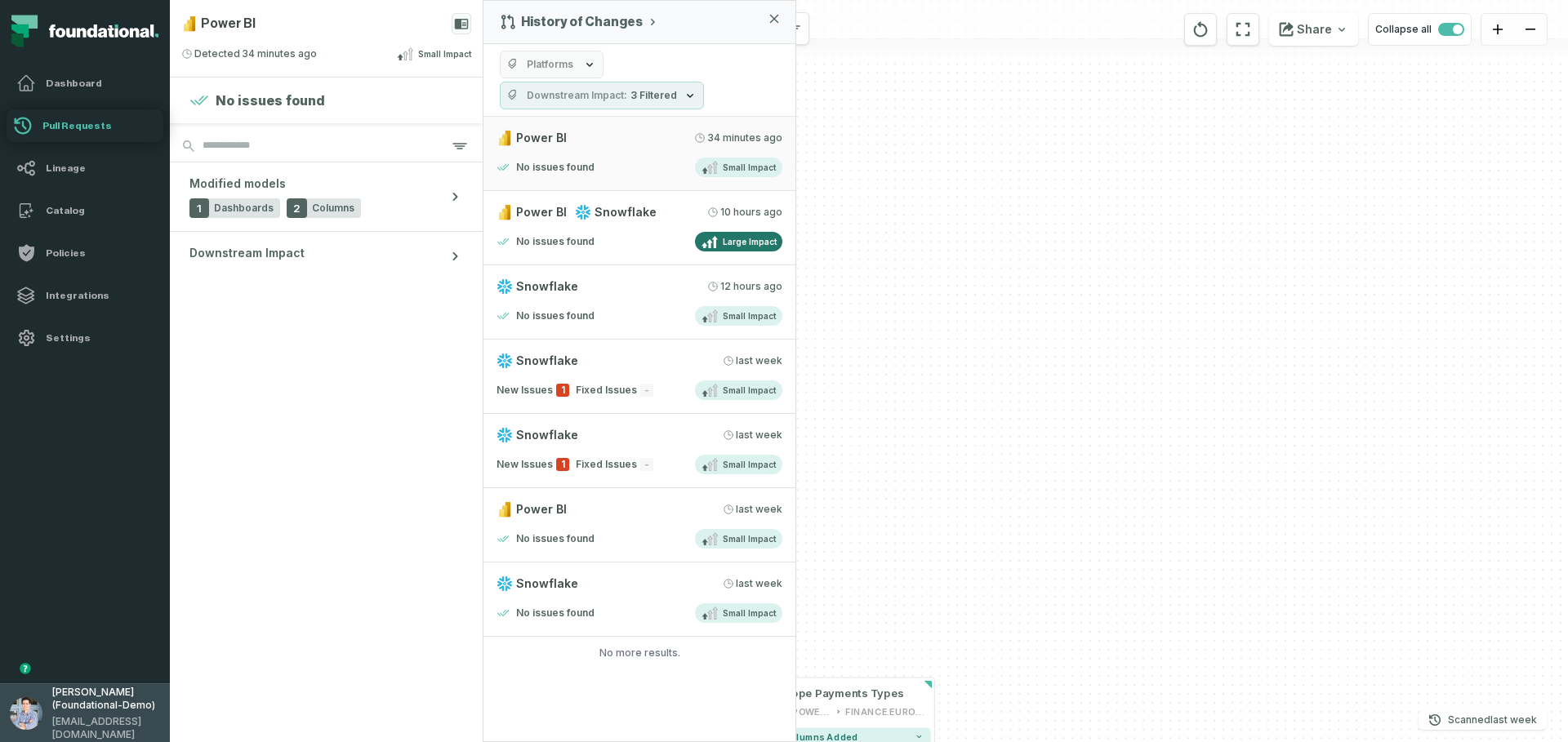
click at [58, 706] on span "[PERSON_NAME] (Foundational-Demo)" at bounding box center [106, 699] width 108 height 26
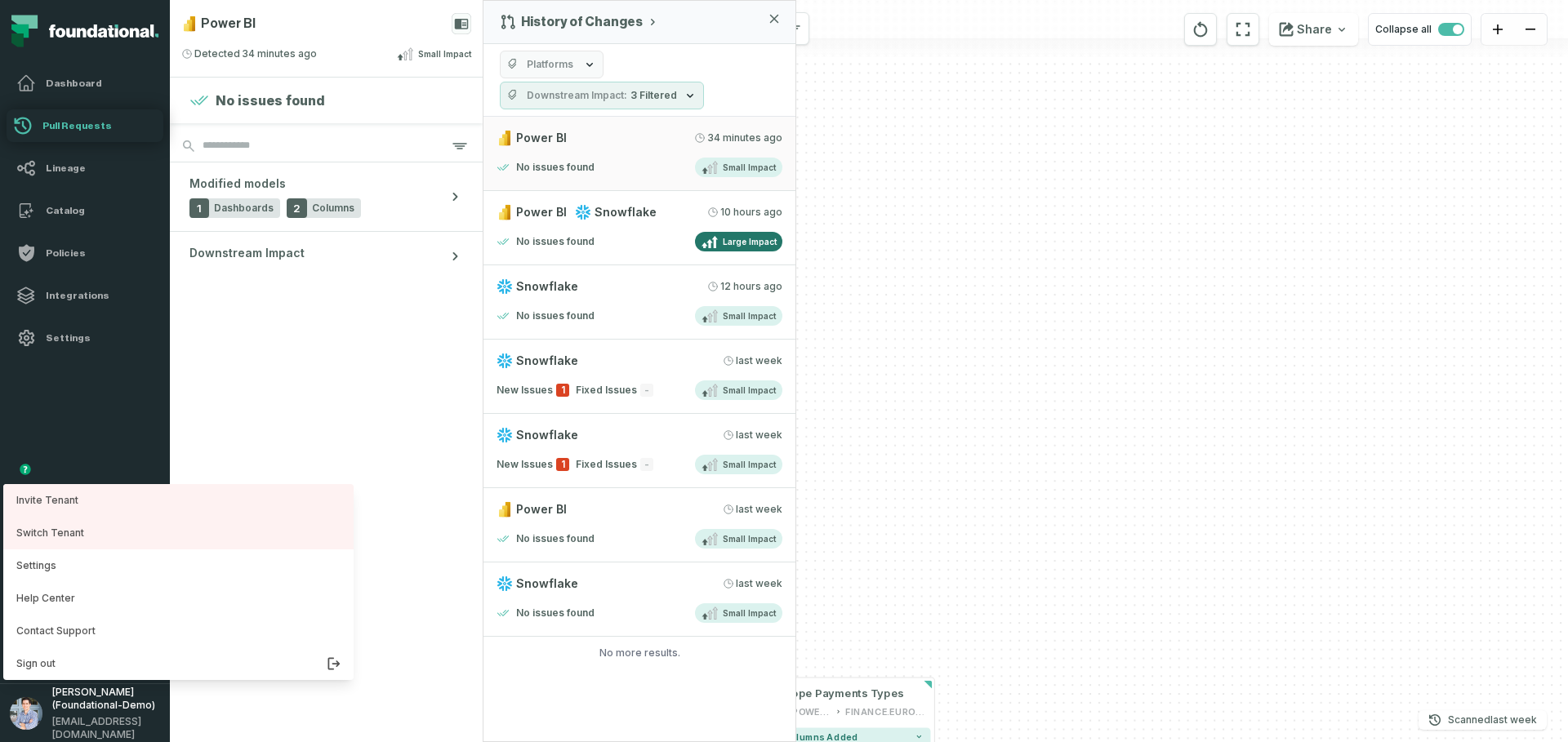
drag, startPoint x: 266, startPoint y: 383, endPoint x: 270, endPoint y: 366, distance: 17.5
click at [267, 379] on section "No issues found Modified models 1 Dashboards 2 Columns Downstream Impact" at bounding box center [325, 409] width 312 height 664
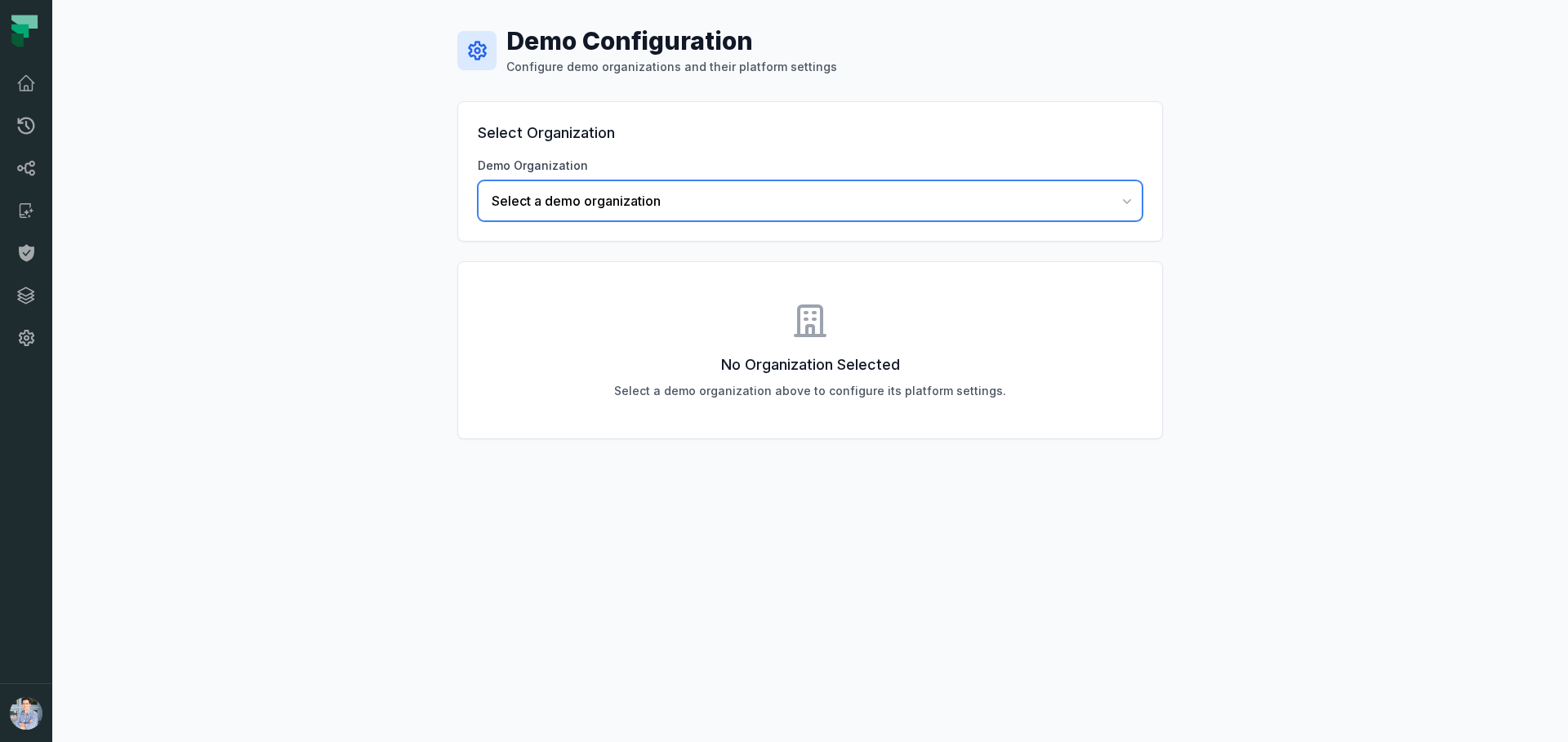
click at [594, 191] on span "Select a demo organization" at bounding box center [800, 201] width 617 height 20
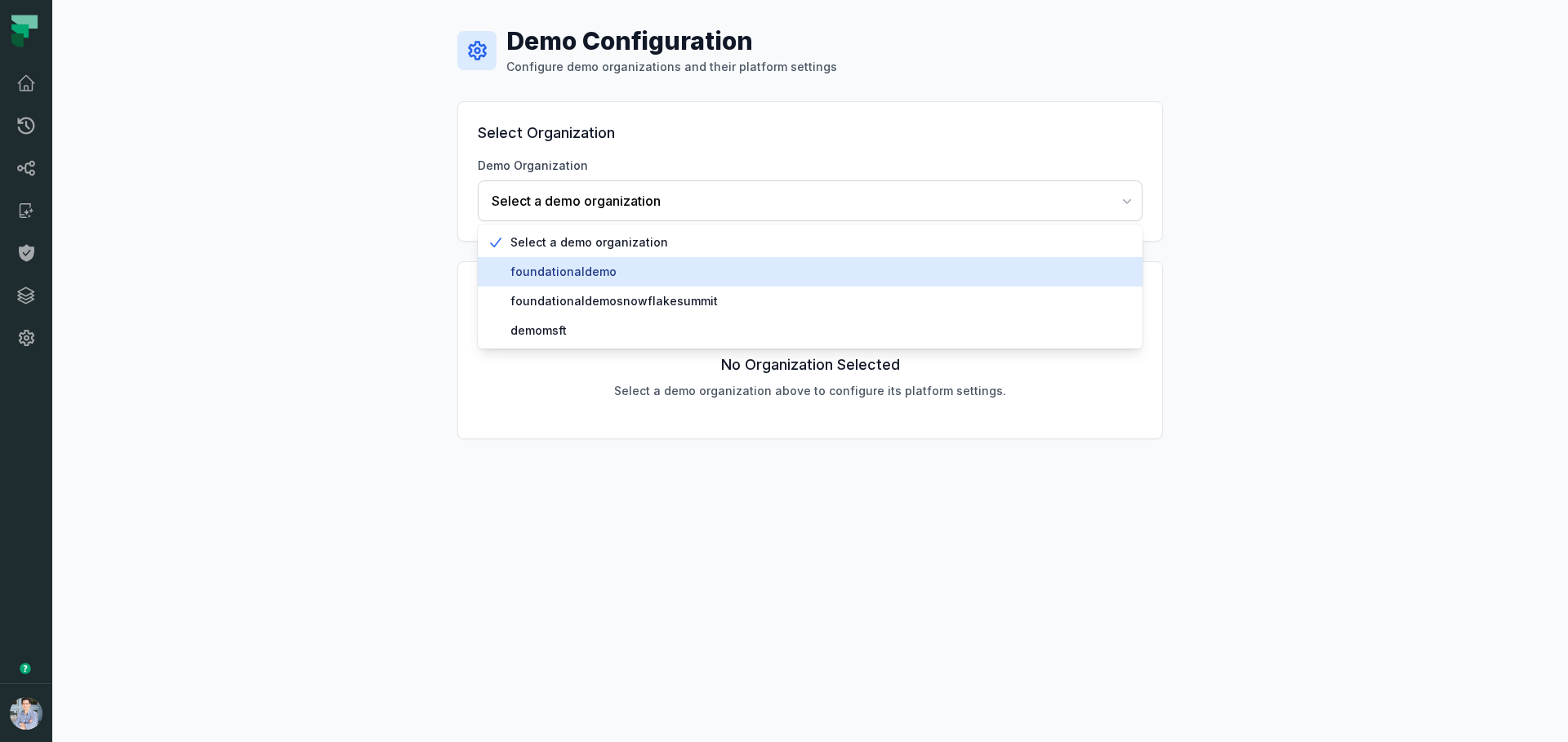
click at [571, 274] on span "foundationaldemo" at bounding box center [820, 272] width 619 height 16
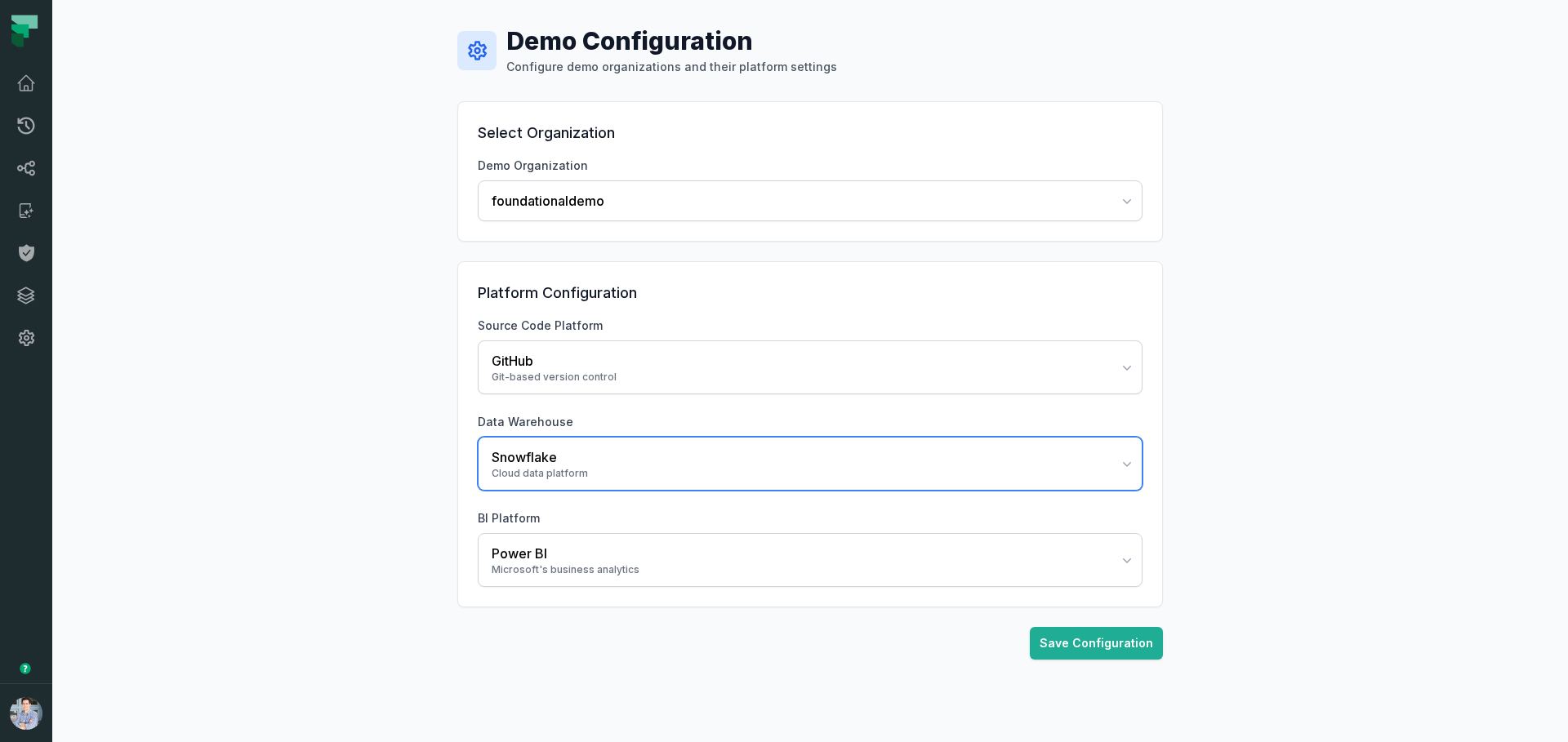
click at [558, 476] on div "Cloud data platform" at bounding box center [800, 473] width 617 height 13
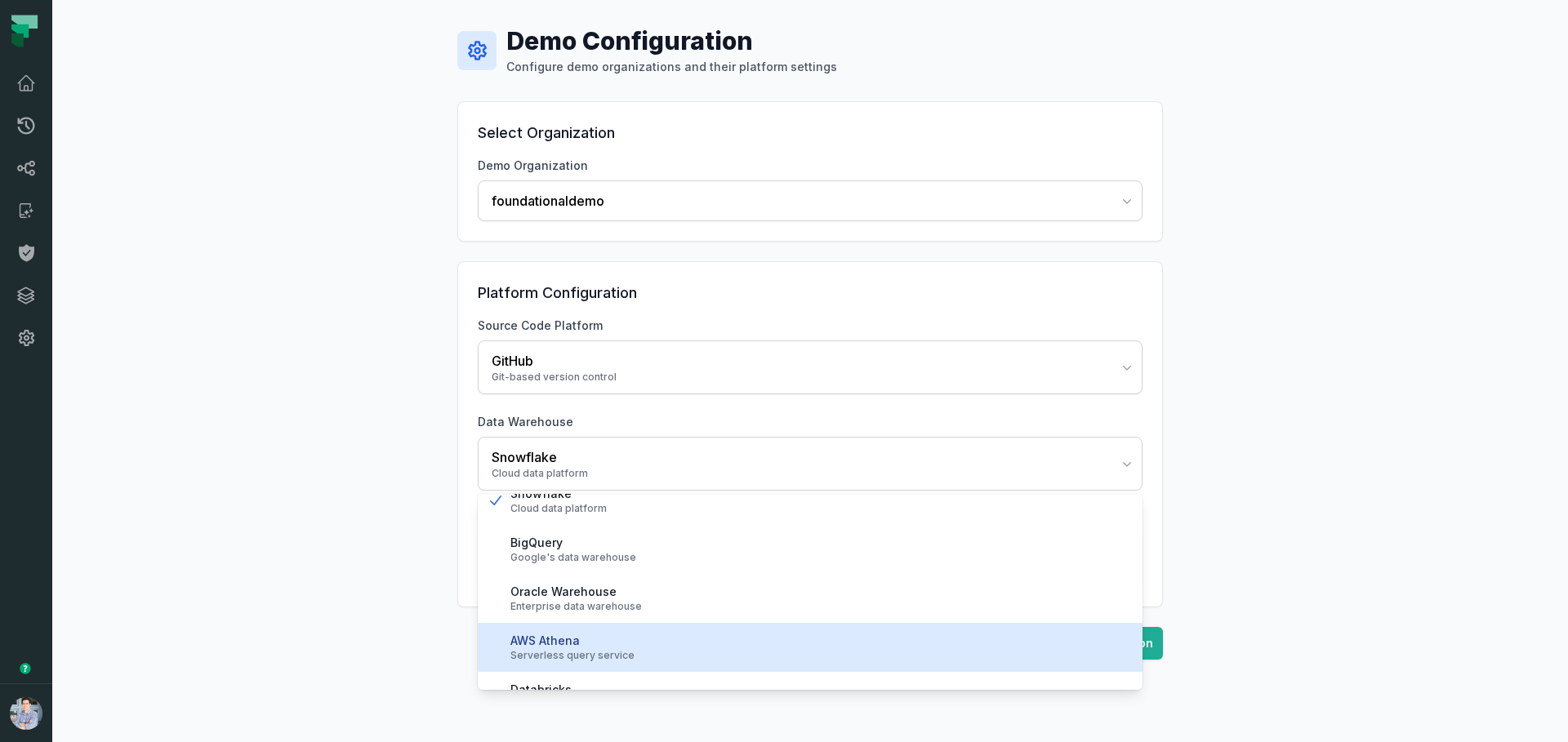
scroll to position [42, 0]
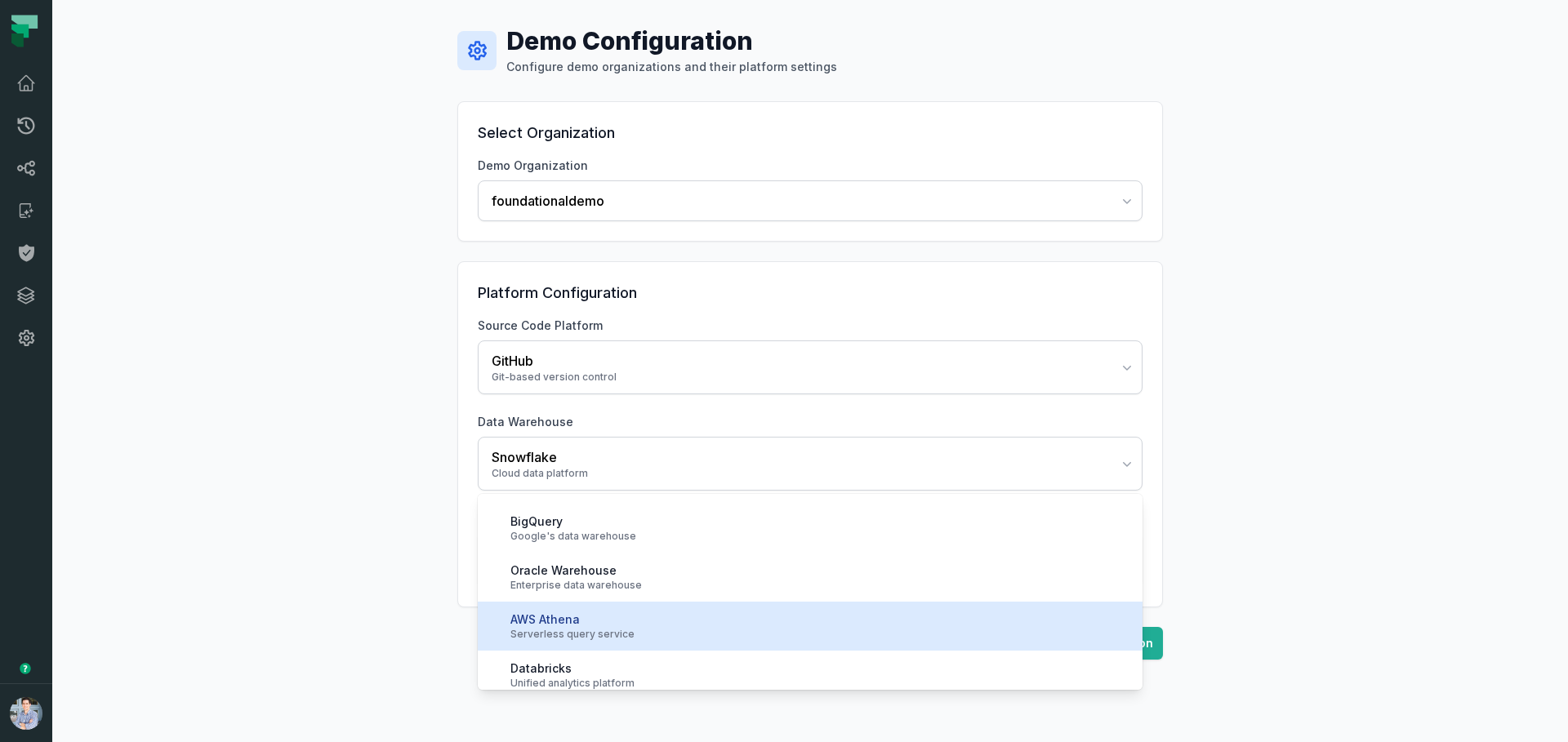
click at [648, 635] on div "Serverless query service" at bounding box center [820, 635] width 619 height 13
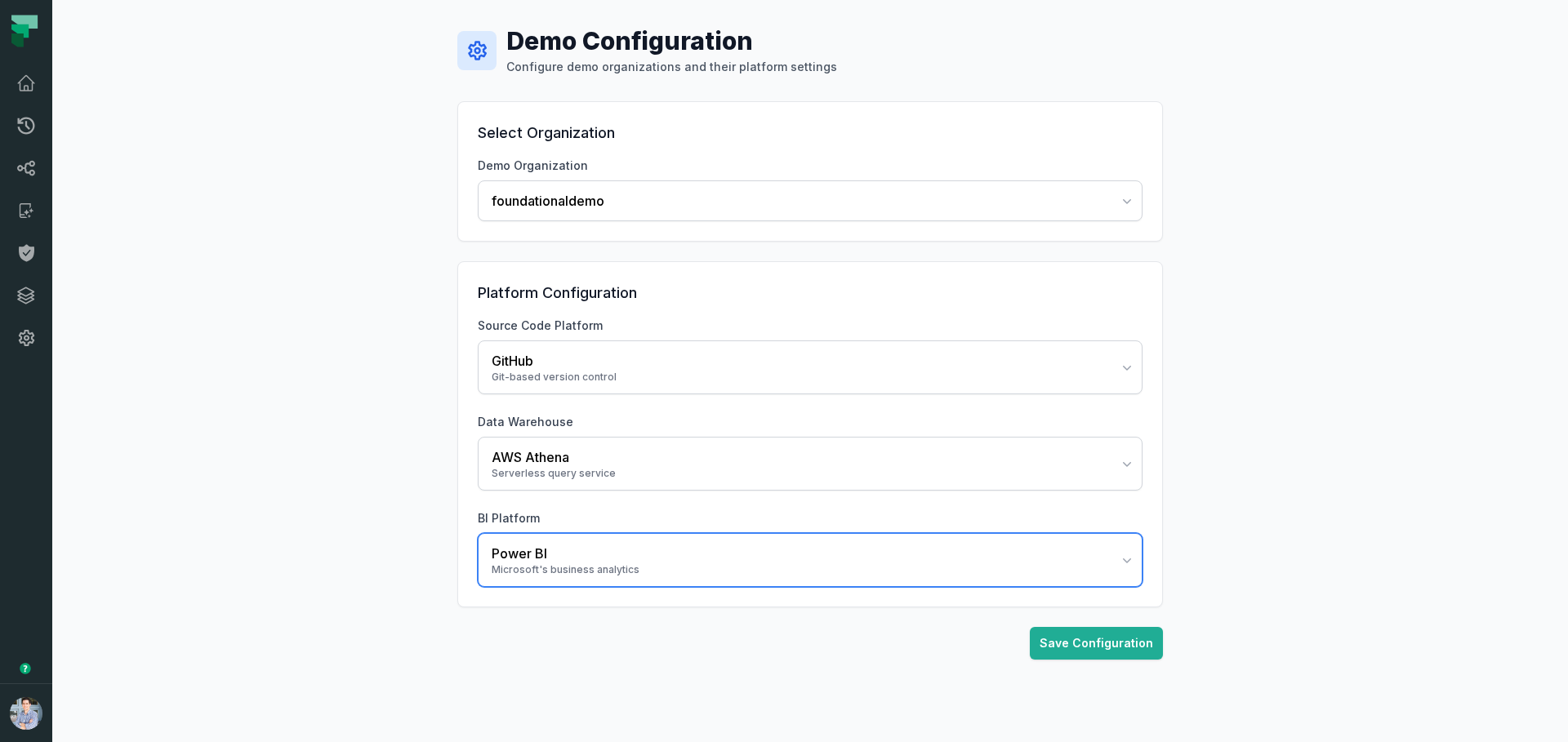
click at [598, 566] on div "Microsoft's business analytics" at bounding box center [800, 569] width 617 height 13
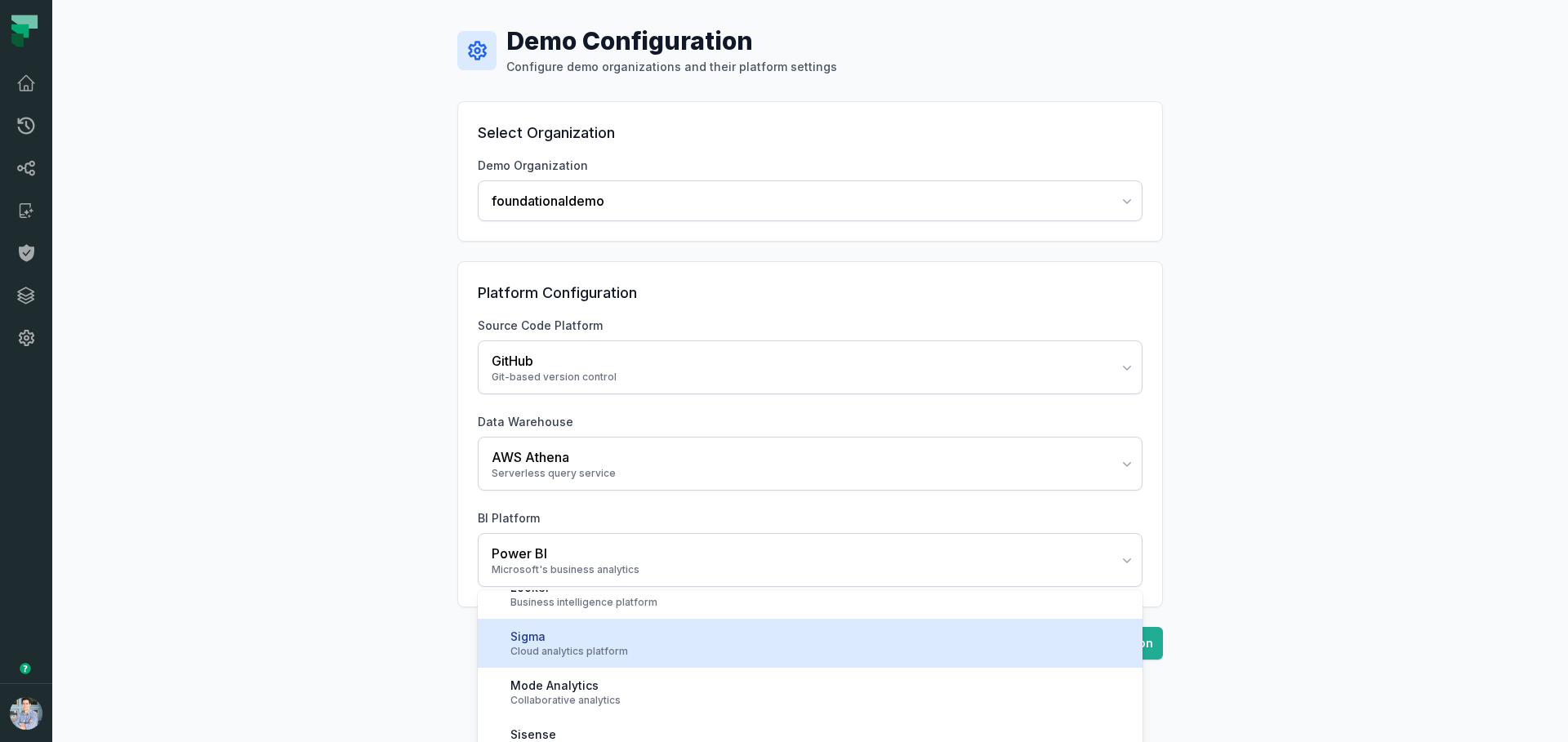
scroll to position [142, 0]
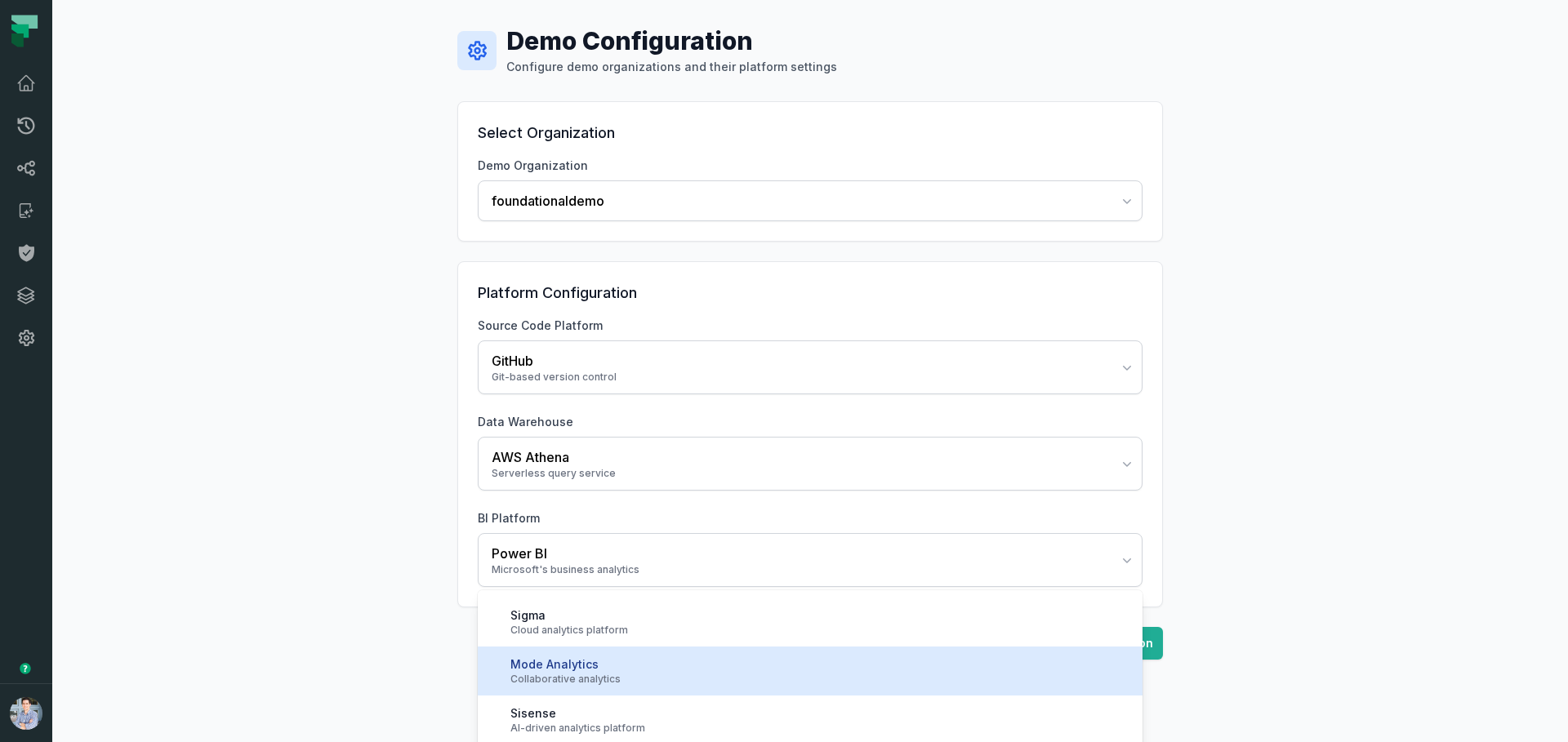
click at [556, 669] on div "Mode Analytics" at bounding box center [820, 664] width 619 height 16
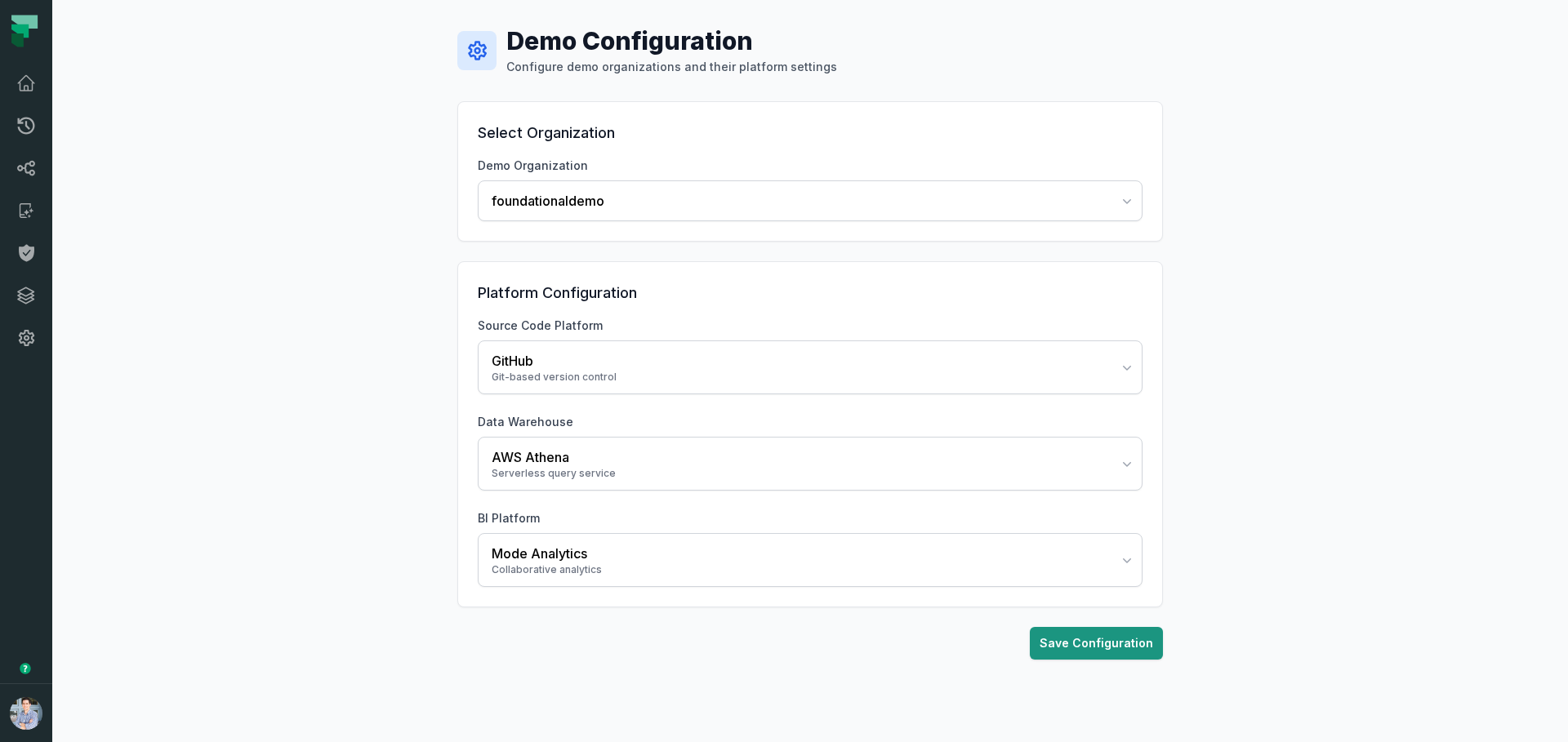
click at [1074, 642] on button "Save Configuration" at bounding box center [1095, 643] width 133 height 33
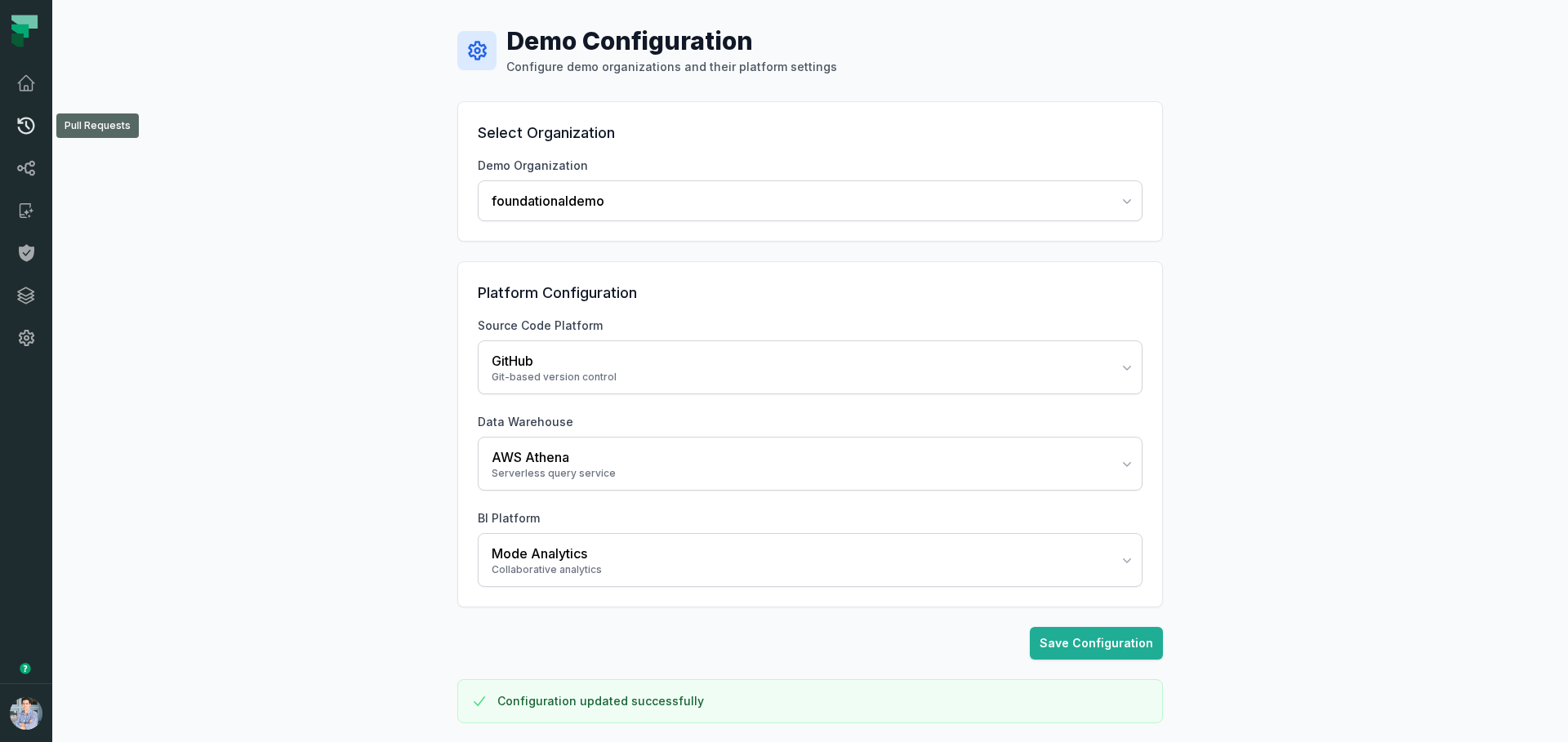
click at [21, 120] on icon at bounding box center [26, 126] width 17 height 17
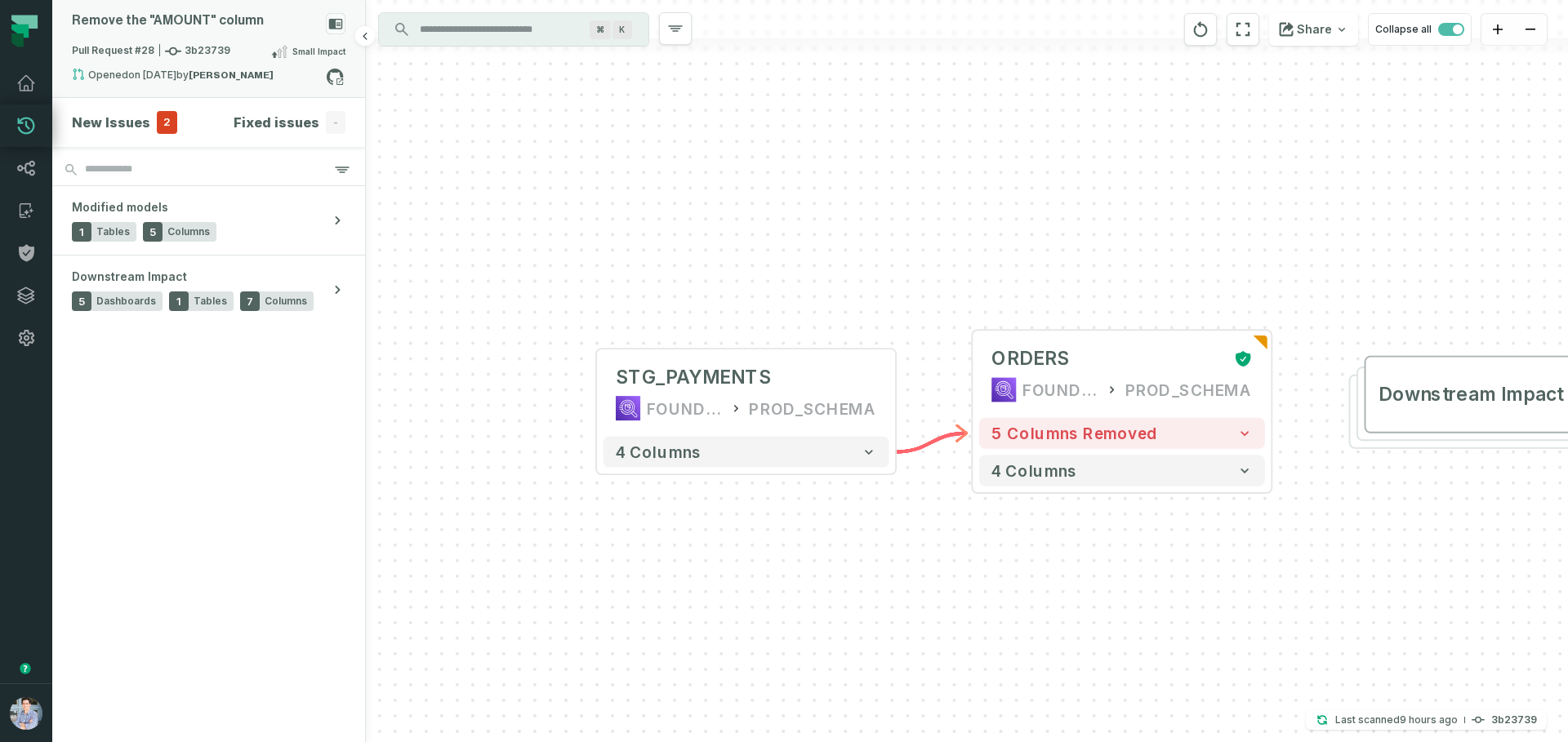
click at [312, 27] on div "Remove the "AMOUNT" column" at bounding box center [209, 27] width 274 height 28
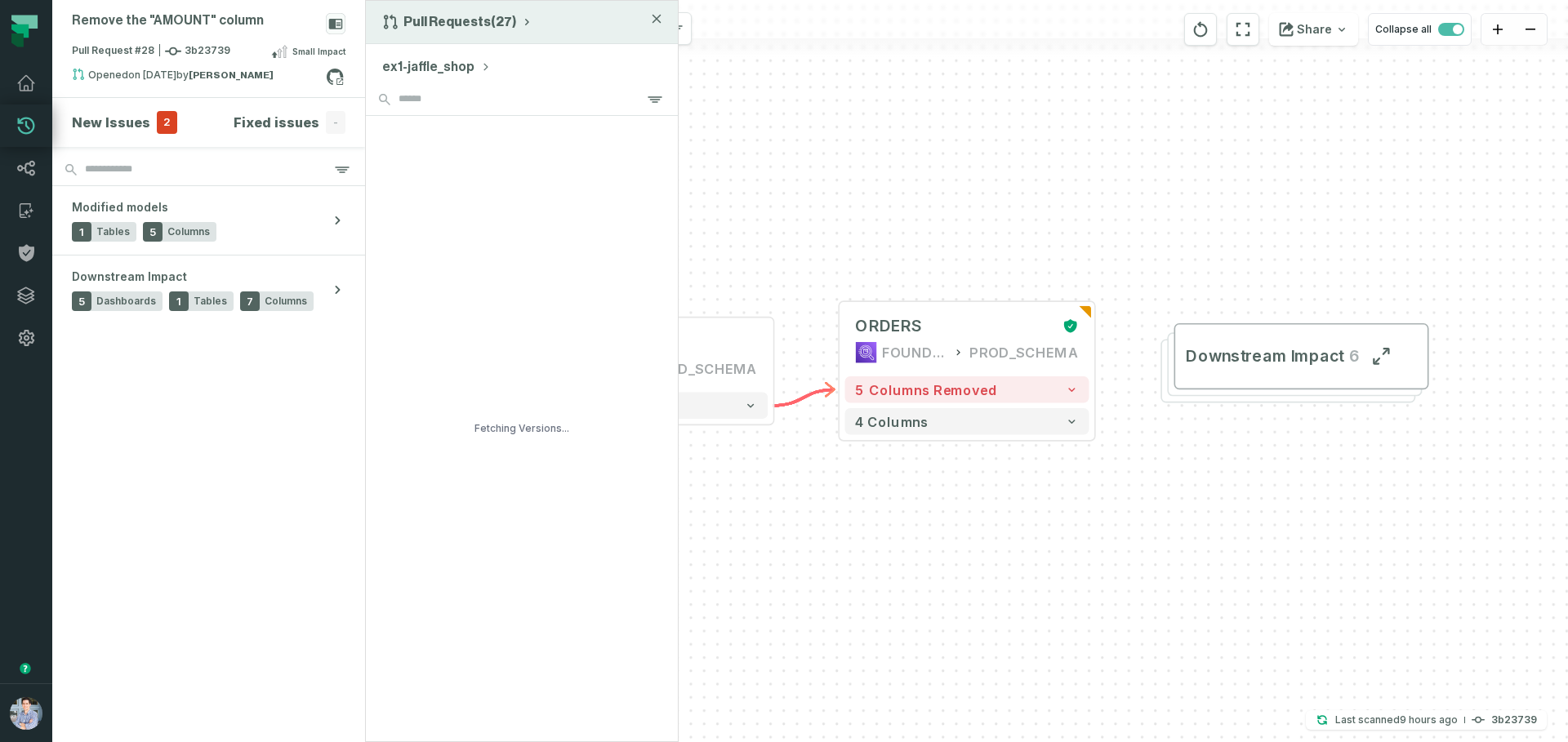
click at [463, 27] on button "Pull Requests (27)" at bounding box center [458, 22] width 151 height 16
click at [442, 103] on div "History of Changes" at bounding box center [463, 92] width 168 height 33
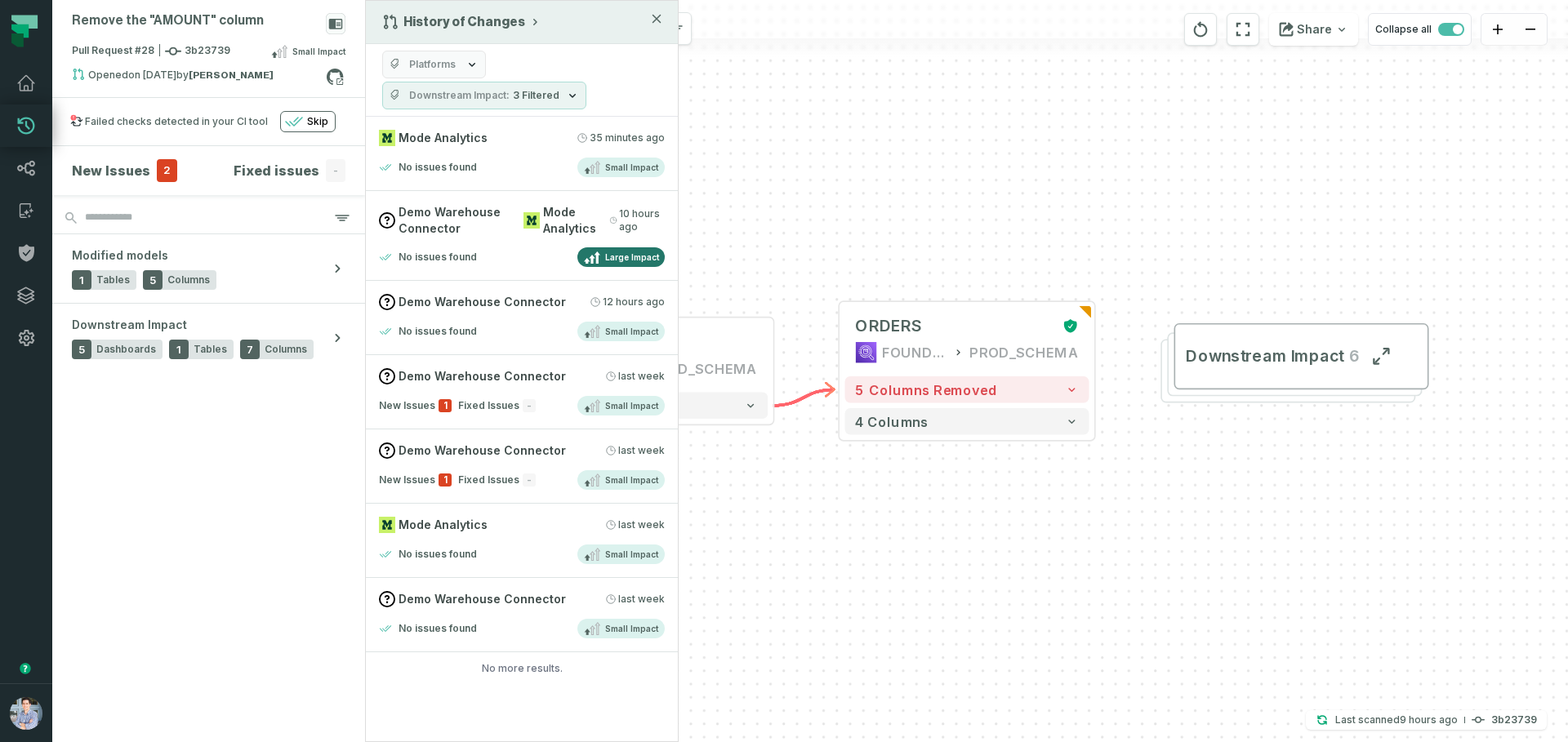
click at [513, 86] on button "Downstream Impact 3 Filtered" at bounding box center [484, 95] width 204 height 27
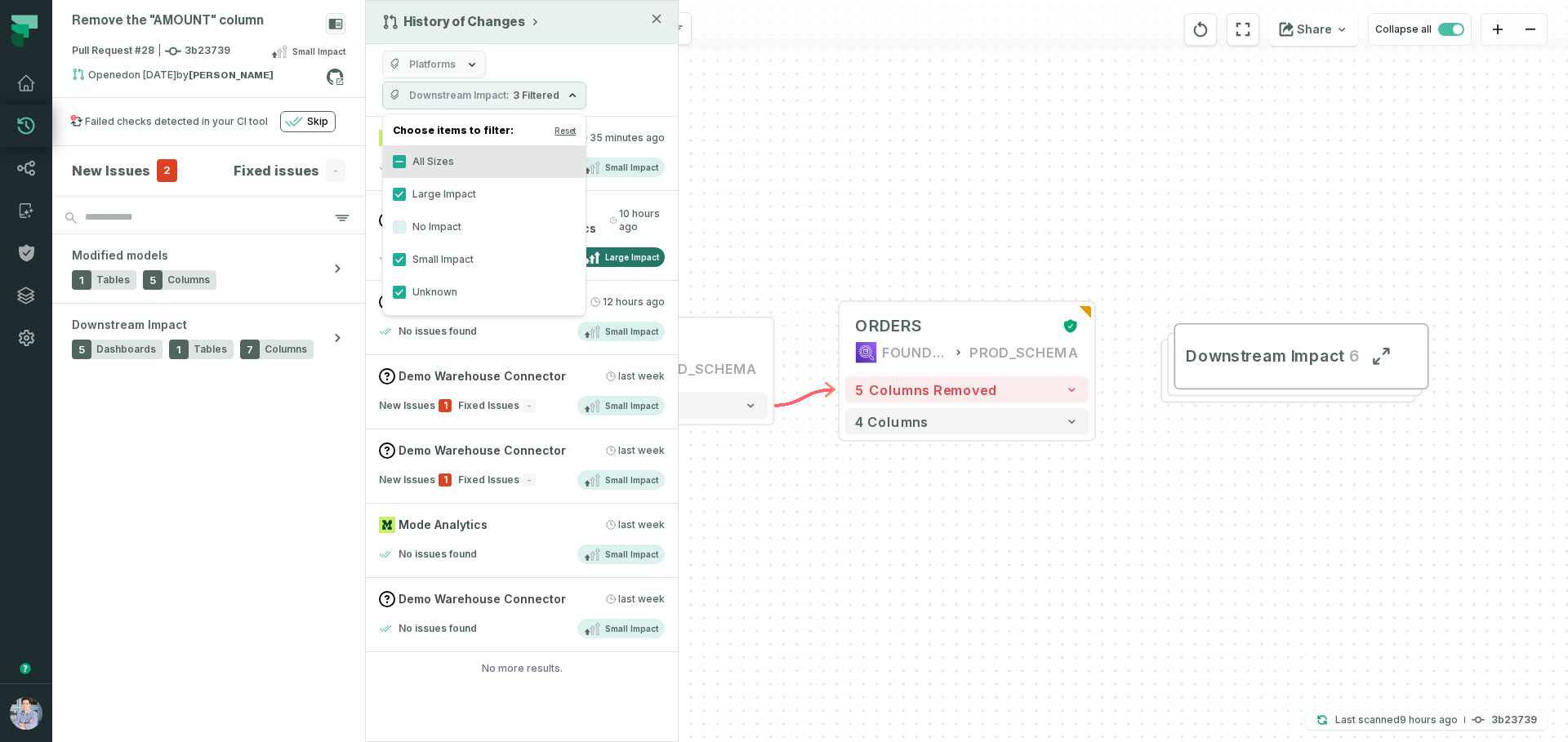
click at [415, 228] on label "No Impact" at bounding box center [484, 226] width 203 height 33
click at [406, 228] on button "No Impact" at bounding box center [399, 227] width 13 height 13
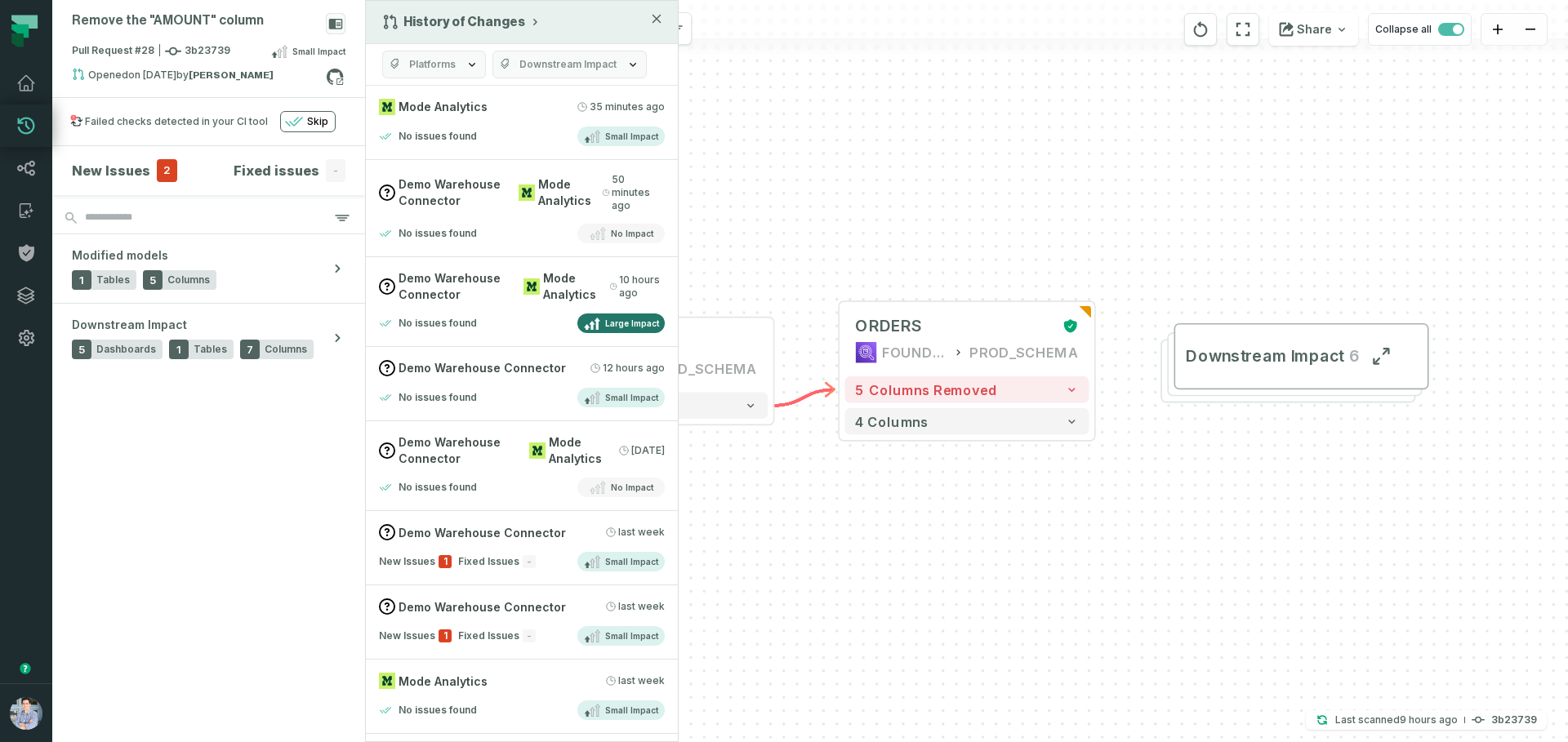
click at [542, 46] on div "Platforms Downstream Impact" at bounding box center [522, 65] width 312 height 41
click at [493, 298] on span "Demo Warehouse Connector" at bounding box center [457, 286] width 117 height 32
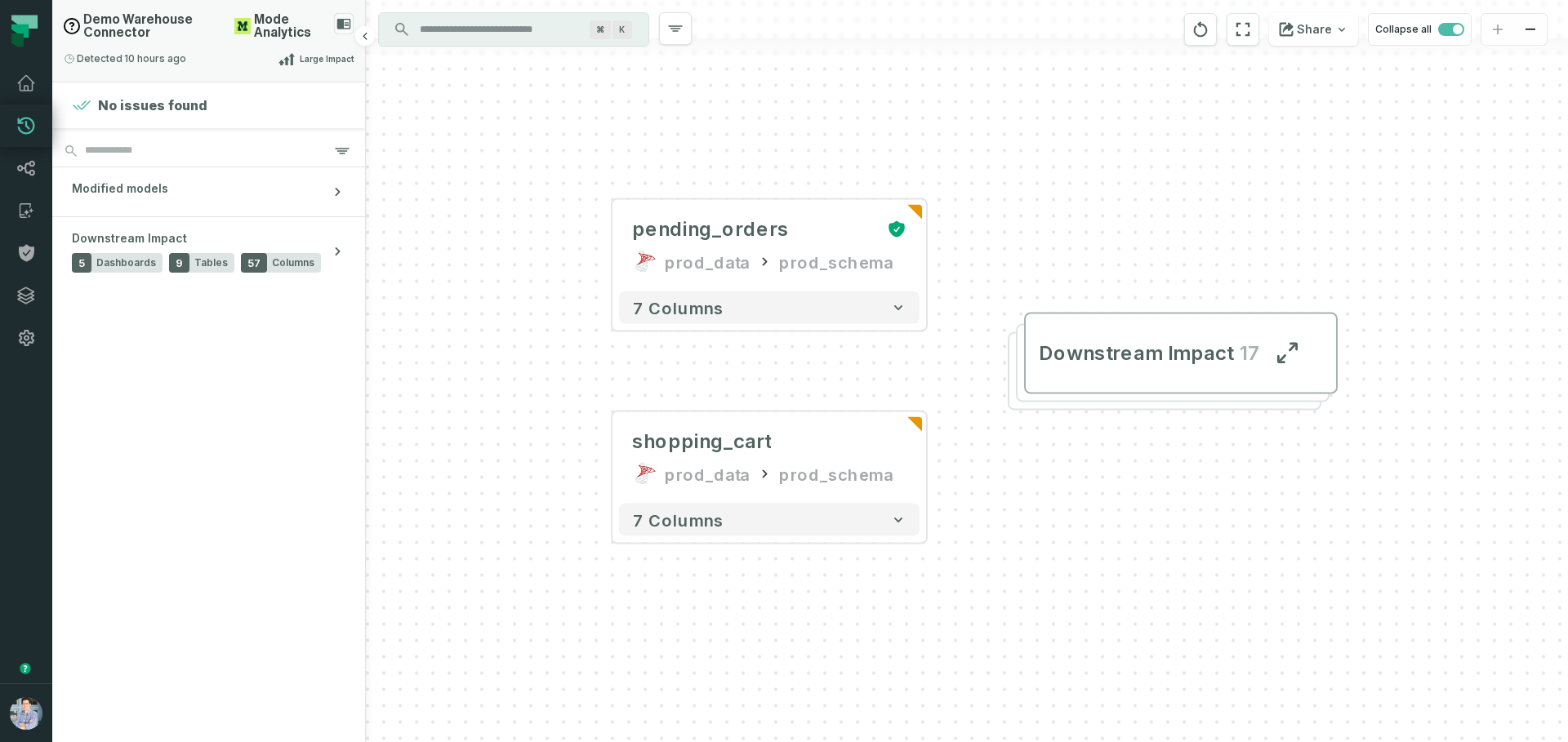
click at [346, 29] on icon at bounding box center [343, 24] width 20 height 22
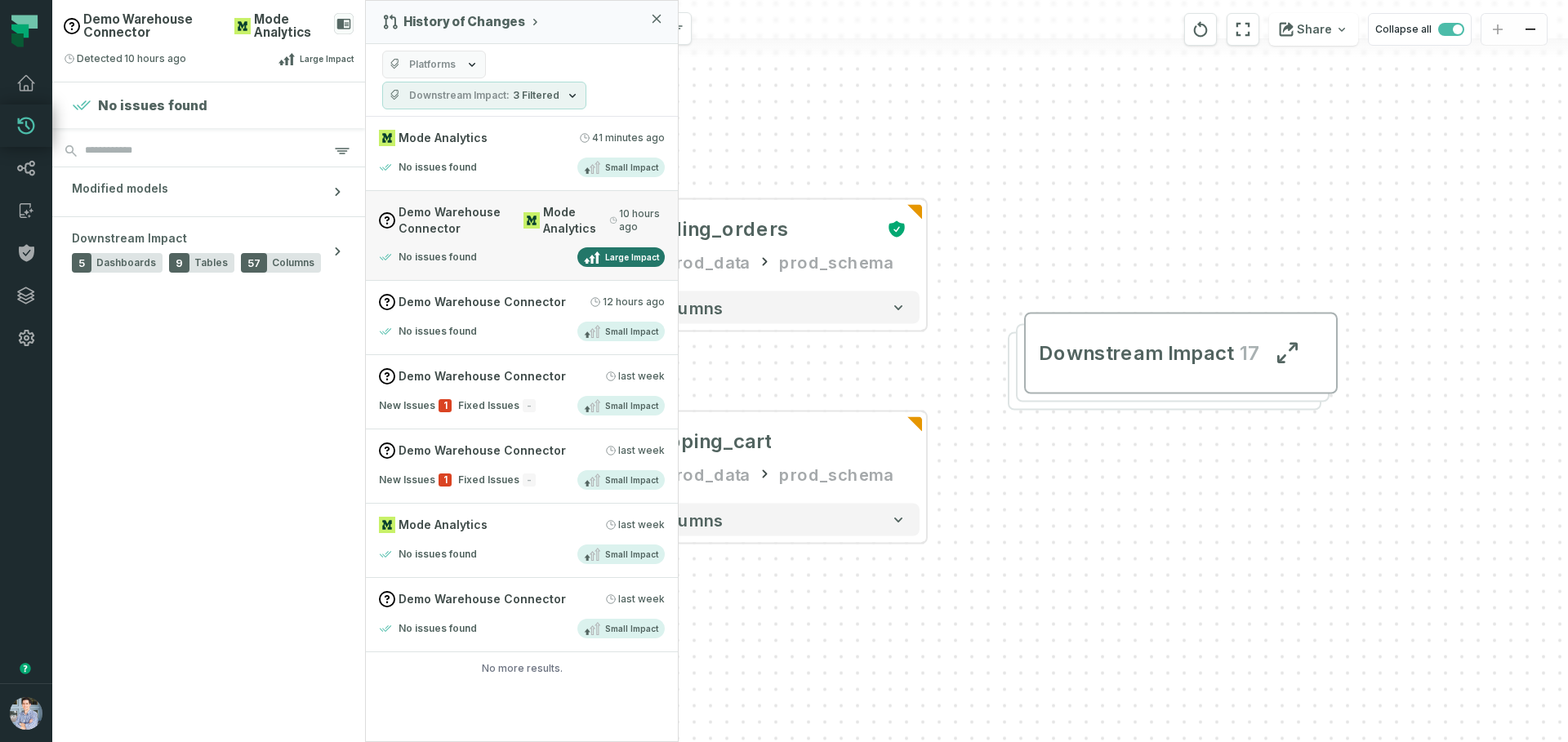
click at [440, 214] on span "Demo Warehouse Connector" at bounding box center [457, 220] width 117 height 32
drag, startPoint x: 442, startPoint y: 223, endPoint x: 445, endPoint y: 234, distance: 11.4
click at [445, 234] on span "Demo Warehouse Connector" at bounding box center [457, 220] width 117 height 32
click at [451, 229] on span "Demo Warehouse Connector" at bounding box center [457, 220] width 117 height 32
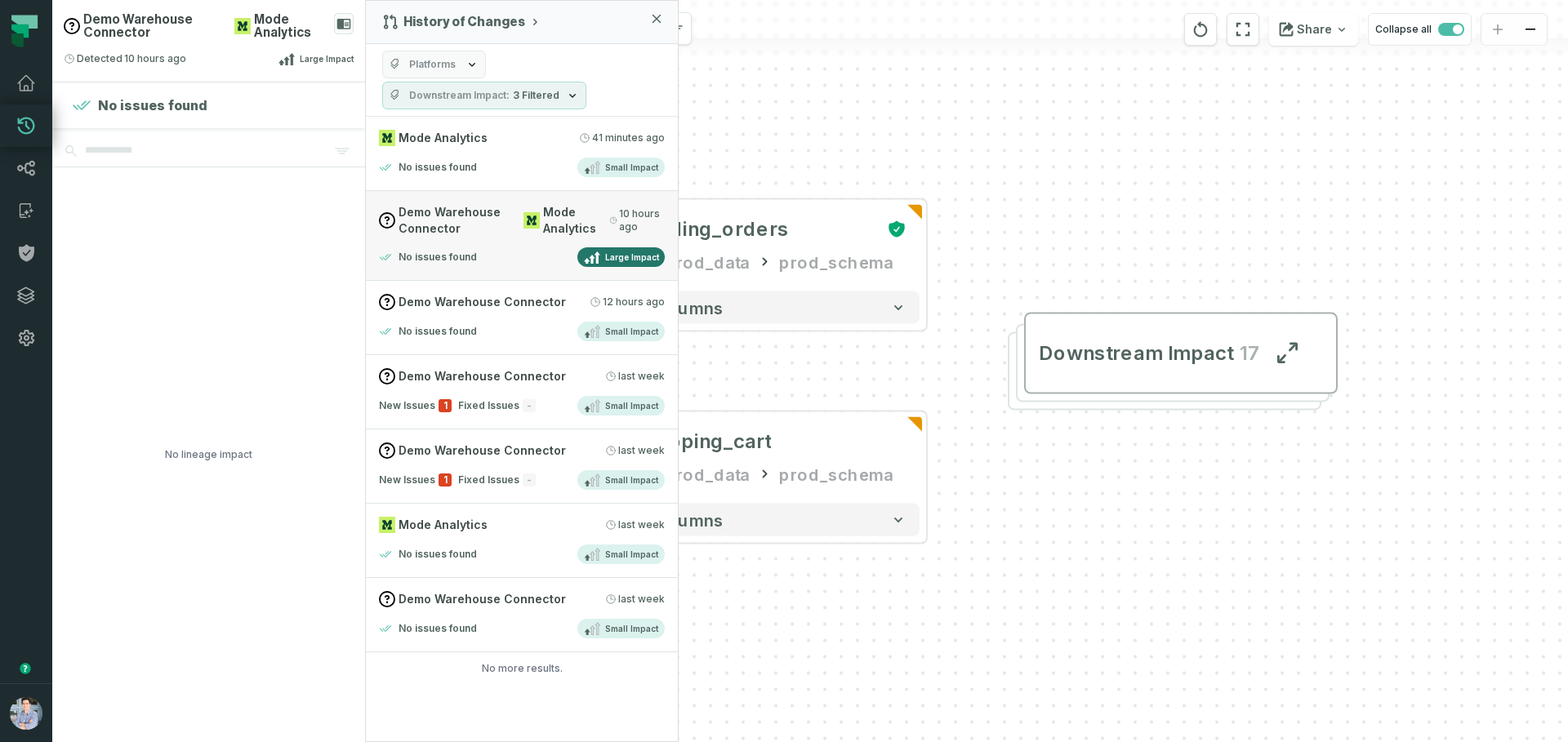
click at [528, 234] on div "Mode Analytics" at bounding box center [563, 220] width 79 height 32
click at [232, 261] on div "No lineage impact" at bounding box center [209, 453] width 88 height 574
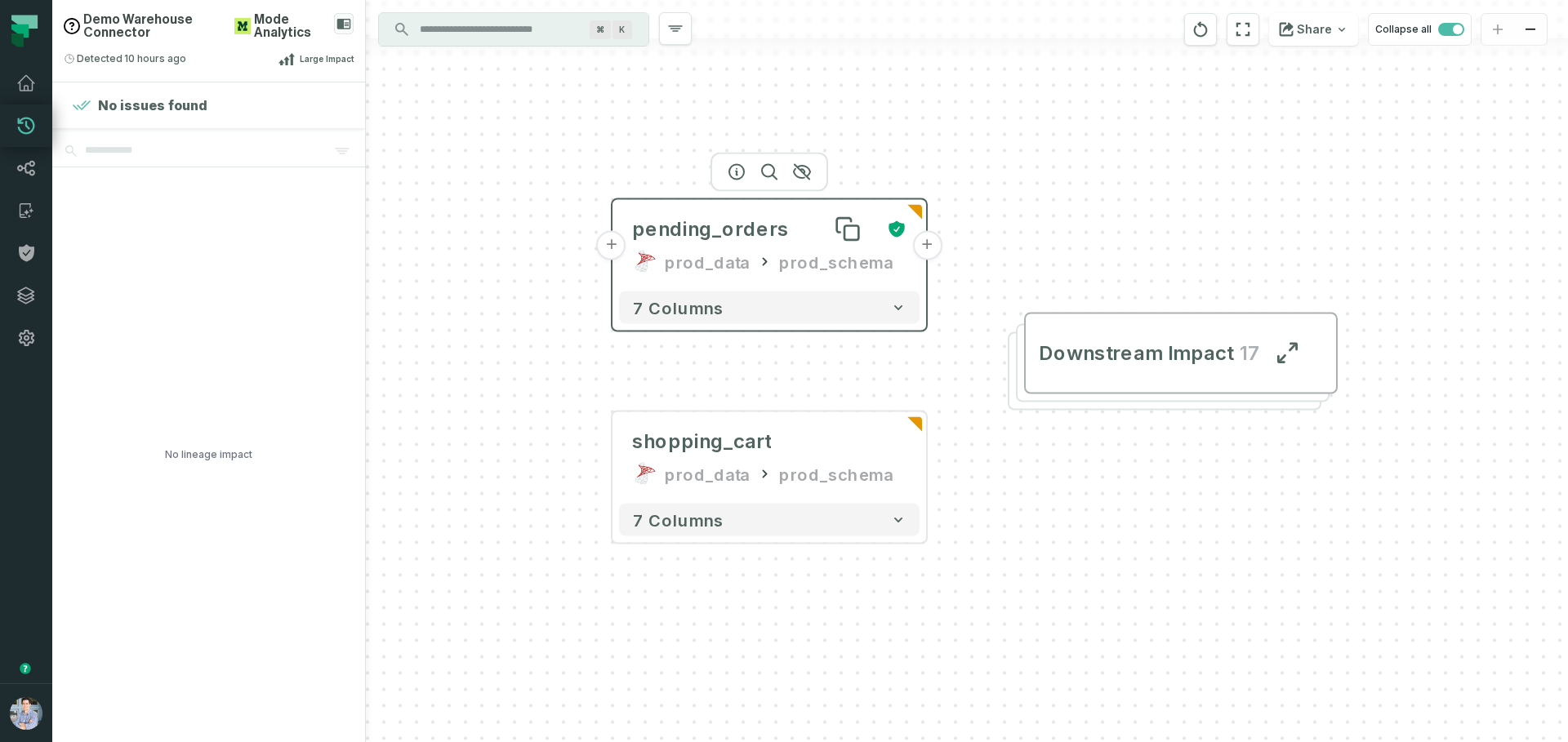
click at [695, 222] on div "pending_orders" at bounding box center [710, 229] width 157 height 26
click at [207, 53] on div "Detected [DATE] 4:16:25 AM Large Impact" at bounding box center [209, 58] width 290 height 20
